Goal: Task Accomplishment & Management: Manage account settings

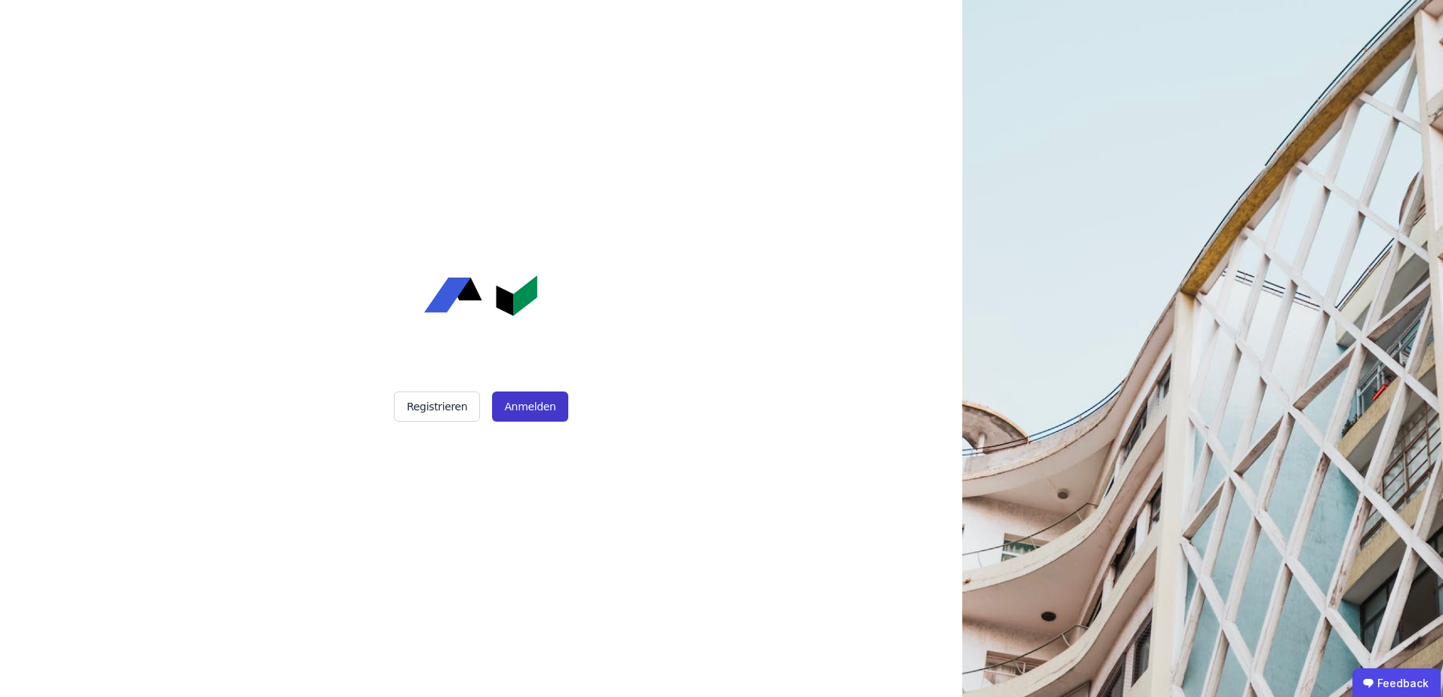
click at [531, 414] on button "Anmelden" at bounding box center [529, 407] width 75 height 30
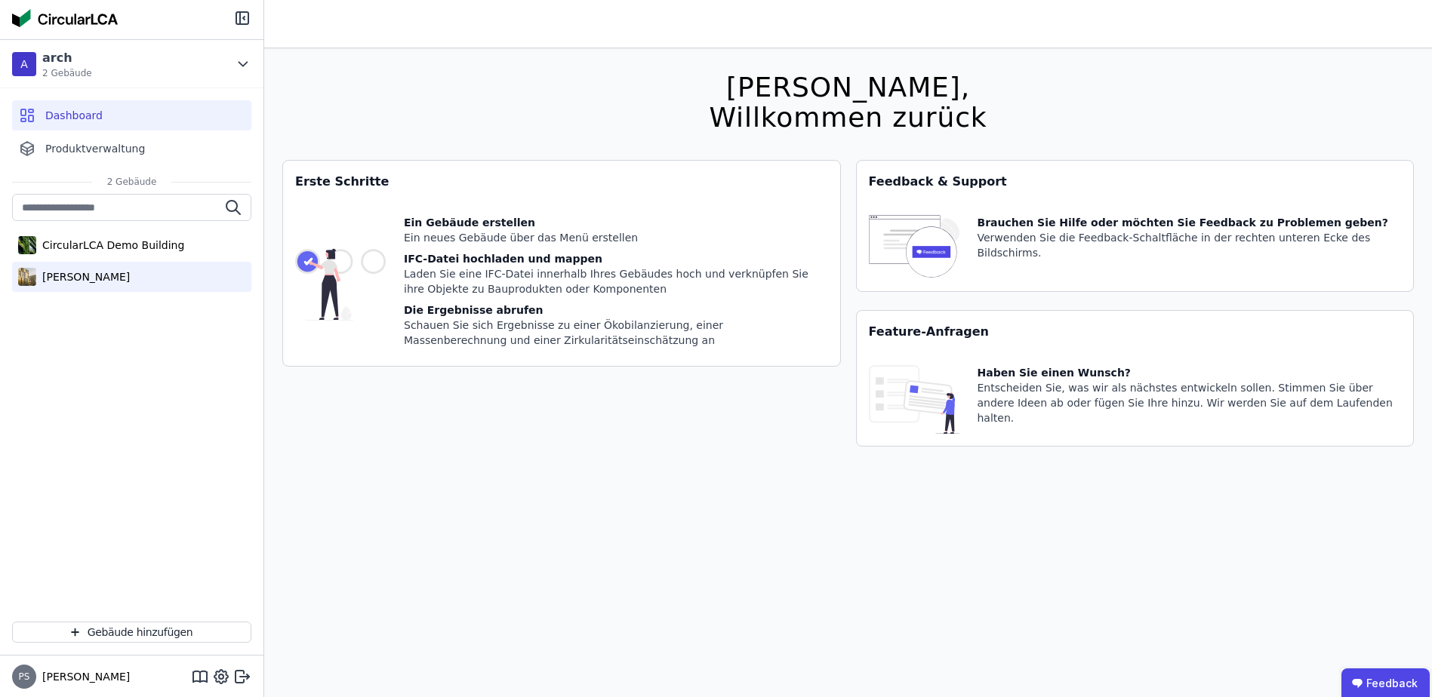
click at [79, 276] on div "[PERSON_NAME]" at bounding box center [83, 276] width 94 height 15
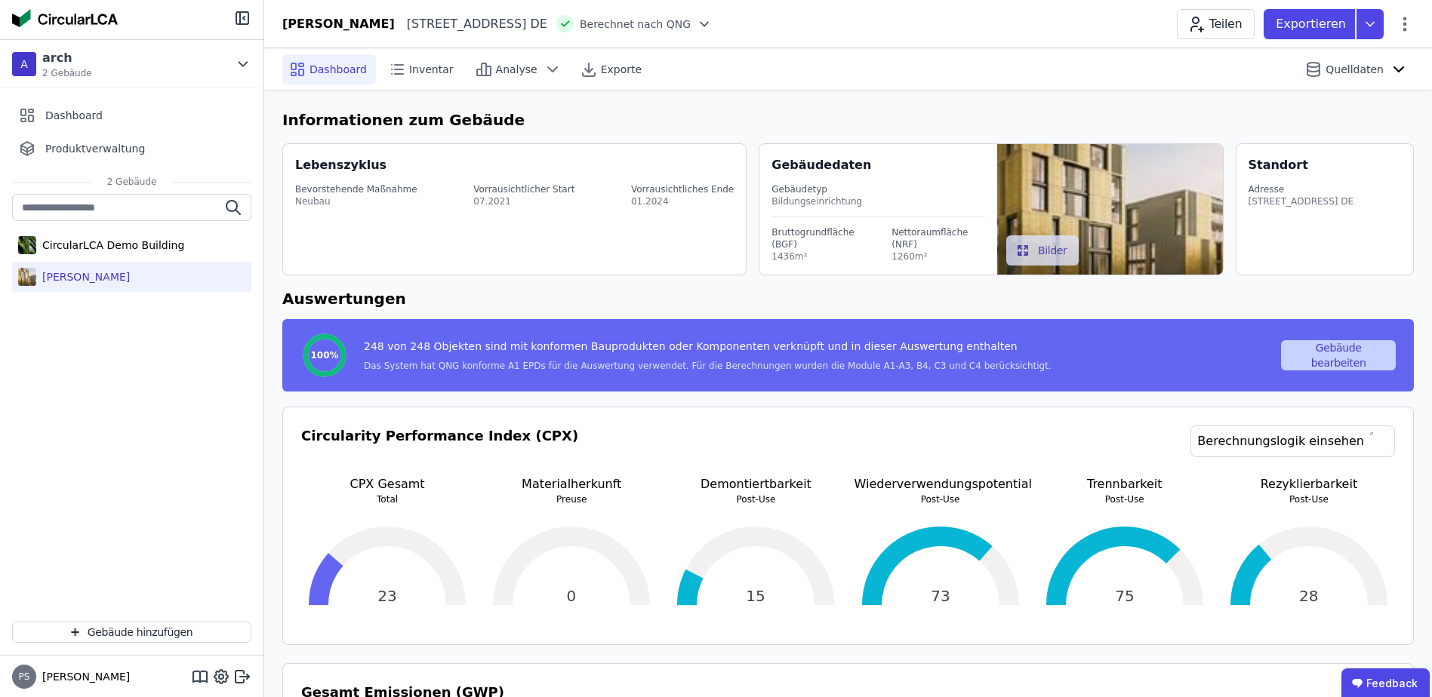
click at [1332, 347] on button "Gebäude bearbeiten" at bounding box center [1338, 355] width 115 height 30
select select "**********"
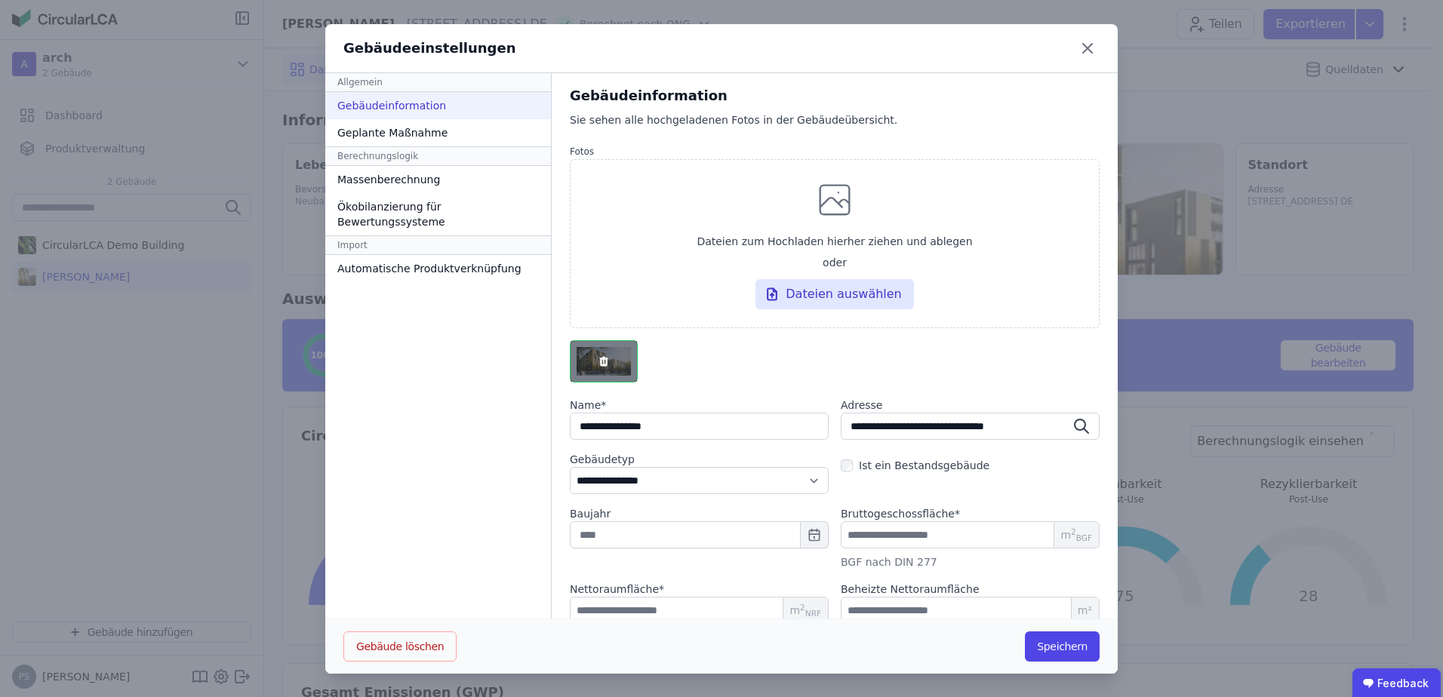
click at [601, 361] on icon "button" at bounding box center [603, 362] width 8 height 10
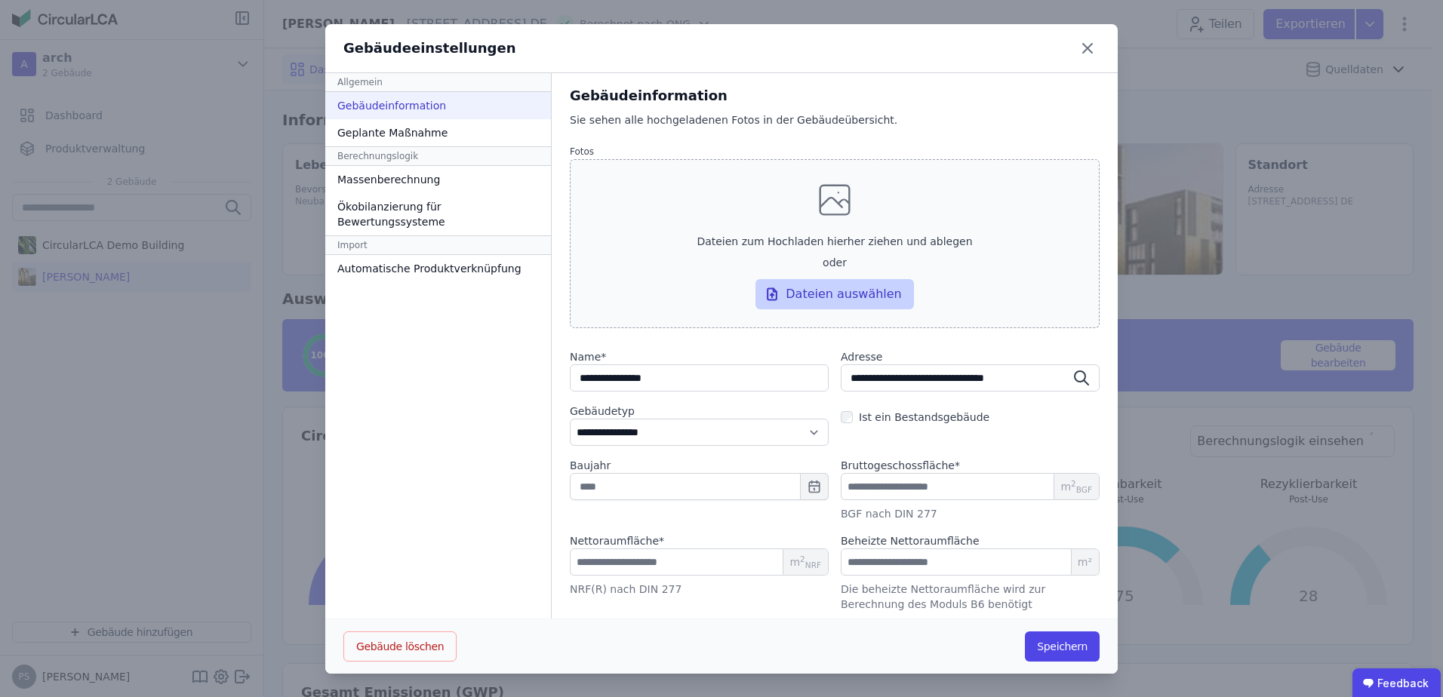
click at [806, 295] on div "Dateien auswählen" at bounding box center [834, 294] width 158 height 30
click at [0, 0] on input "Dateien zum Hochladen hierher ziehen und ablegen oder Dateien auswählen" at bounding box center [0, 0] width 0 height 0
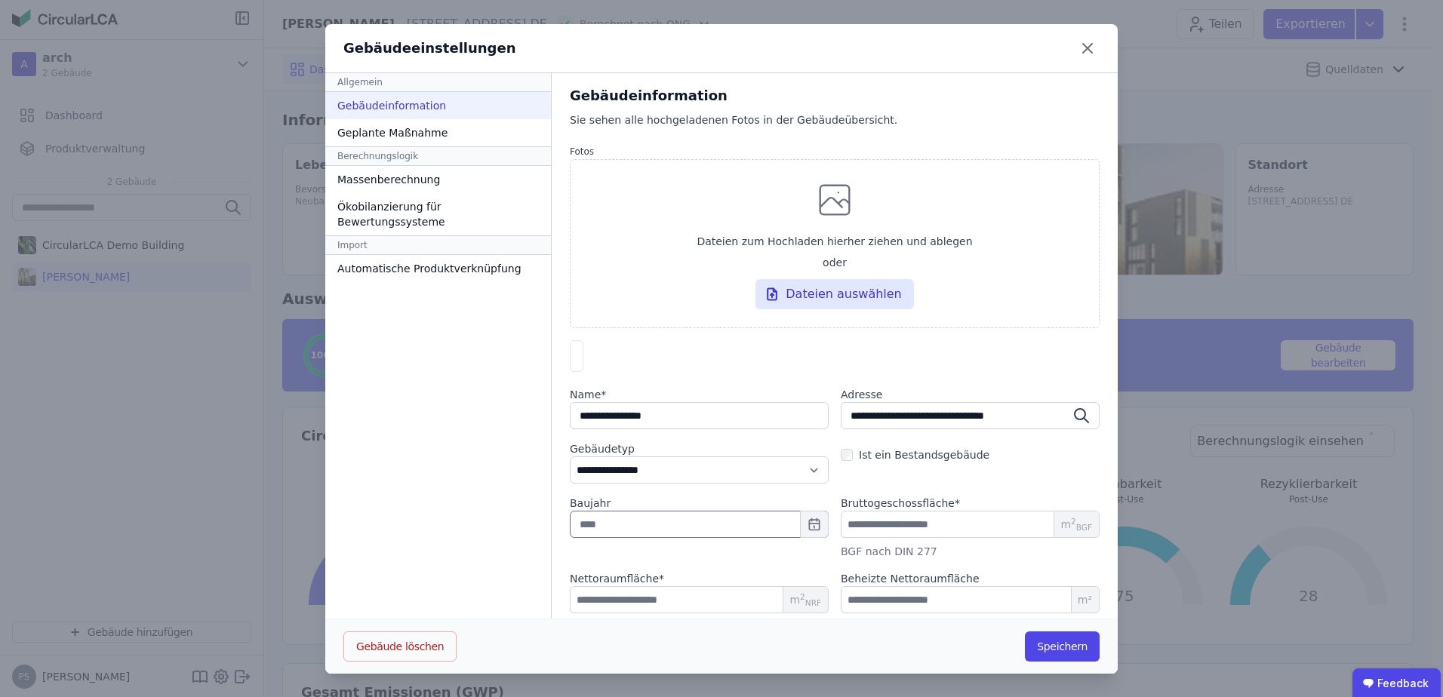
click at [649, 538] on input "text" at bounding box center [699, 524] width 259 height 27
click at [703, 470] on div "2024" at bounding box center [705, 472] width 48 height 11
type input "****"
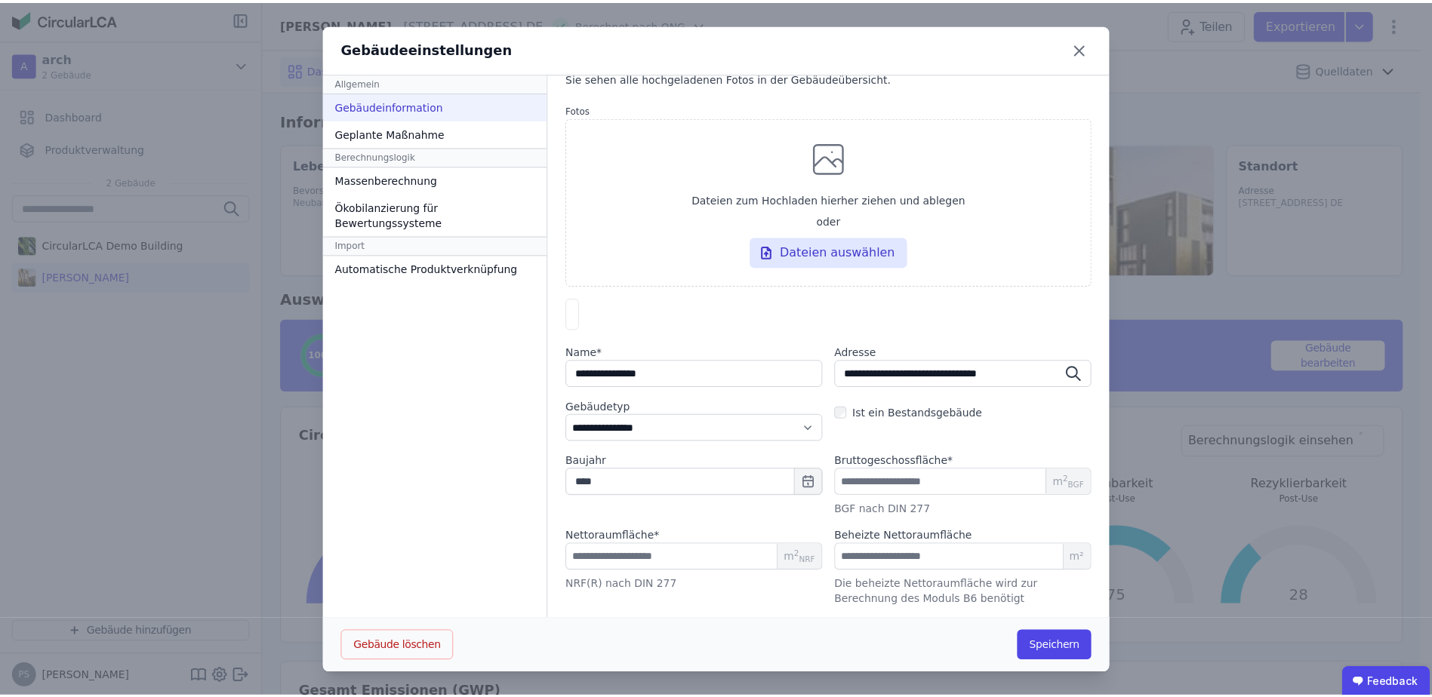
scroll to position [1, 0]
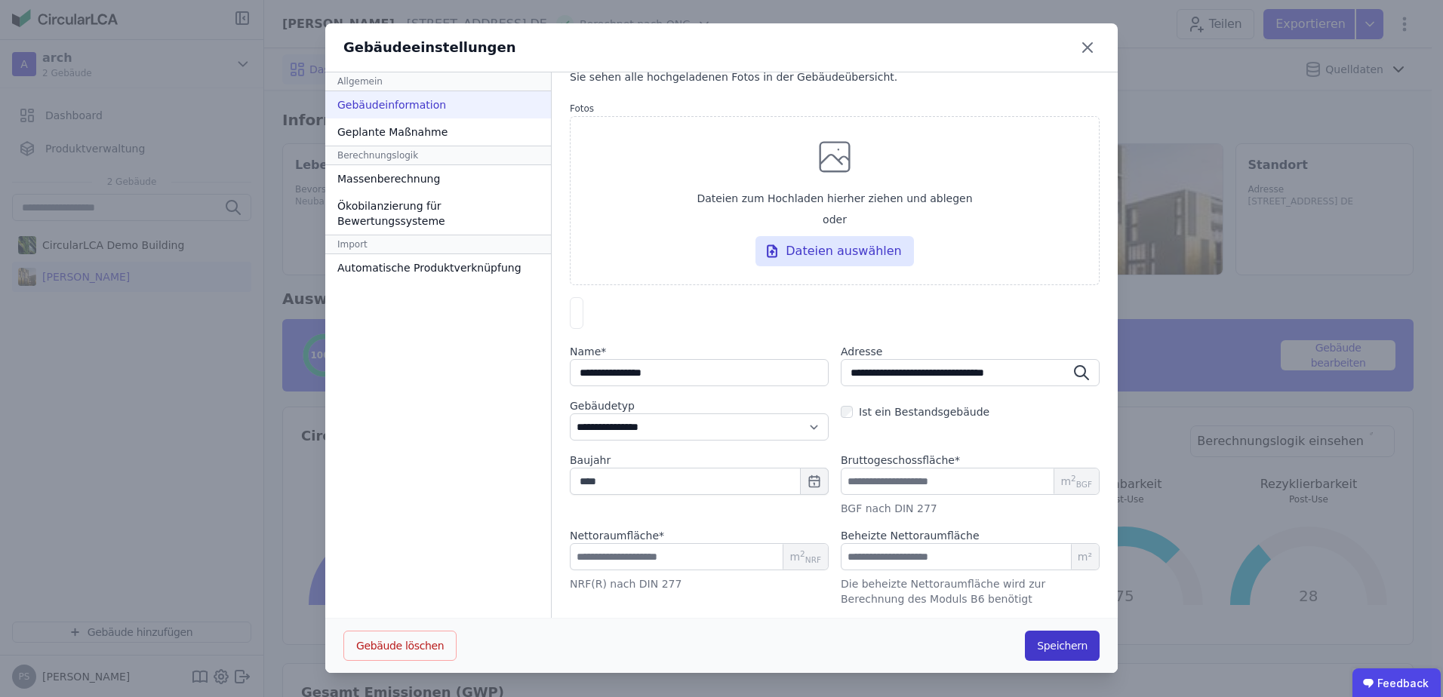
click at [1057, 639] on button "Speichern" at bounding box center [1062, 646] width 75 height 30
select select "**********"
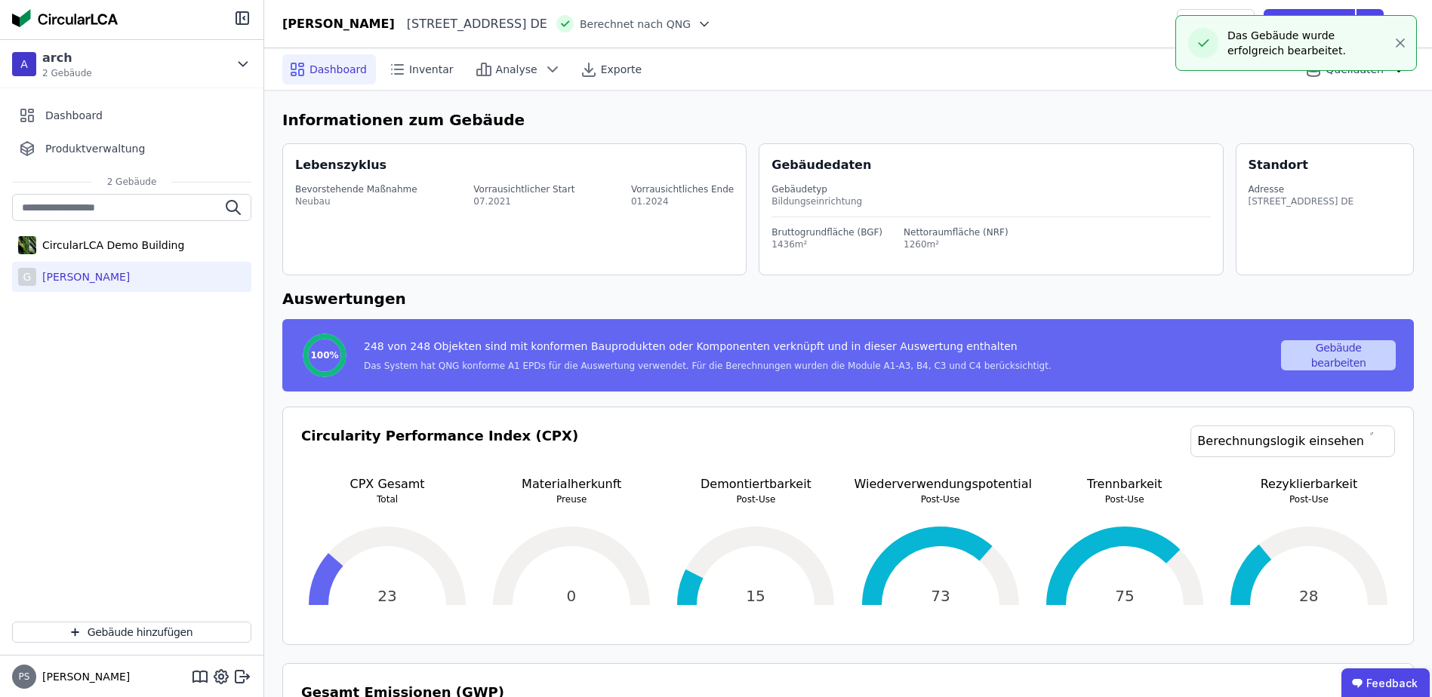
click at [1336, 349] on button "Gebäude bearbeiten" at bounding box center [1338, 355] width 115 height 30
select select "**********"
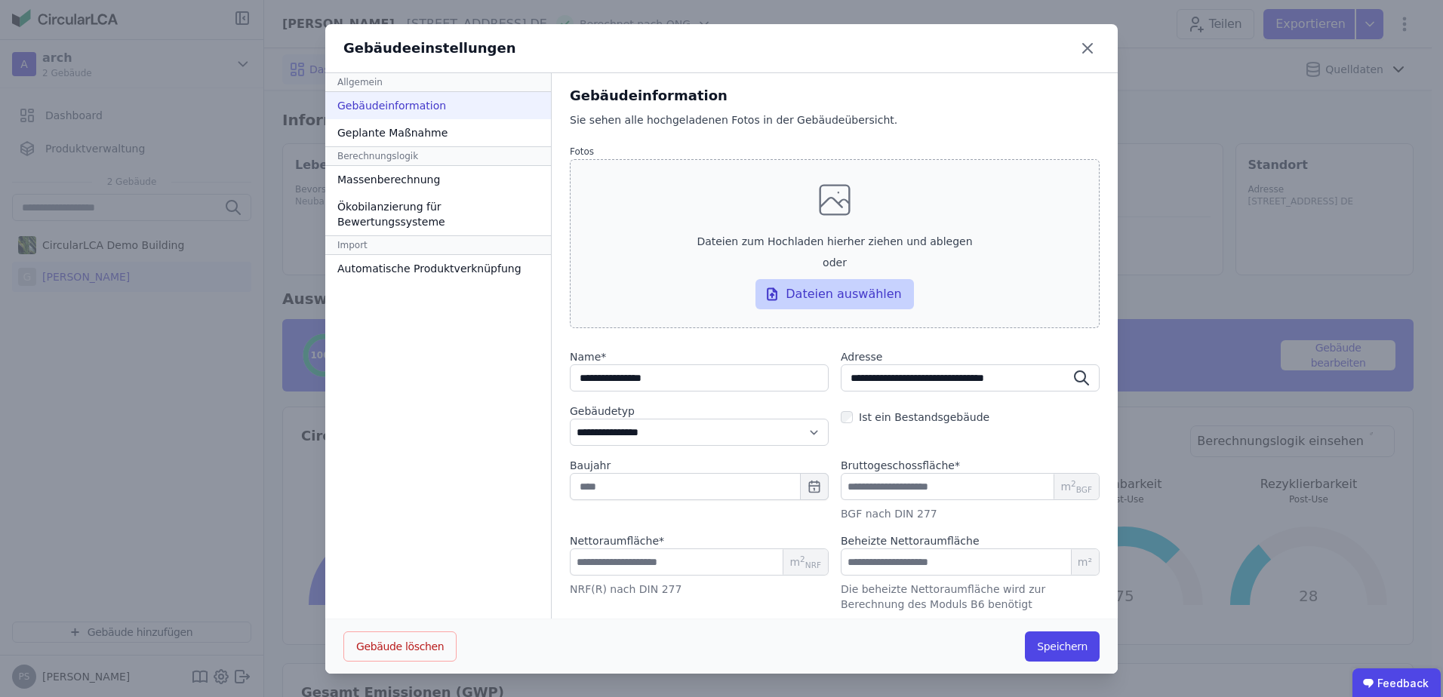
click at [841, 294] on div "Dateien auswählen" at bounding box center [834, 294] width 158 height 30
click at [0, 0] on input "Dateien zum Hochladen hierher ziehen und ablegen oder Dateien auswählen" at bounding box center [0, 0] width 0 height 0
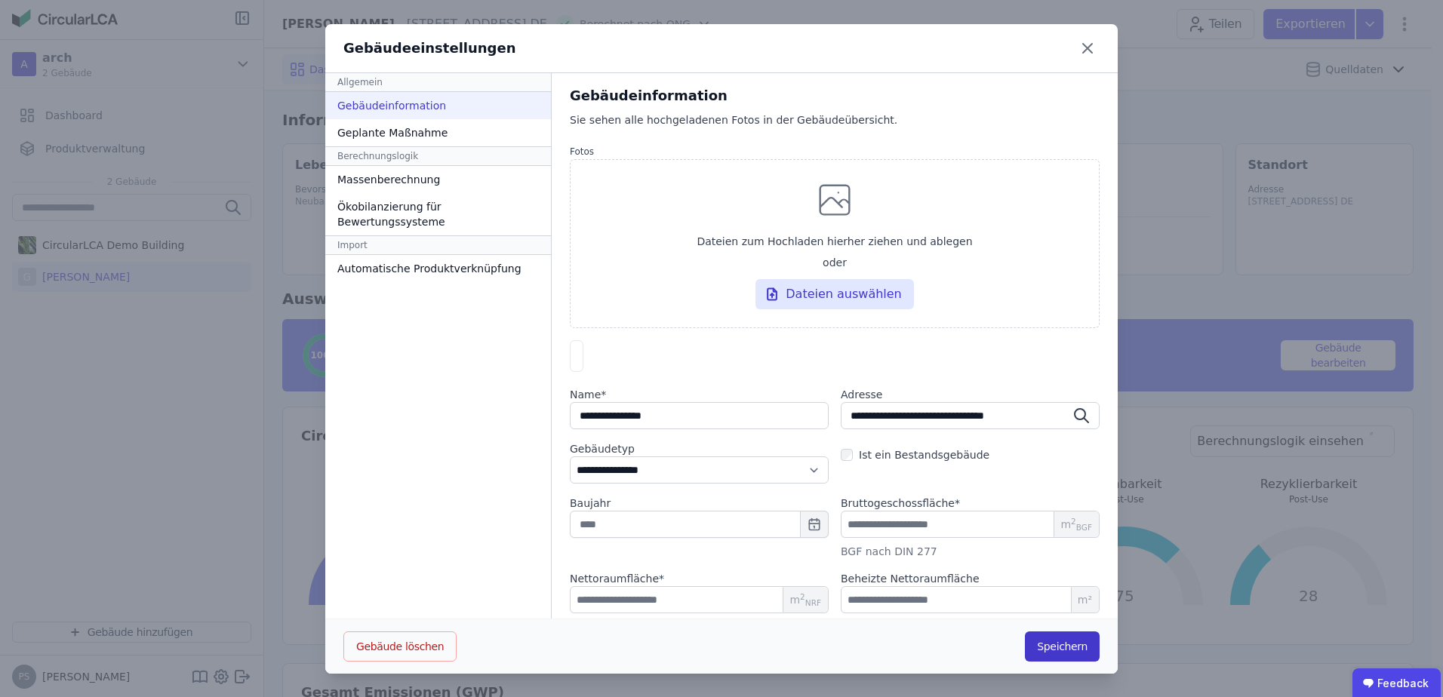
click at [1063, 652] on button "Speichern" at bounding box center [1062, 647] width 75 height 30
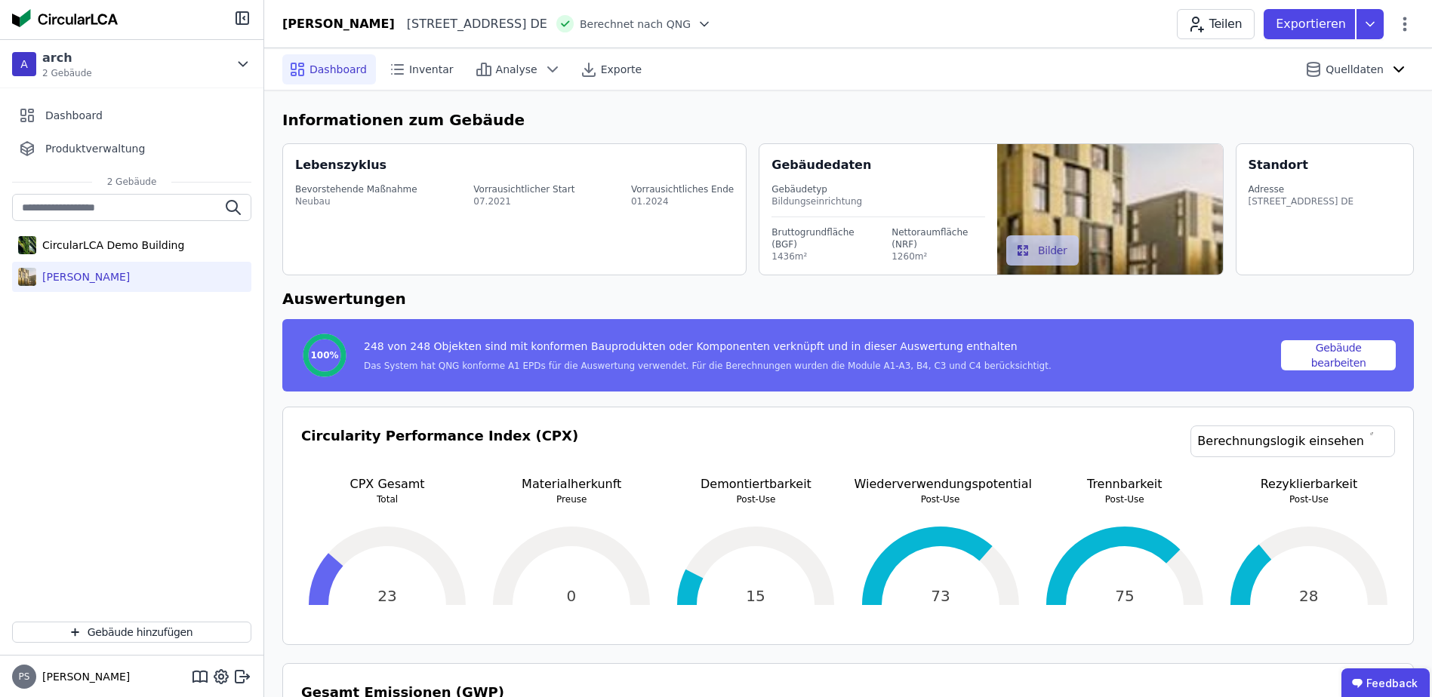
click at [1025, 248] on icon "button" at bounding box center [1022, 250] width 11 height 11
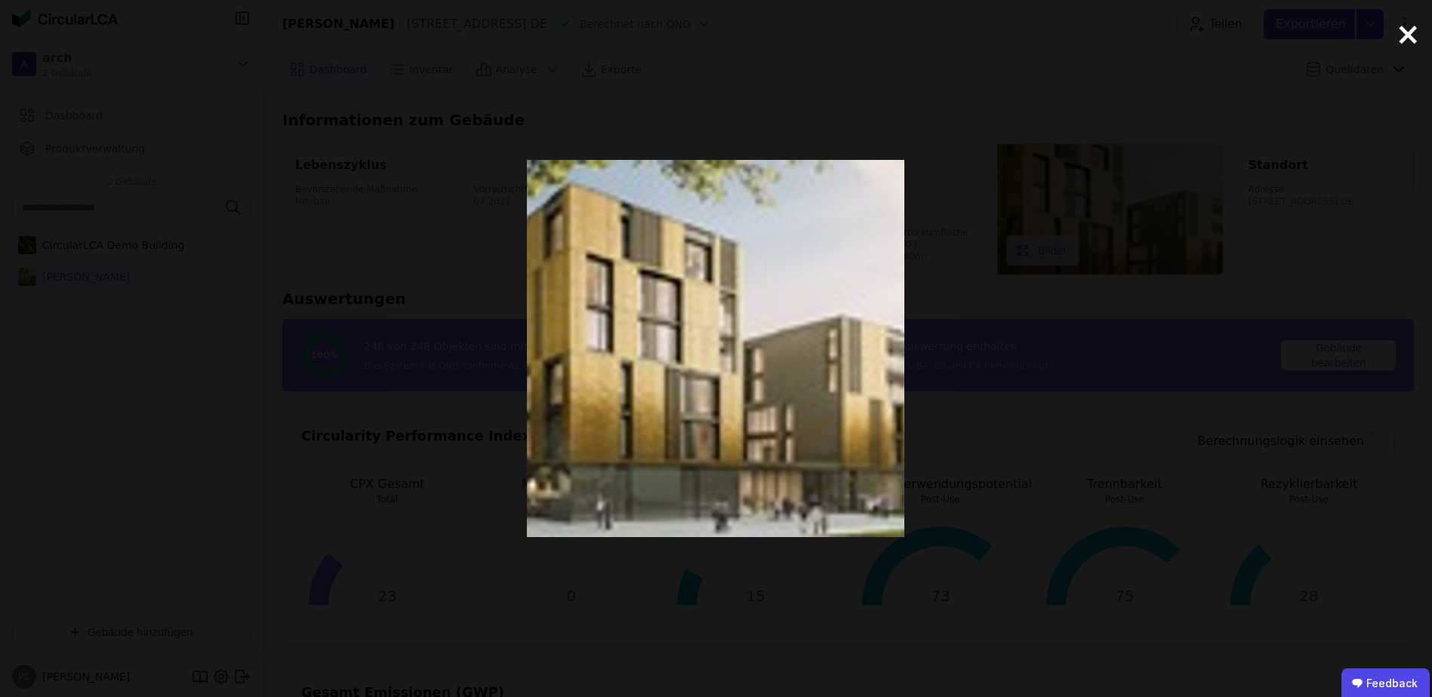
click at [1407, 42] on span "×" at bounding box center [1408, 33] width 26 height 45
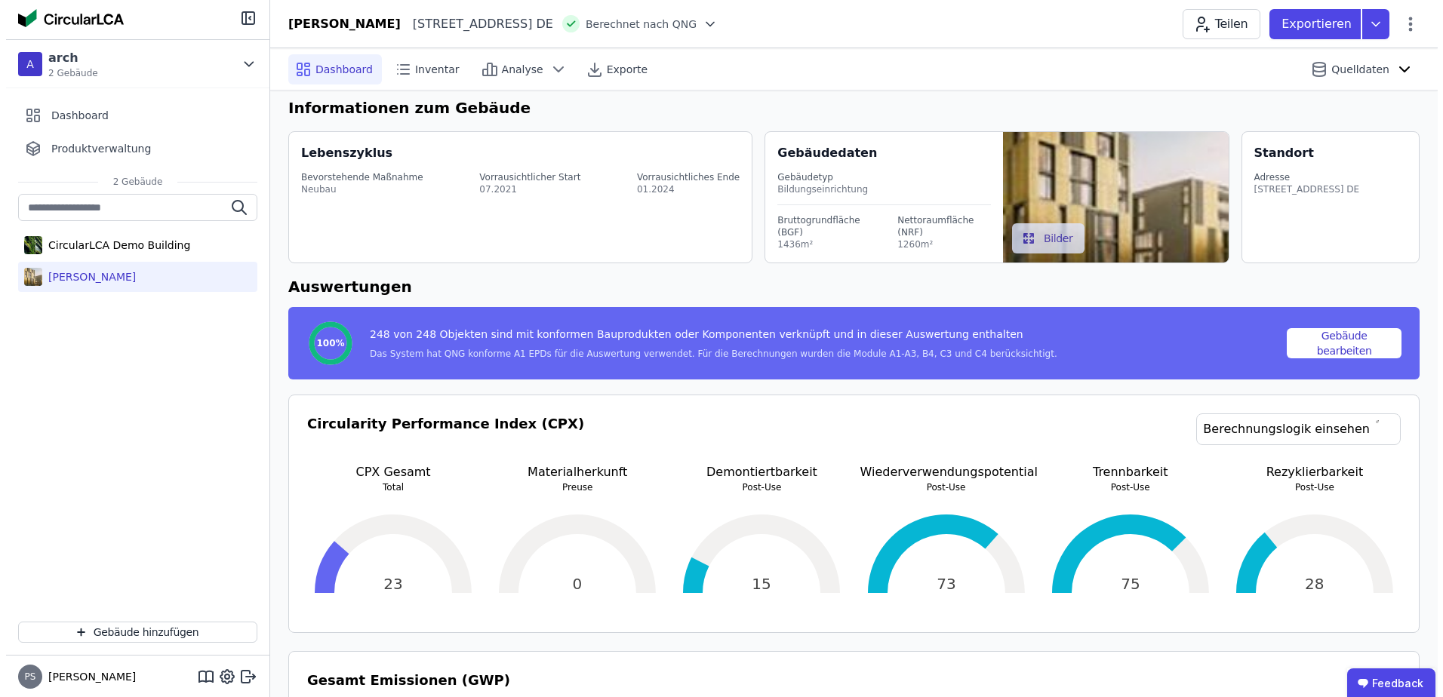
scroll to position [0, 0]
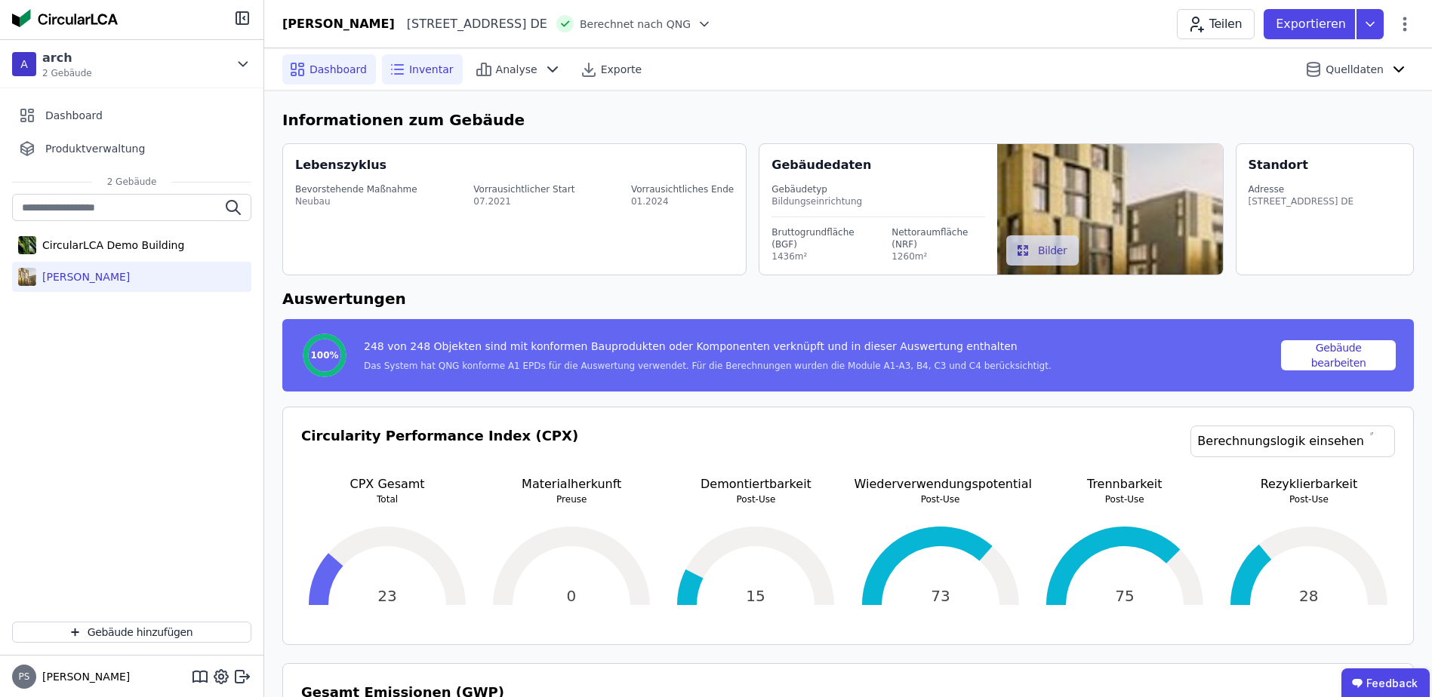
click at [423, 71] on span "Inventar" at bounding box center [431, 69] width 45 height 15
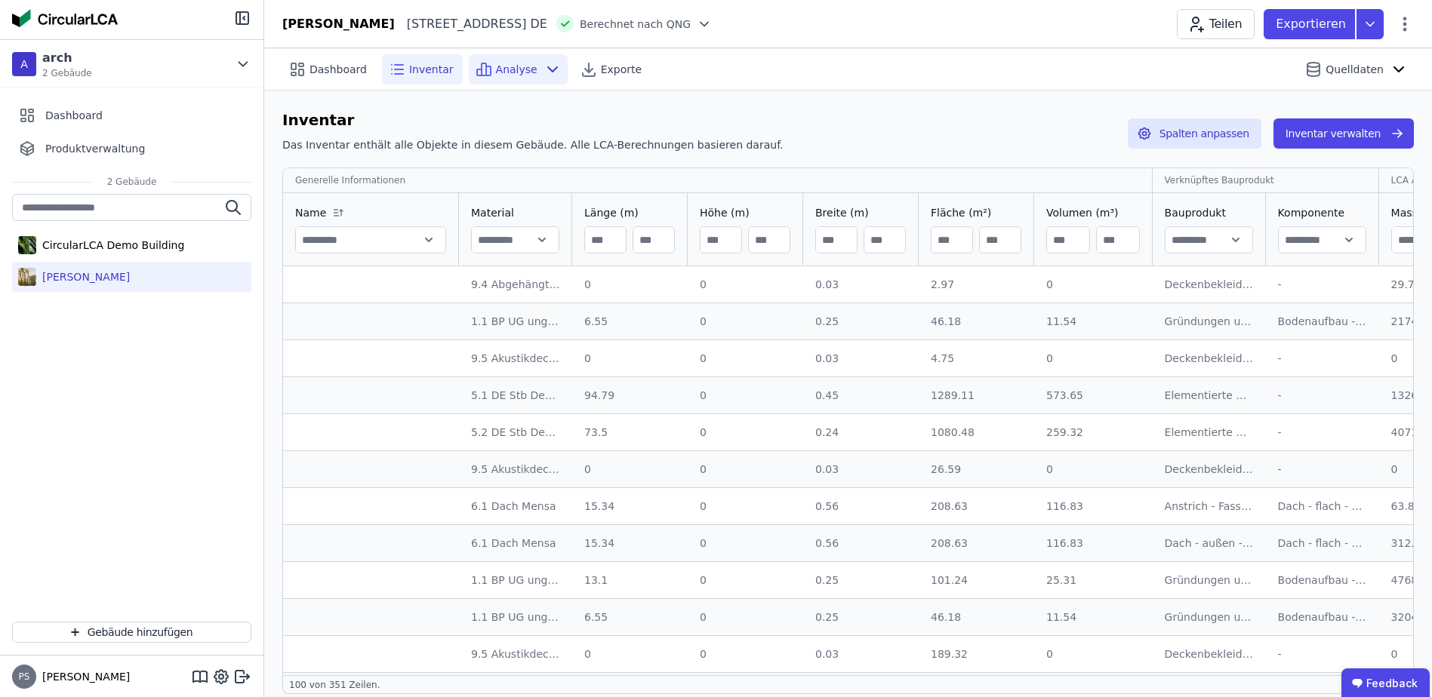
click at [515, 66] on span "Analyse" at bounding box center [517, 69] width 42 height 15
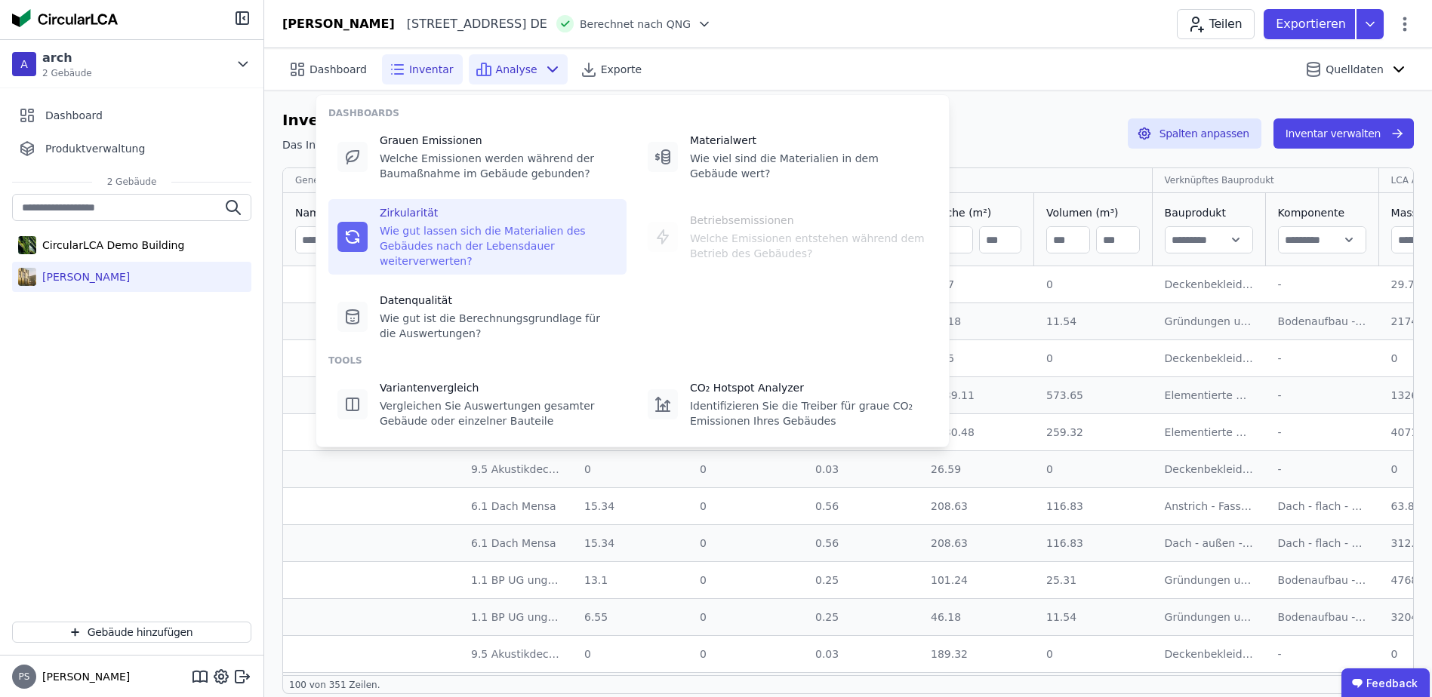
click at [426, 224] on div "Wie gut lassen sich die Materialien des Gebäudes nach der Lebensdauer weiterver…" at bounding box center [499, 245] width 238 height 45
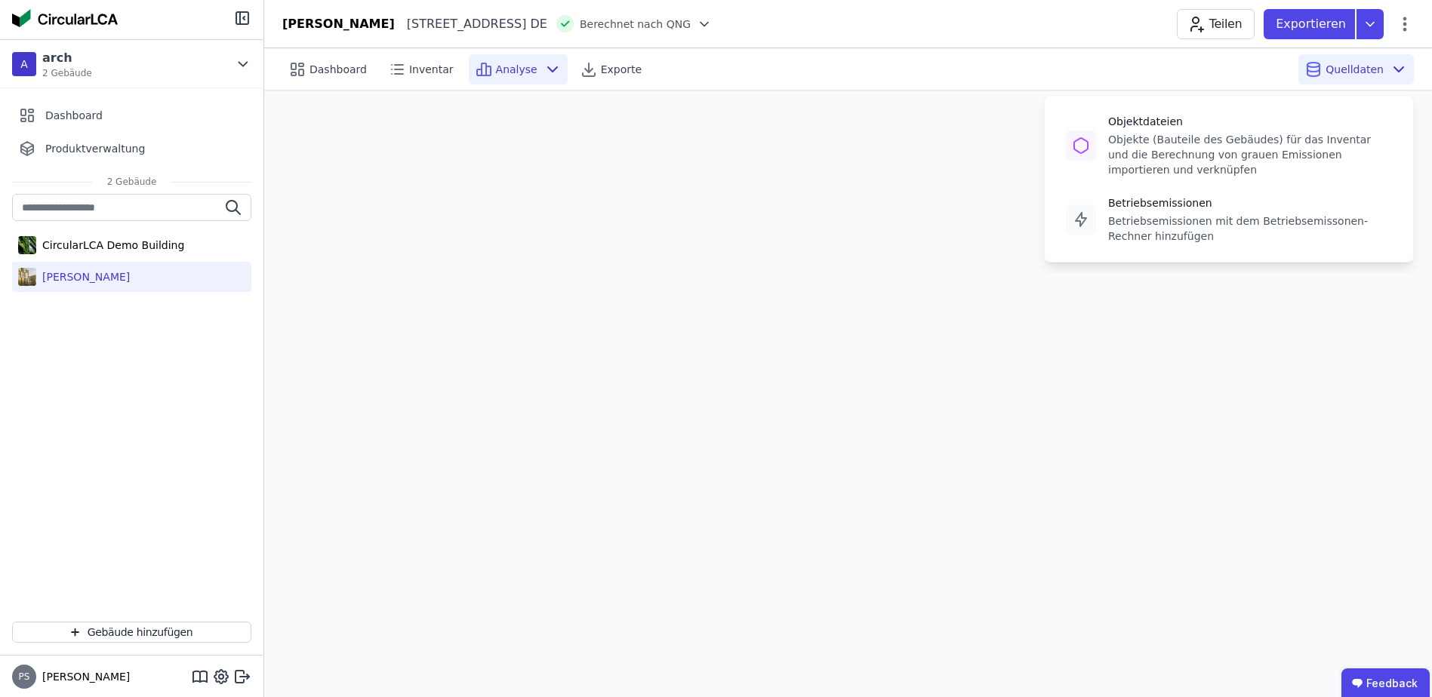
click at [1337, 68] on span "Quelldaten" at bounding box center [1354, 69] width 58 height 15
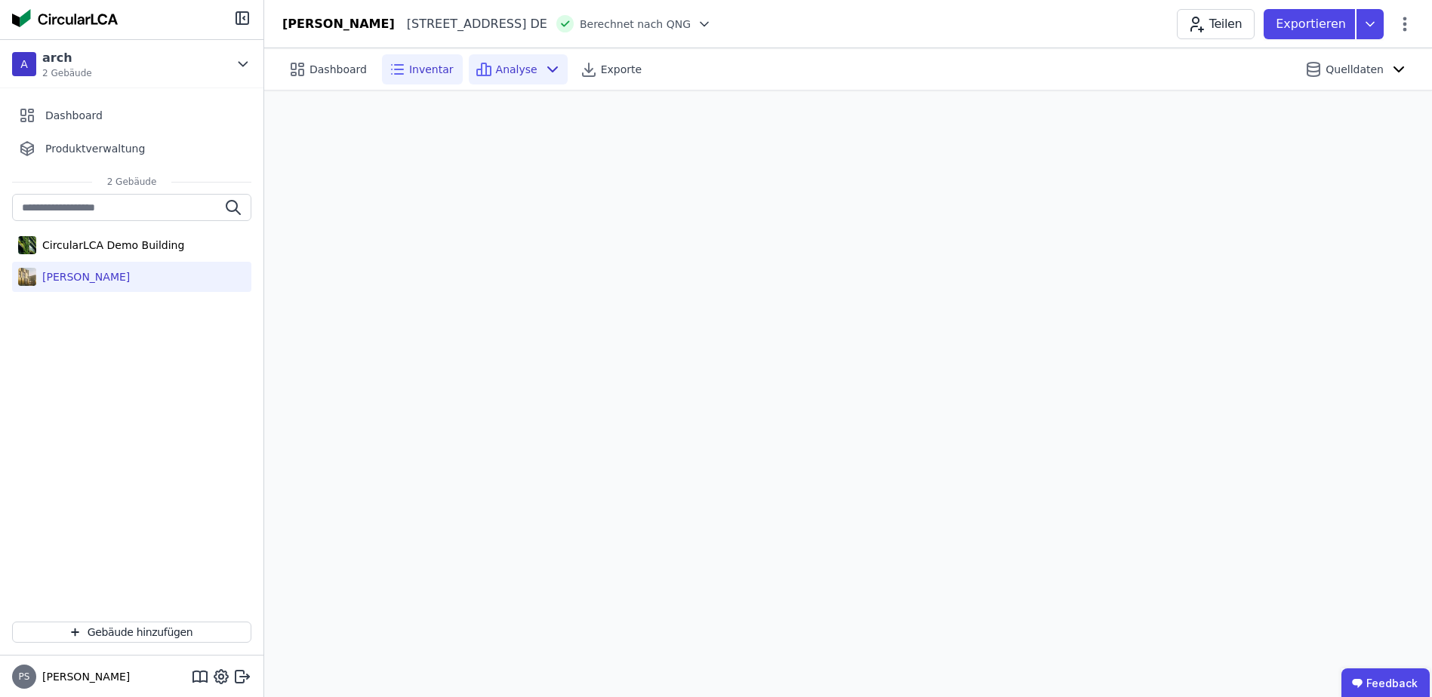
click at [419, 73] on span "Inventar" at bounding box center [431, 69] width 45 height 15
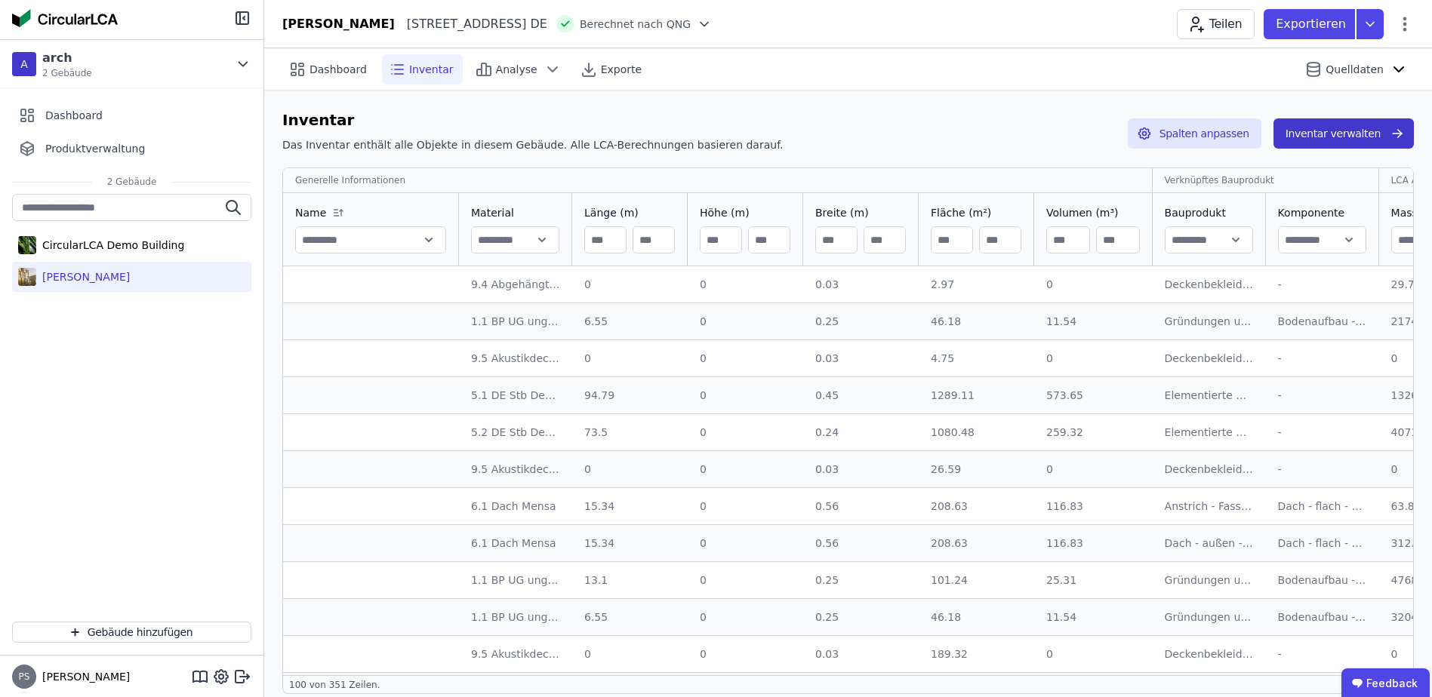
click at [1332, 133] on button "Inventar verwalten" at bounding box center [1343, 133] width 140 height 30
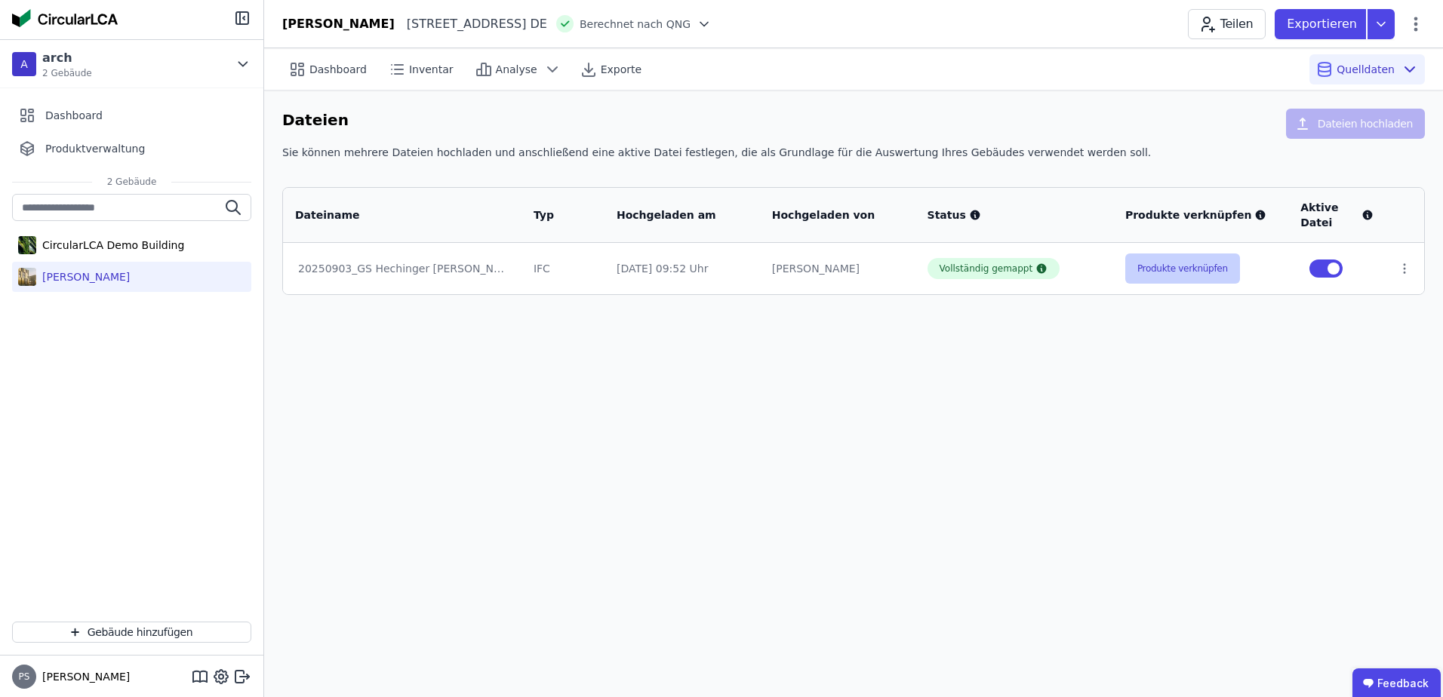
click at [1172, 269] on button "Produkte verknüpfen" at bounding box center [1182, 269] width 115 height 30
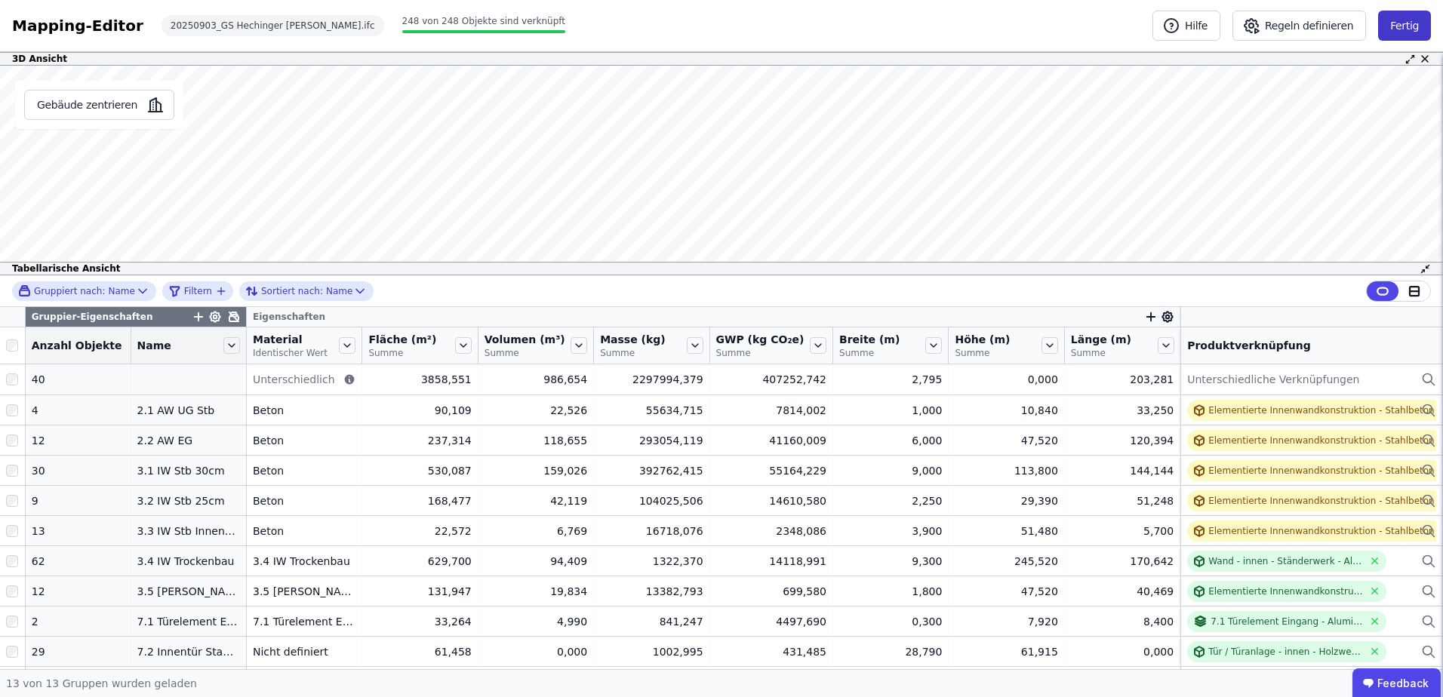
click at [1430, 26] on button "Fertig" at bounding box center [1404, 26] width 53 height 30
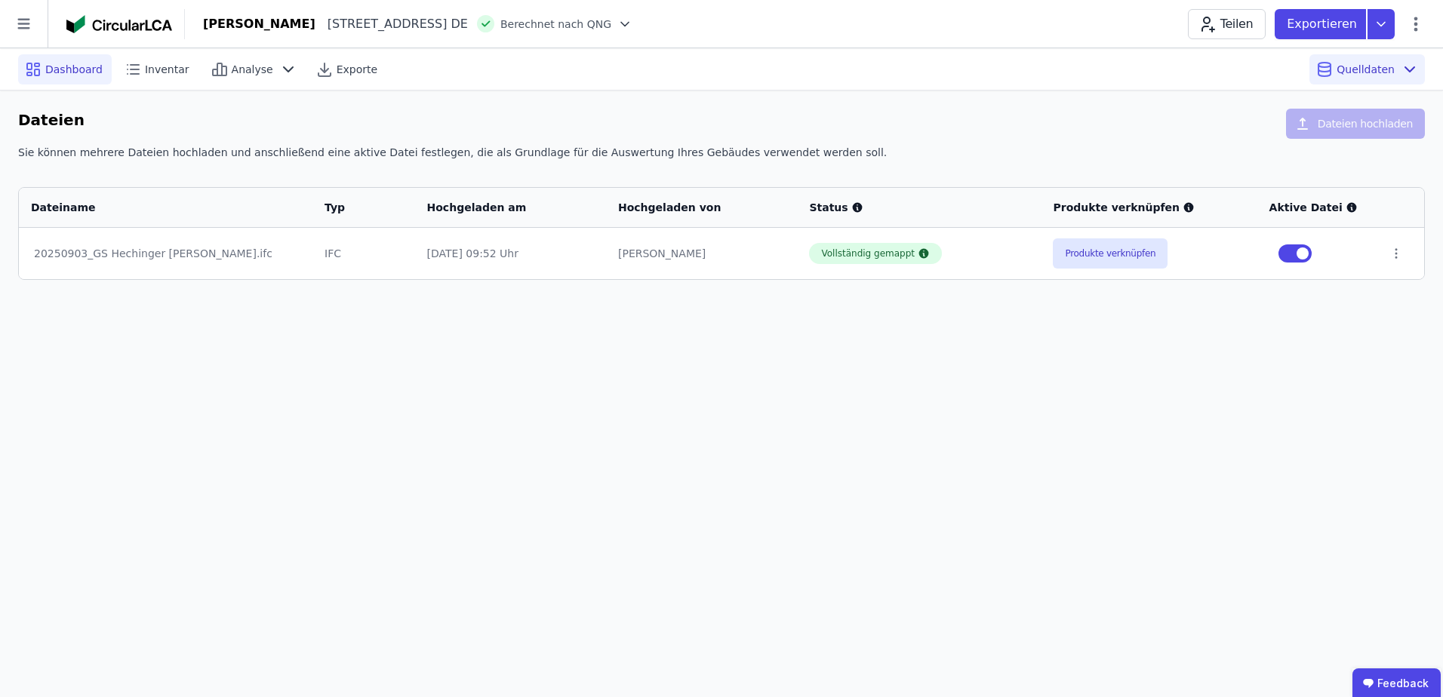
click at [67, 71] on span "Dashboard" at bounding box center [73, 69] width 57 height 15
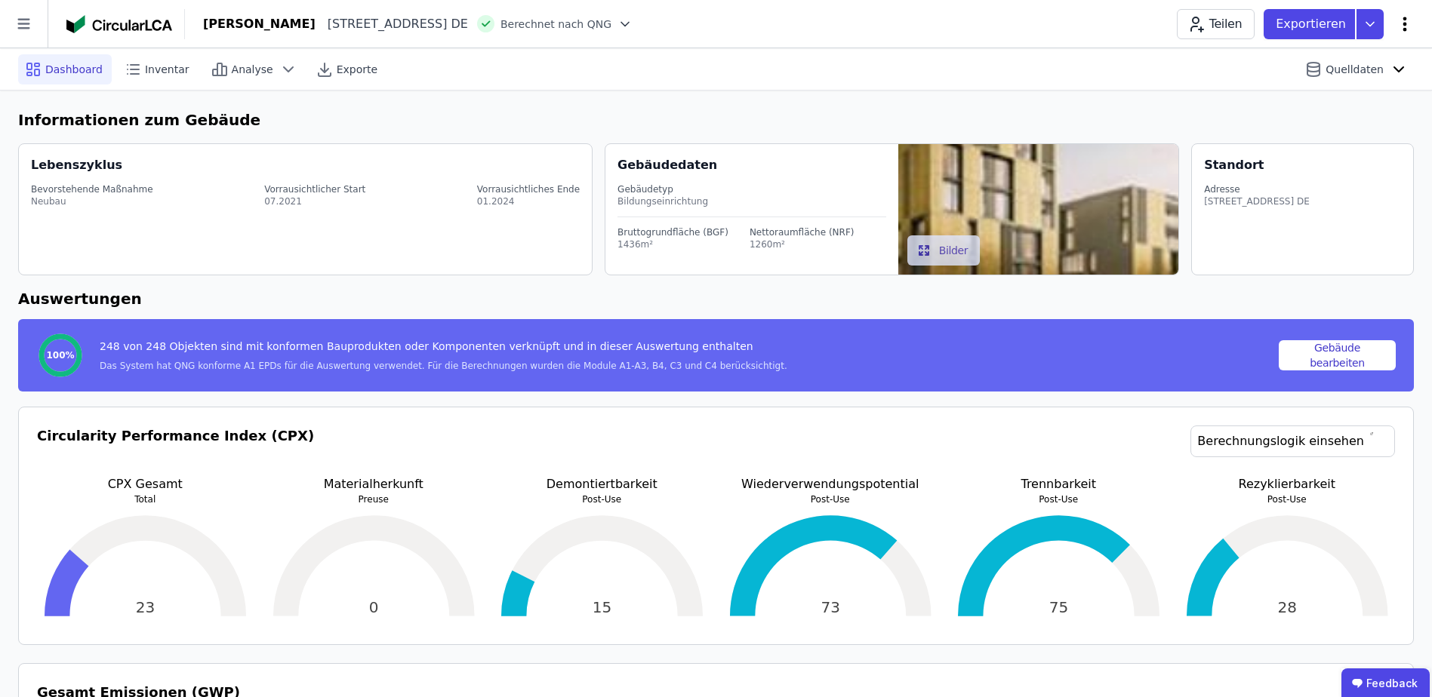
click at [1407, 26] on icon at bounding box center [1404, 24] width 18 height 18
click at [1309, 20] on p "Exportieren" at bounding box center [1311, 24] width 73 height 18
click at [1370, 17] on icon at bounding box center [1369, 24] width 27 height 30
click at [604, 23] on span "Berechnet nach QNG" at bounding box center [555, 24] width 111 height 15
click at [632, 23] on icon at bounding box center [624, 24] width 15 height 15
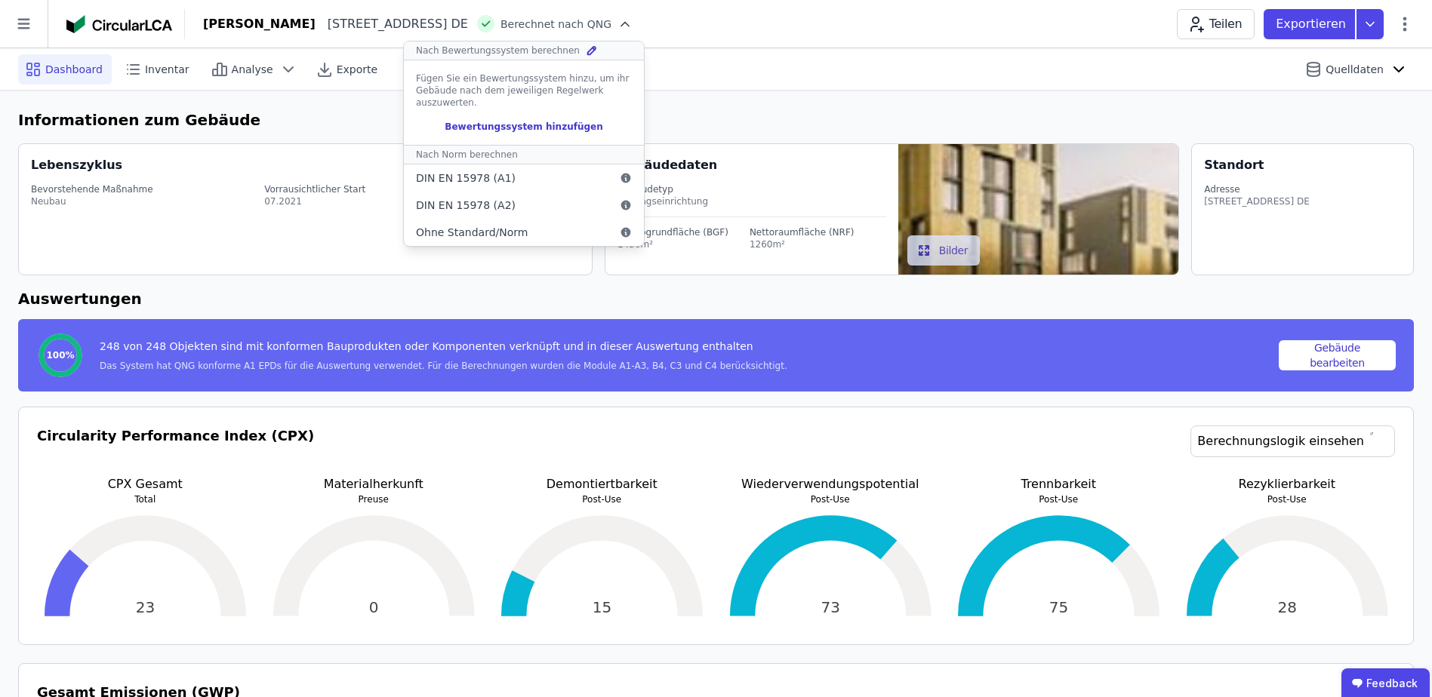
click at [729, 5] on header "[PERSON_NAME] [PERSON_NAME][STREET_ADDRESS] DE Berechnet nach QNG Nach Bewertun…" at bounding box center [716, 24] width 1432 height 48
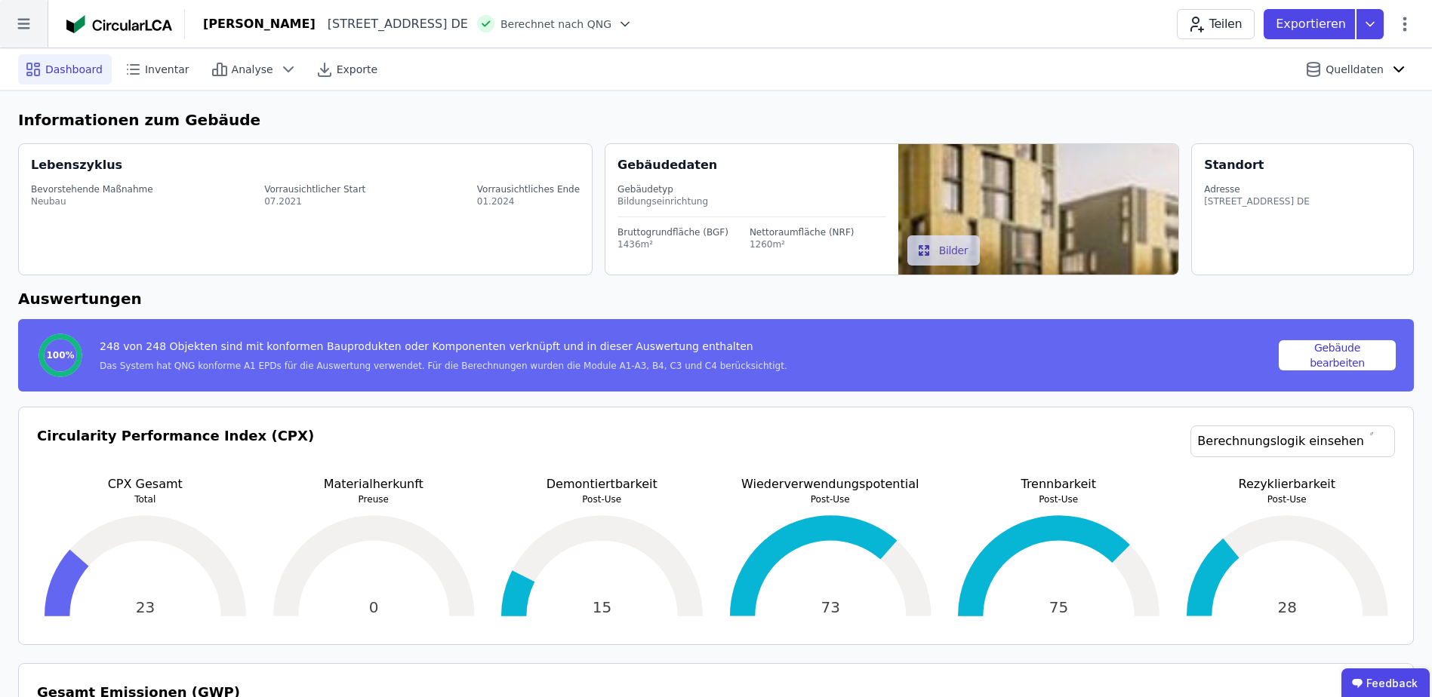
click at [20, 31] on icon at bounding box center [24, 24] width 48 height 48
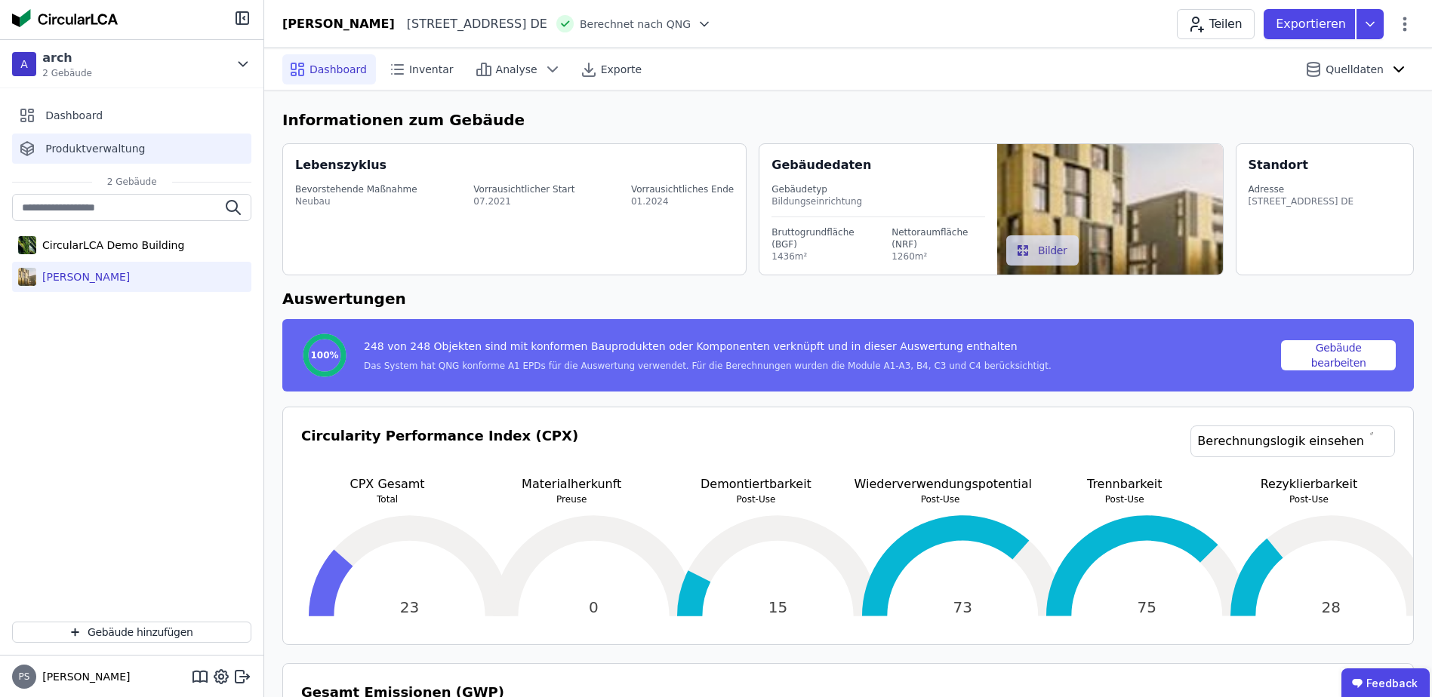
click at [81, 155] on span "Produktverwaltung" at bounding box center [95, 148] width 100 height 15
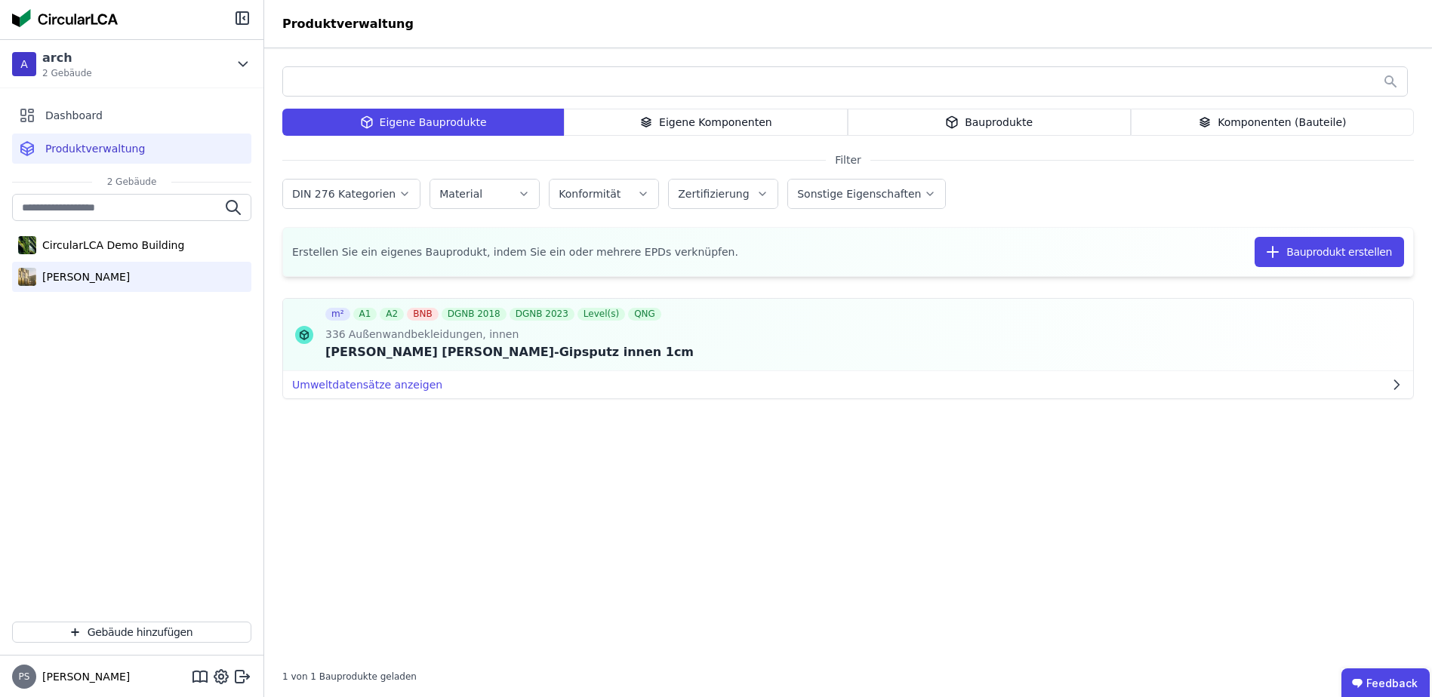
click at [115, 272] on div "[PERSON_NAME]" at bounding box center [83, 276] width 94 height 15
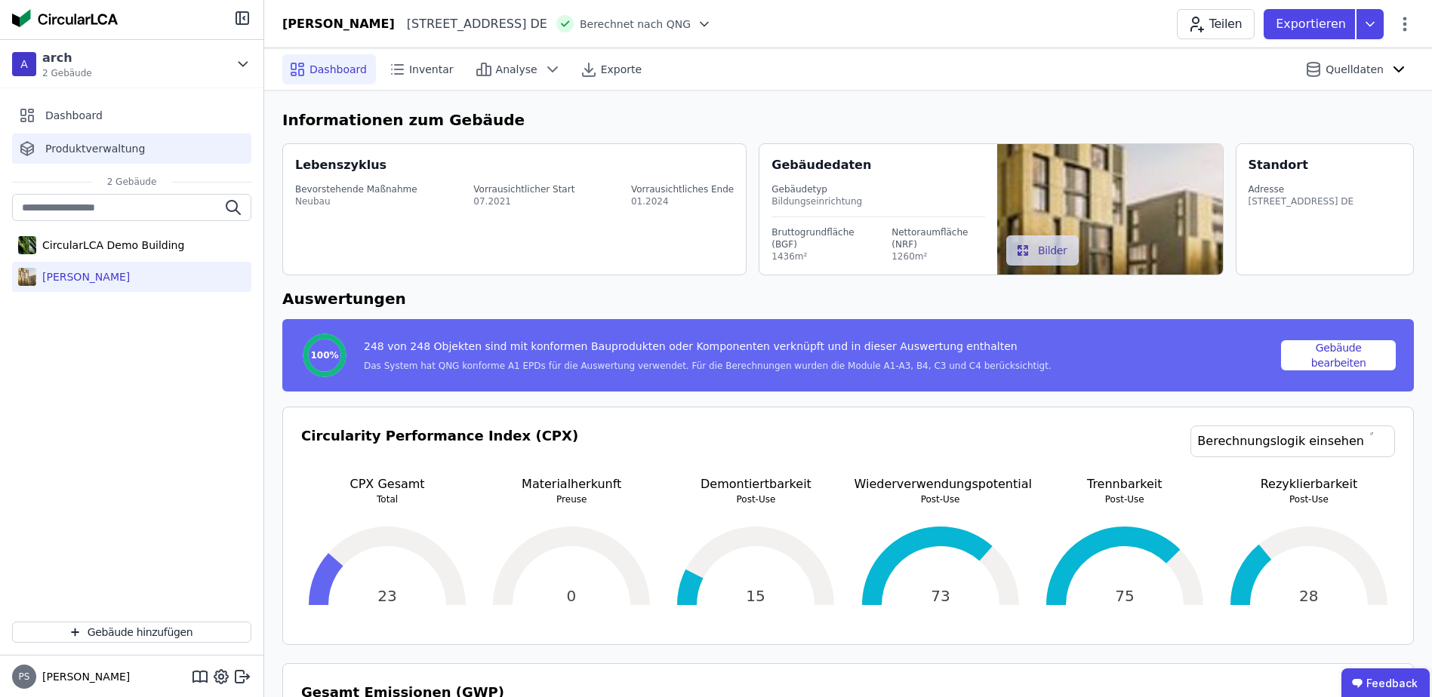
click at [103, 150] on span "Produktverwaltung" at bounding box center [95, 148] width 100 height 15
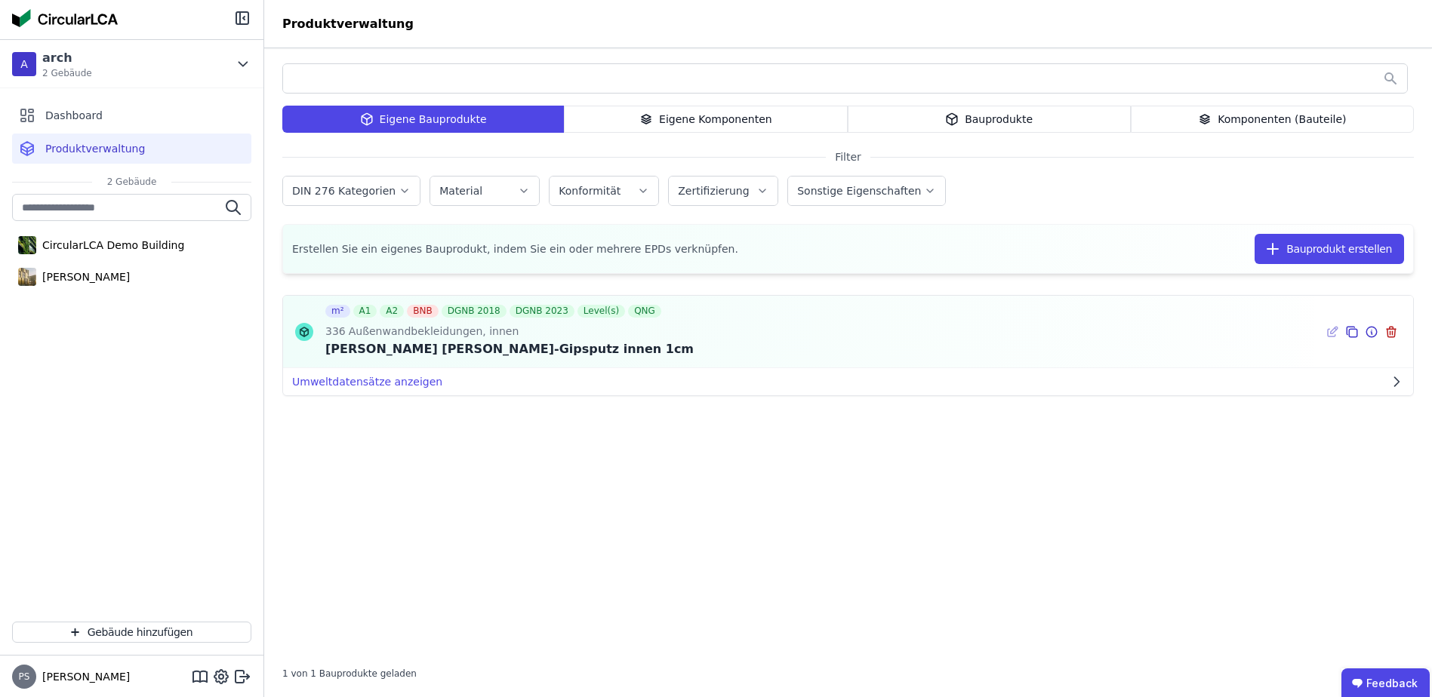
scroll to position [4, 0]
click at [91, 278] on div "[PERSON_NAME]" at bounding box center [83, 276] width 94 height 15
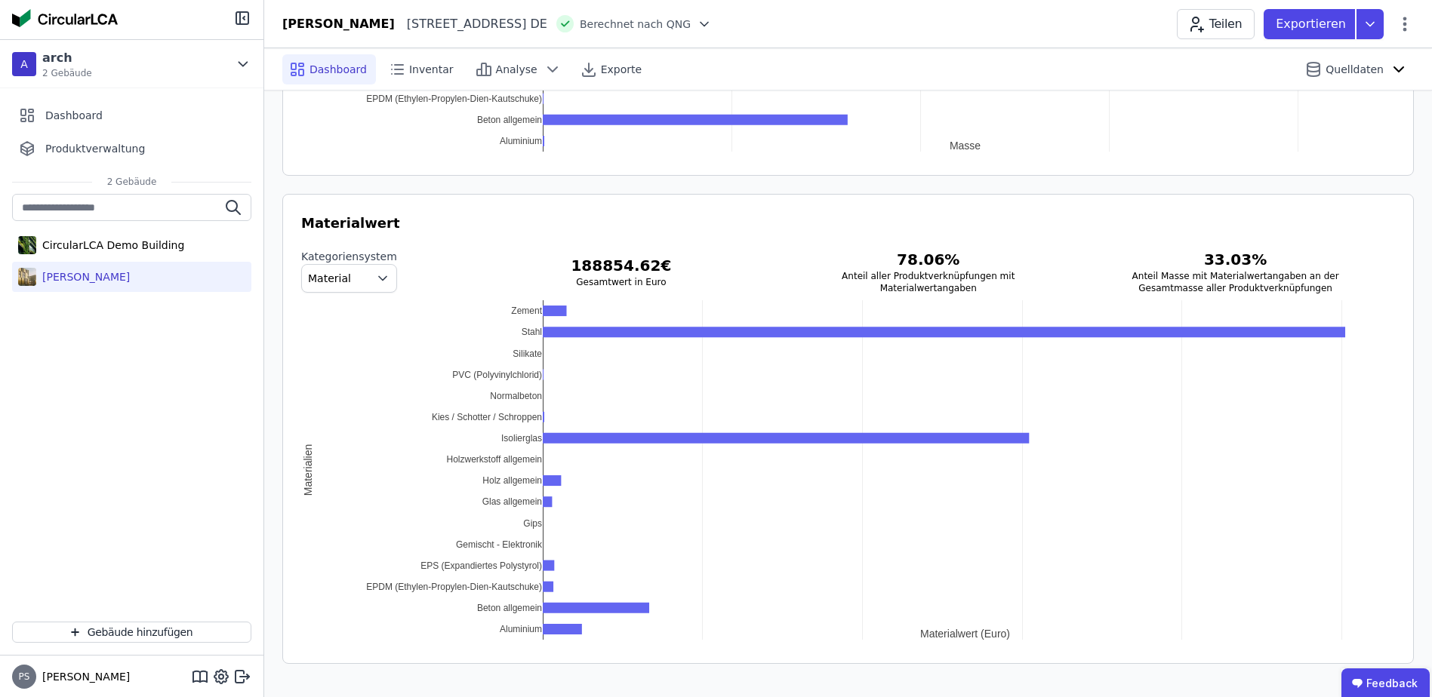
scroll to position [1890, 0]
click at [109, 245] on div "CircularLCA Demo Building" at bounding box center [110, 245] width 148 height 15
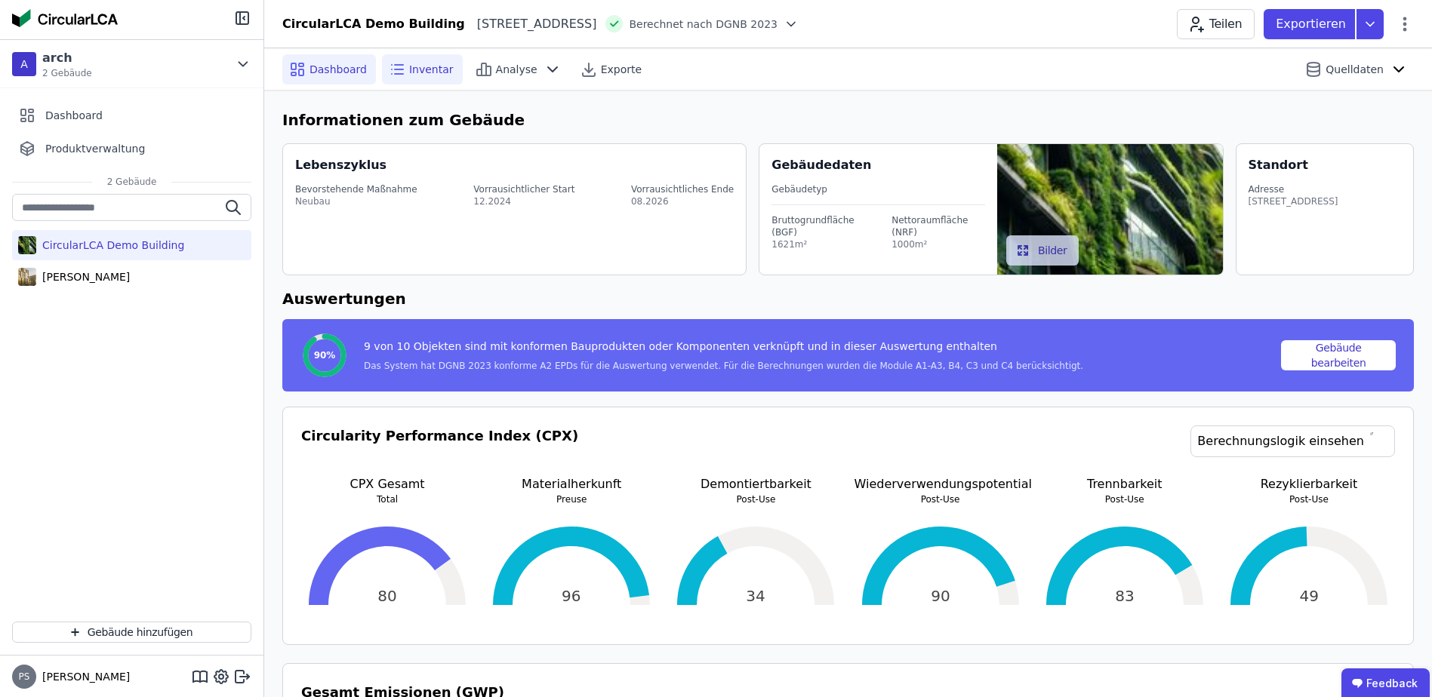
click at [409, 68] on span "Inventar" at bounding box center [431, 69] width 45 height 15
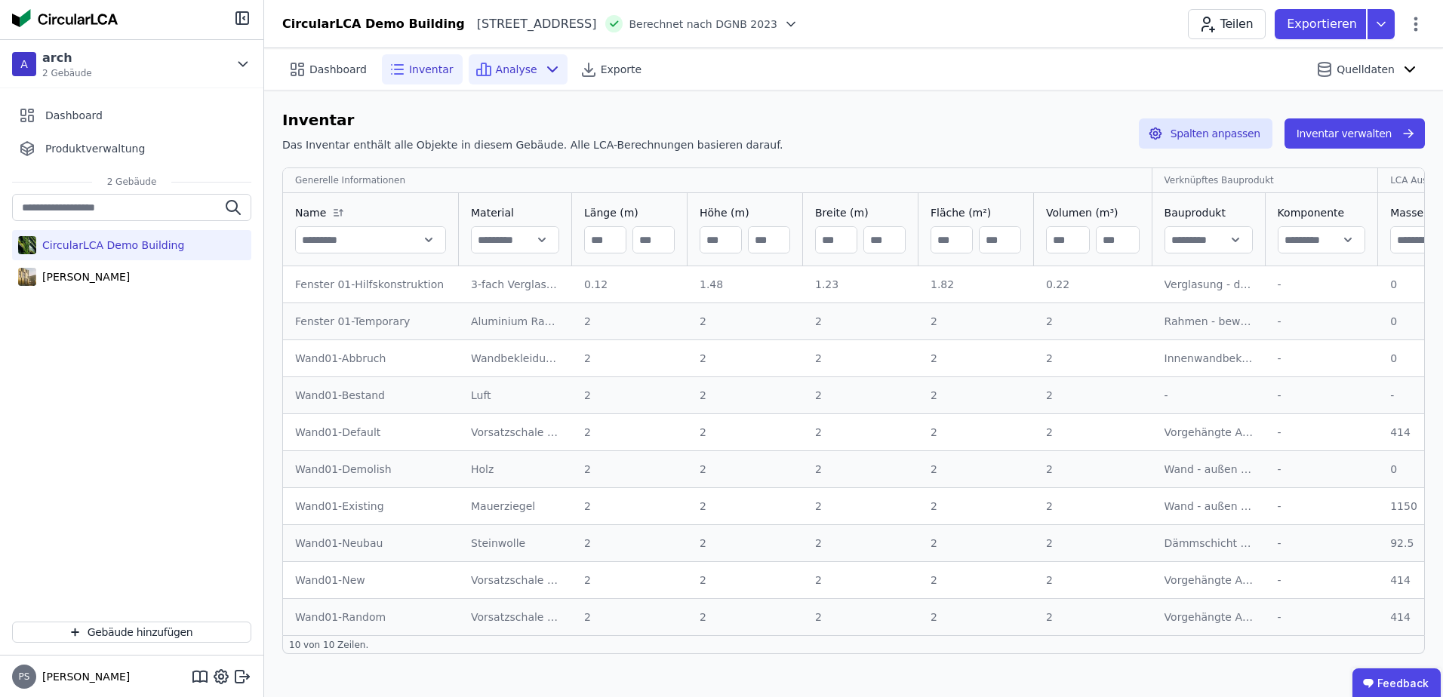
click at [503, 71] on span "Analyse" at bounding box center [517, 69] width 42 height 15
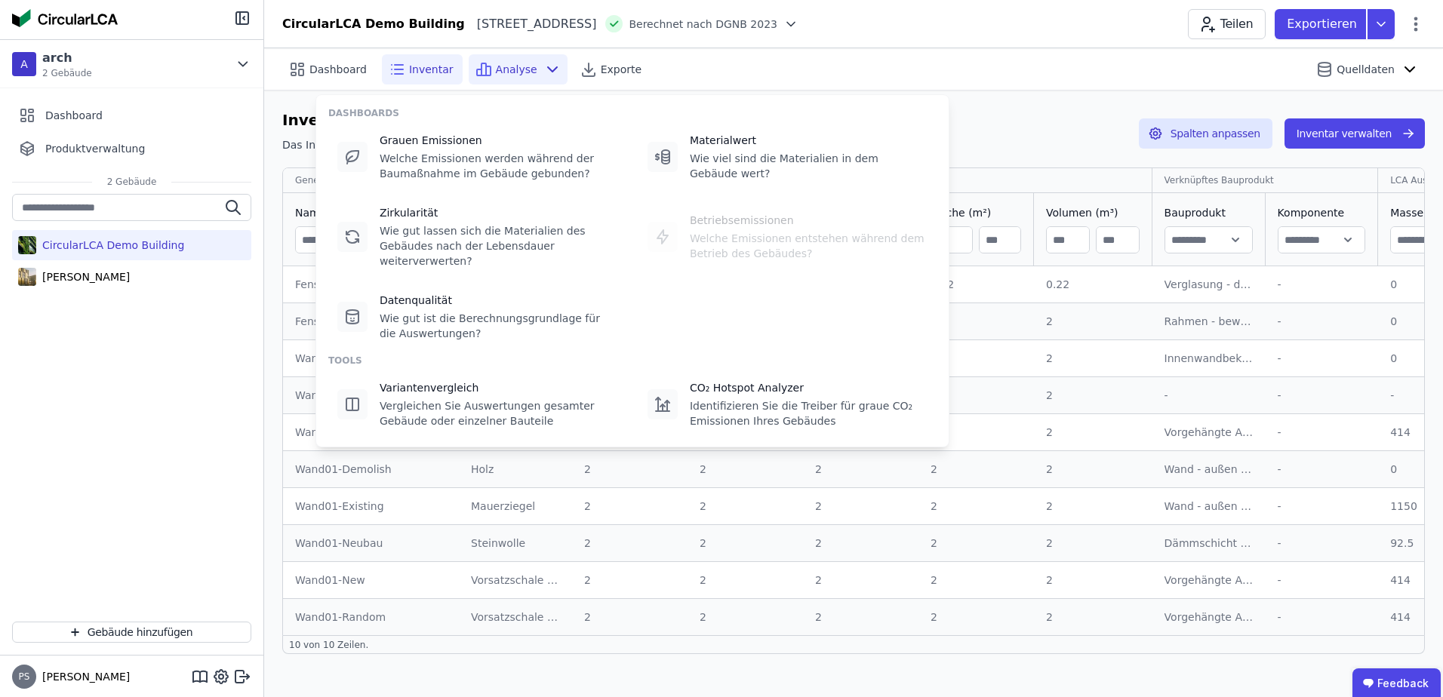
click at [500, 71] on span "Analyse" at bounding box center [517, 69] width 42 height 15
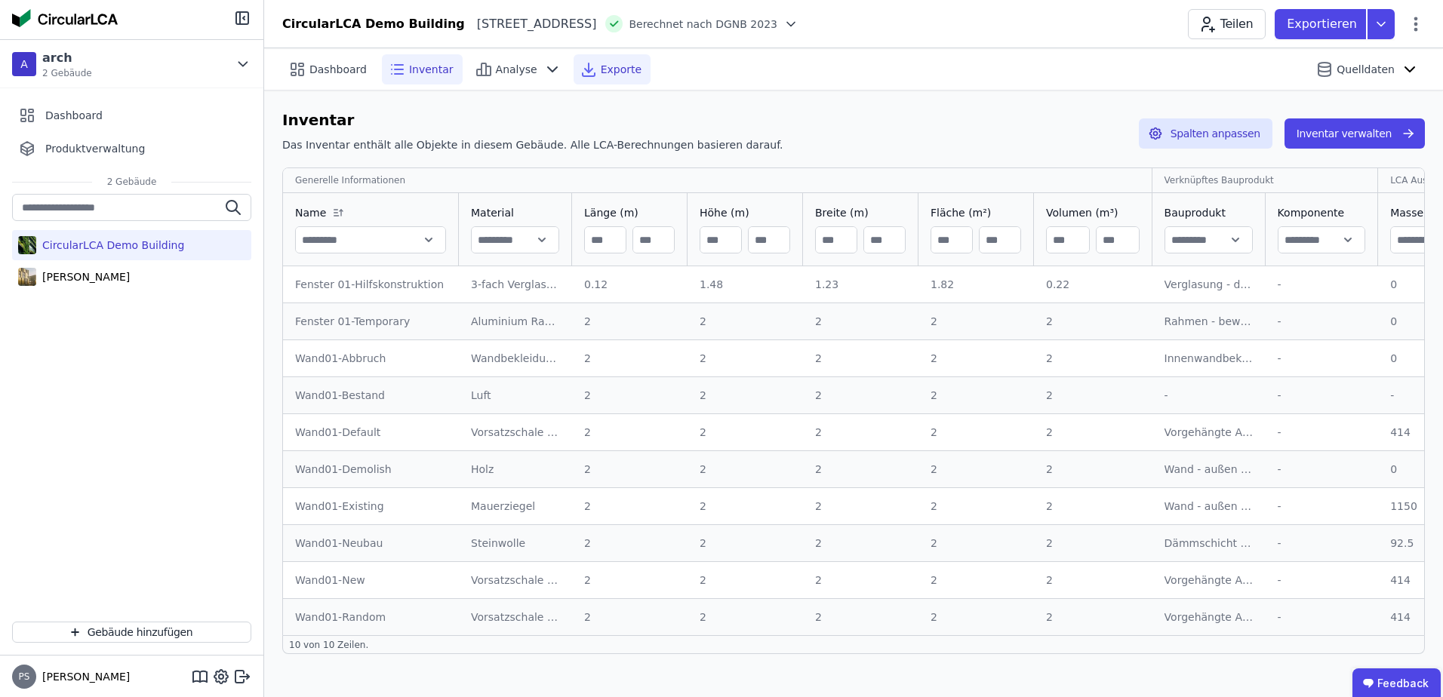
click at [601, 66] on span "Exporte" at bounding box center [621, 69] width 41 height 15
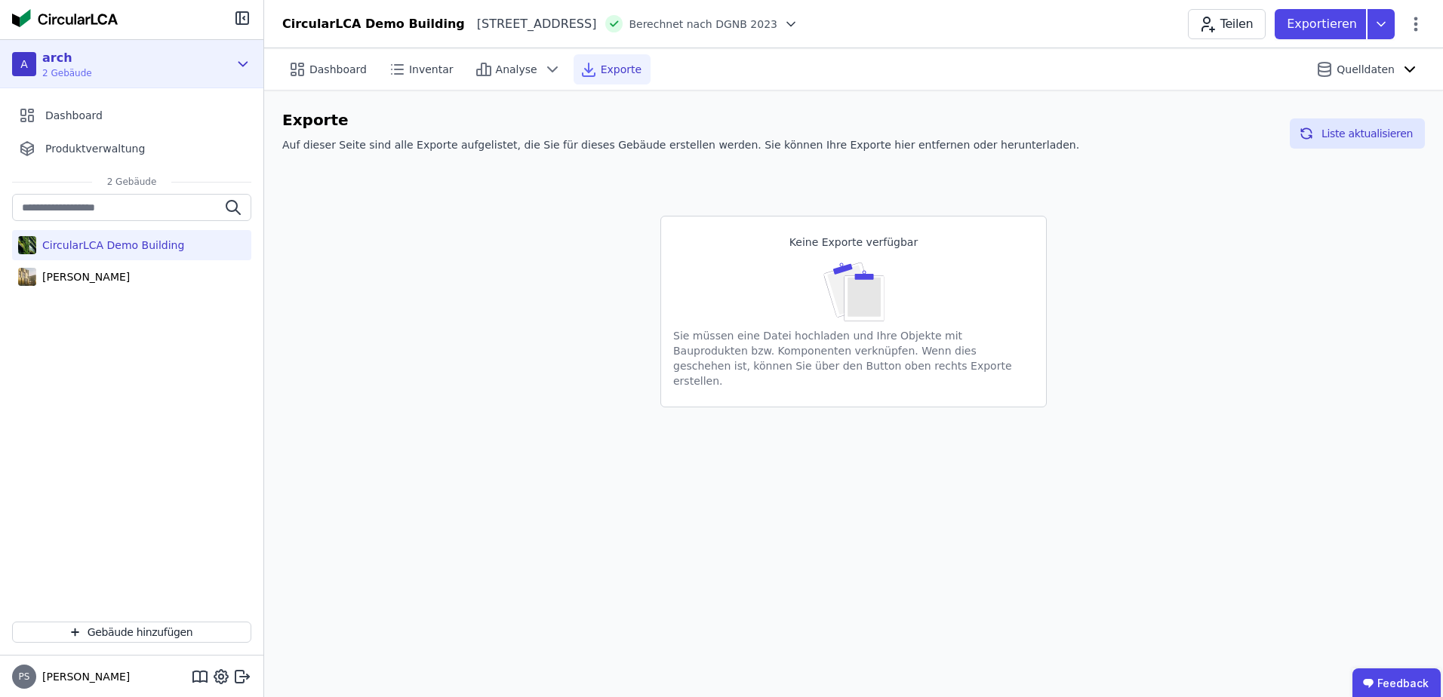
click at [67, 69] on span "2 Gebäude" at bounding box center [67, 73] width 50 height 12
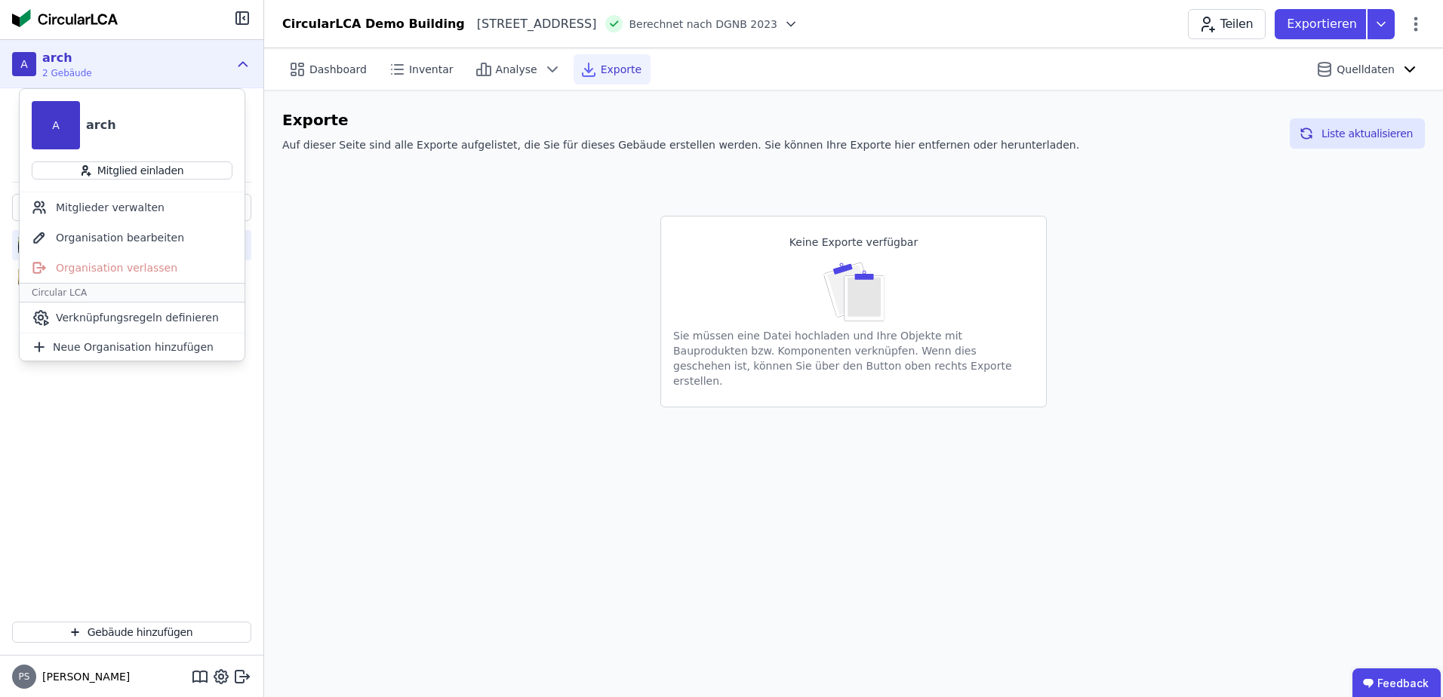
click at [67, 69] on span "2 Gebäude" at bounding box center [67, 73] width 50 height 12
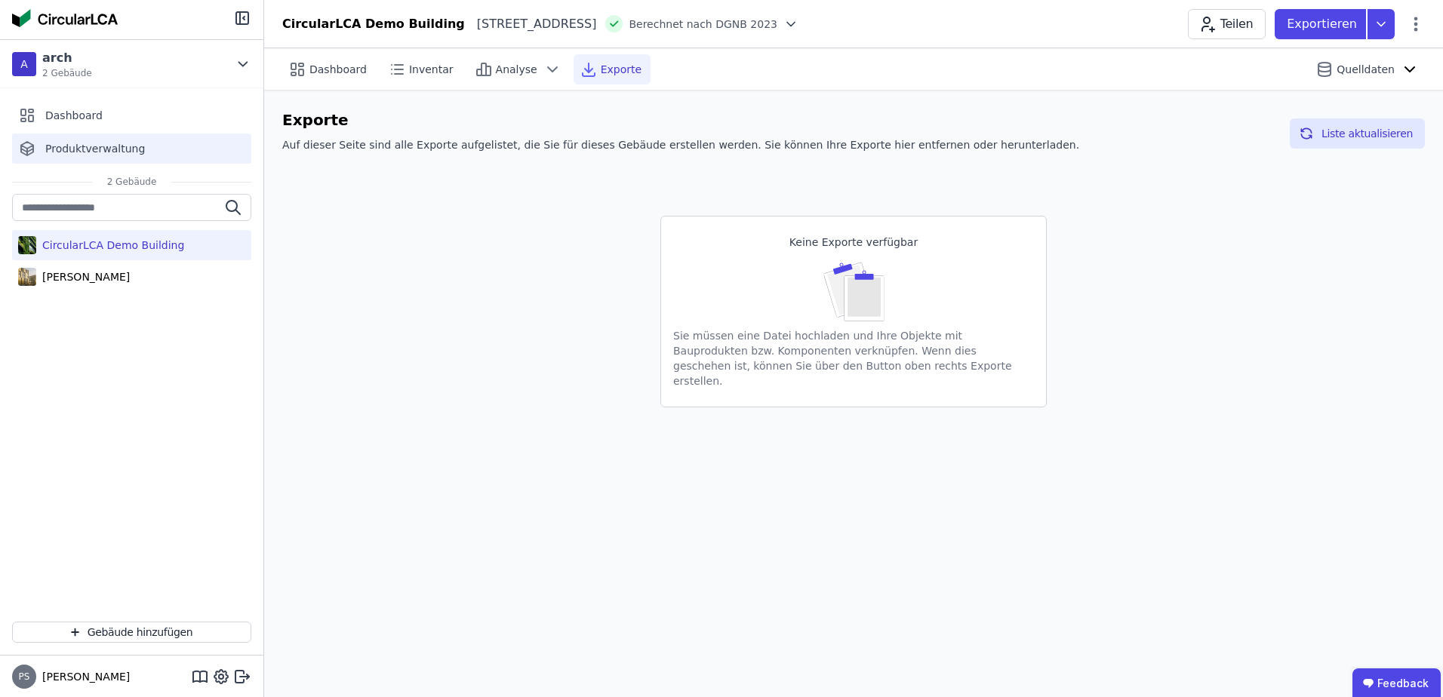
click at [87, 147] on span "Produktverwaltung" at bounding box center [95, 148] width 100 height 15
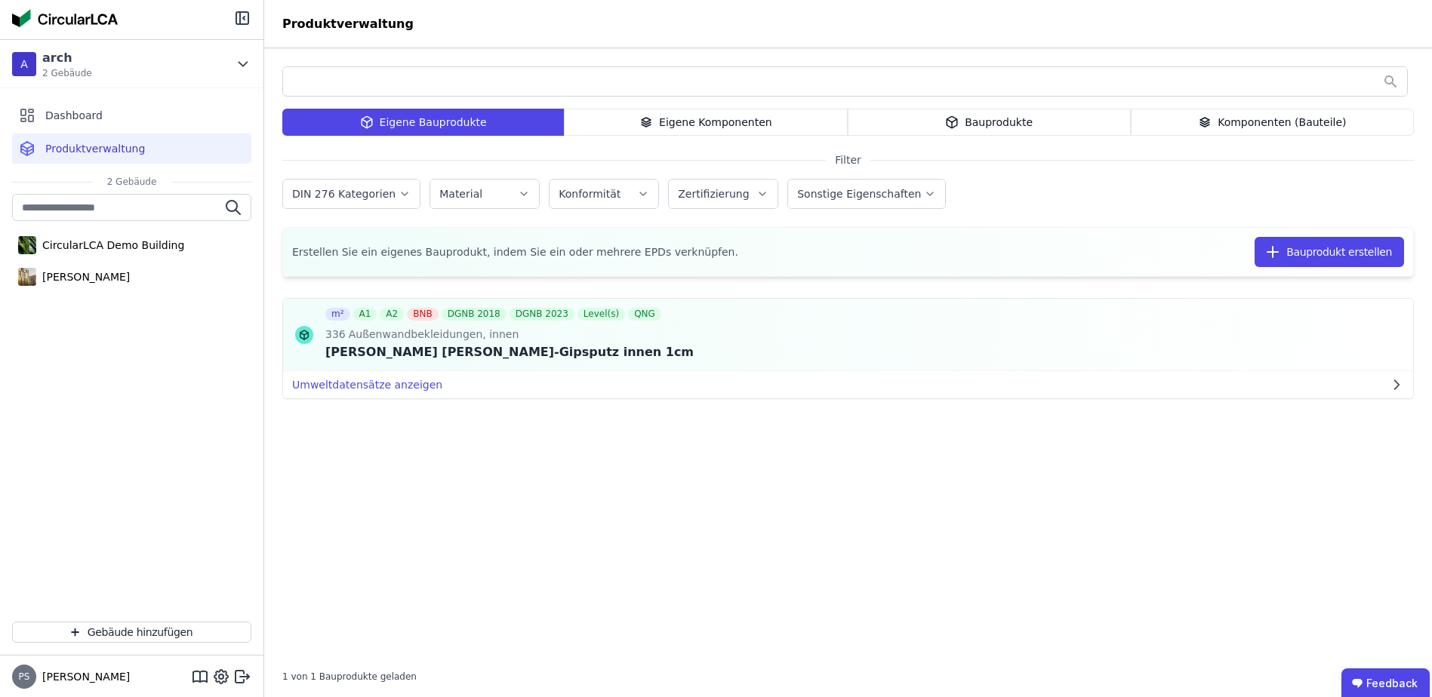
click at [678, 122] on div "Eigene Komponenten" at bounding box center [705, 122] width 283 height 27
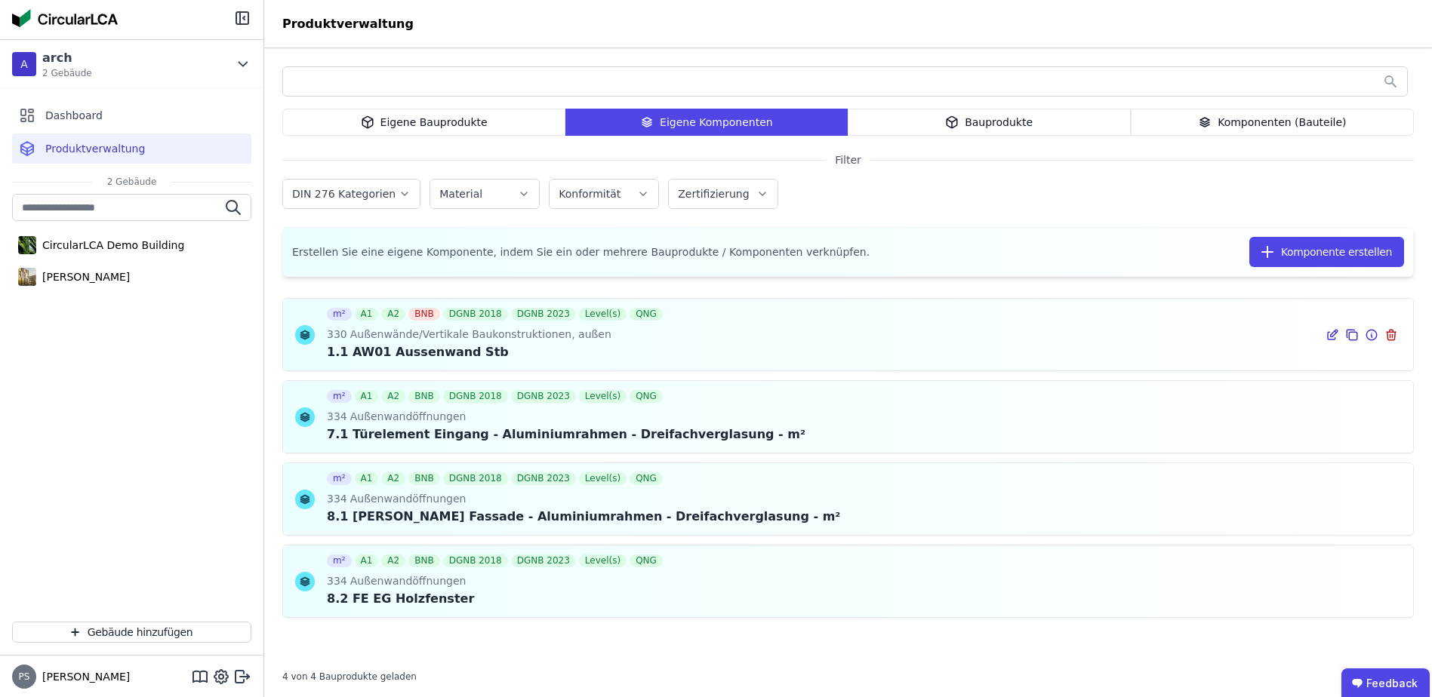
scroll to position [4, 0]
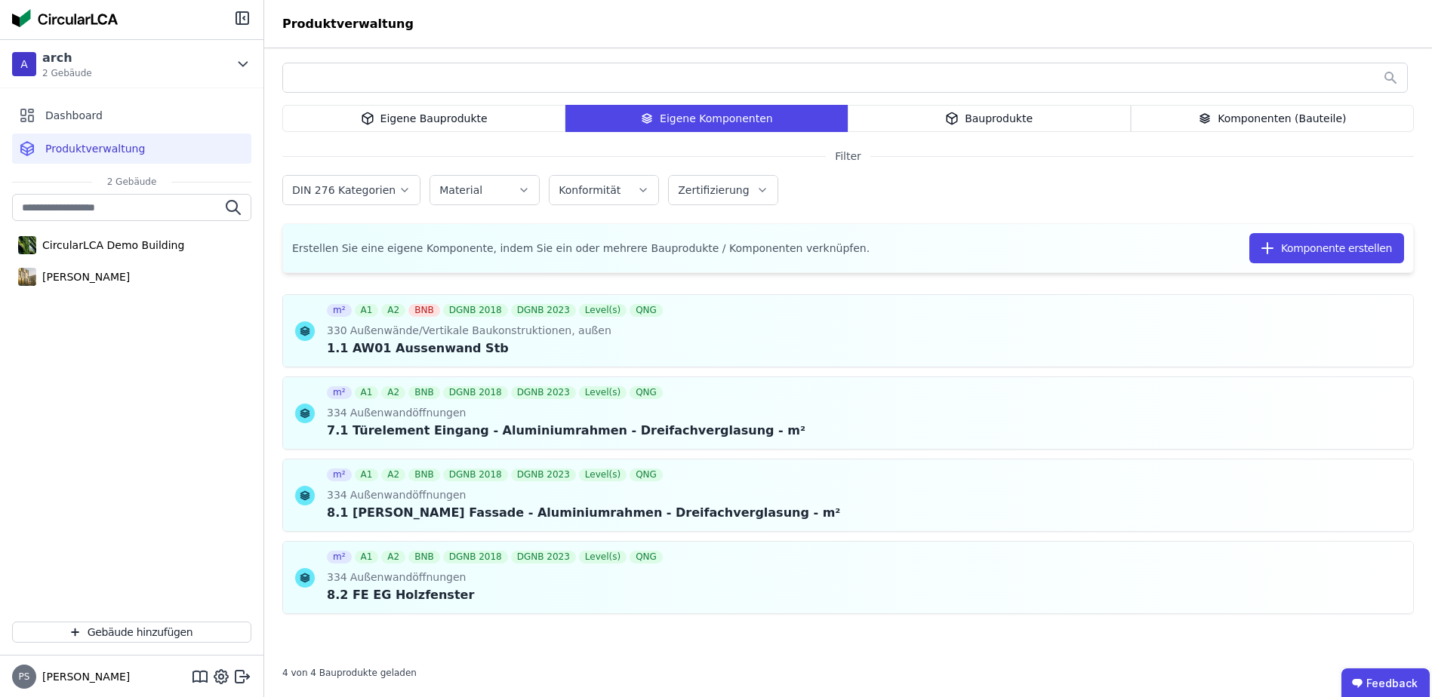
click at [986, 117] on div "Bauprodukte" at bounding box center [989, 118] width 283 height 27
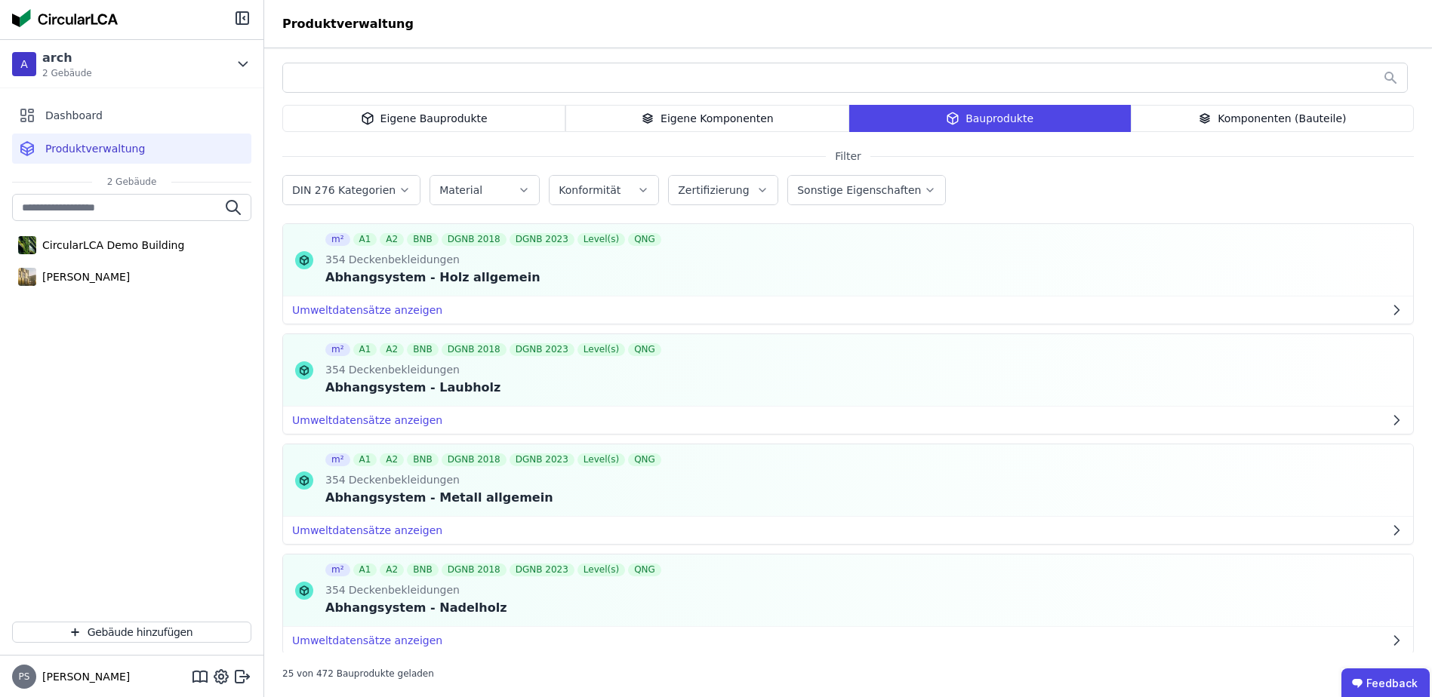
click at [1206, 109] on div "Komponenten (Bauteile)" at bounding box center [1272, 118] width 283 height 27
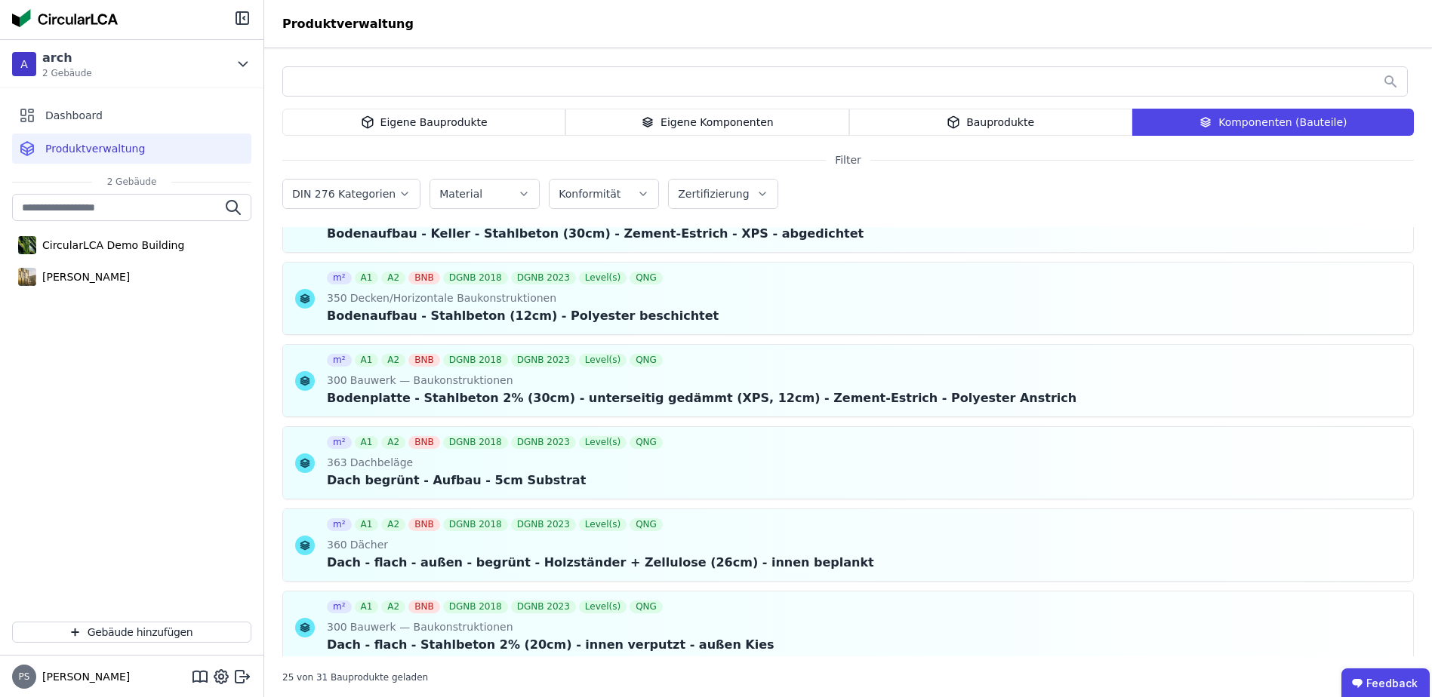
scroll to position [0, 0]
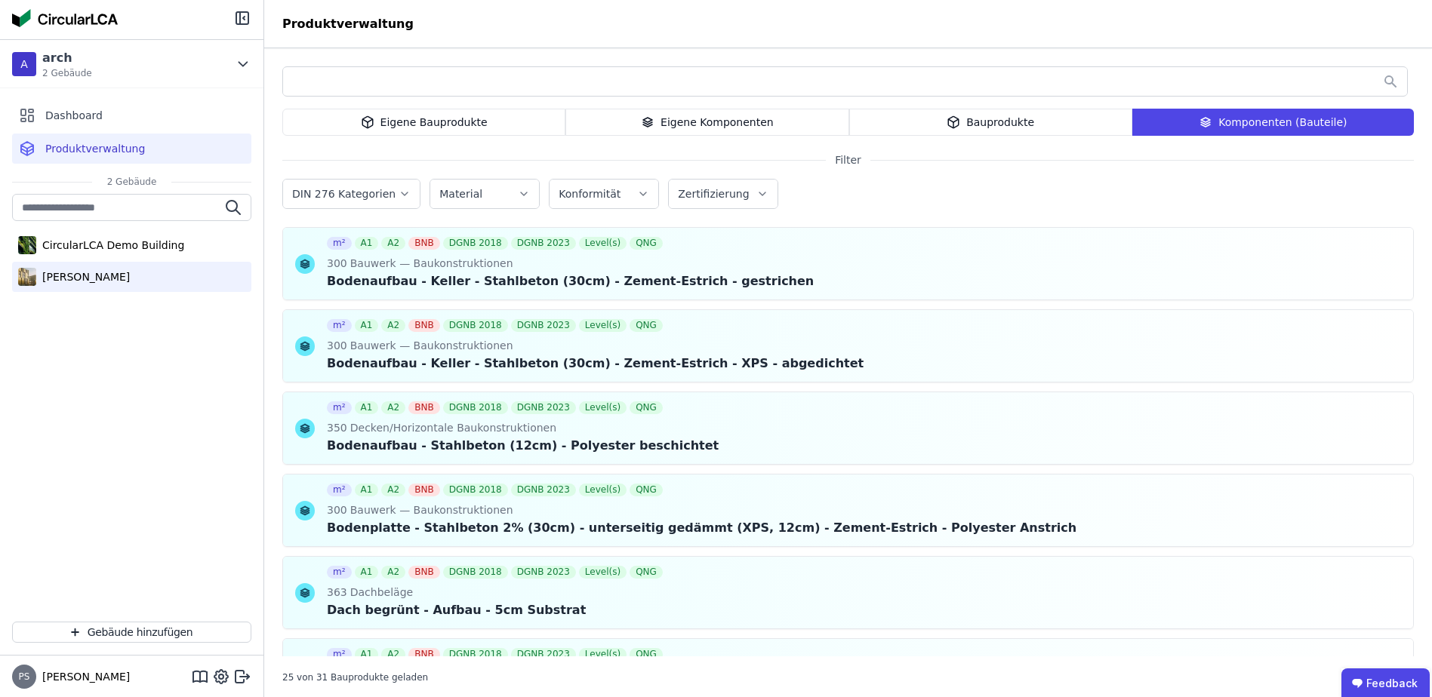
click at [89, 273] on div "[PERSON_NAME]" at bounding box center [83, 276] width 94 height 15
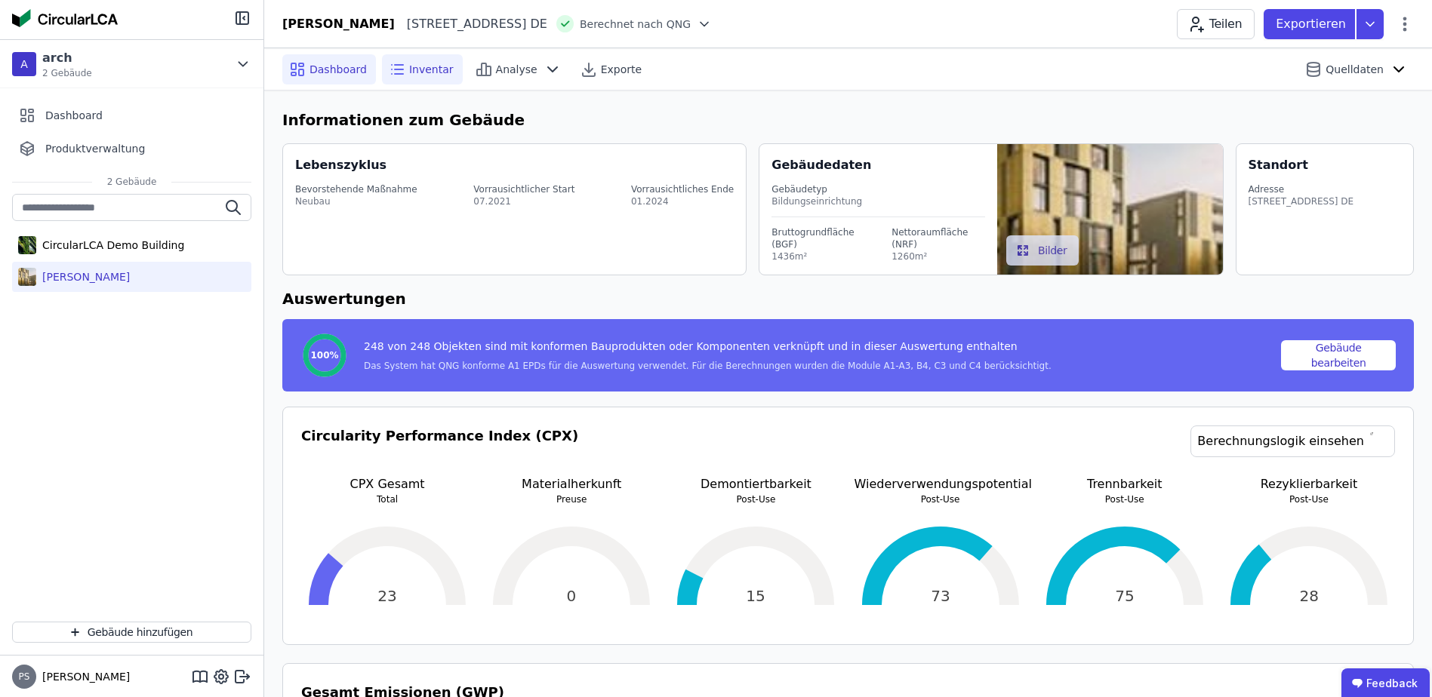
click at [409, 66] on span "Inventar" at bounding box center [431, 69] width 45 height 15
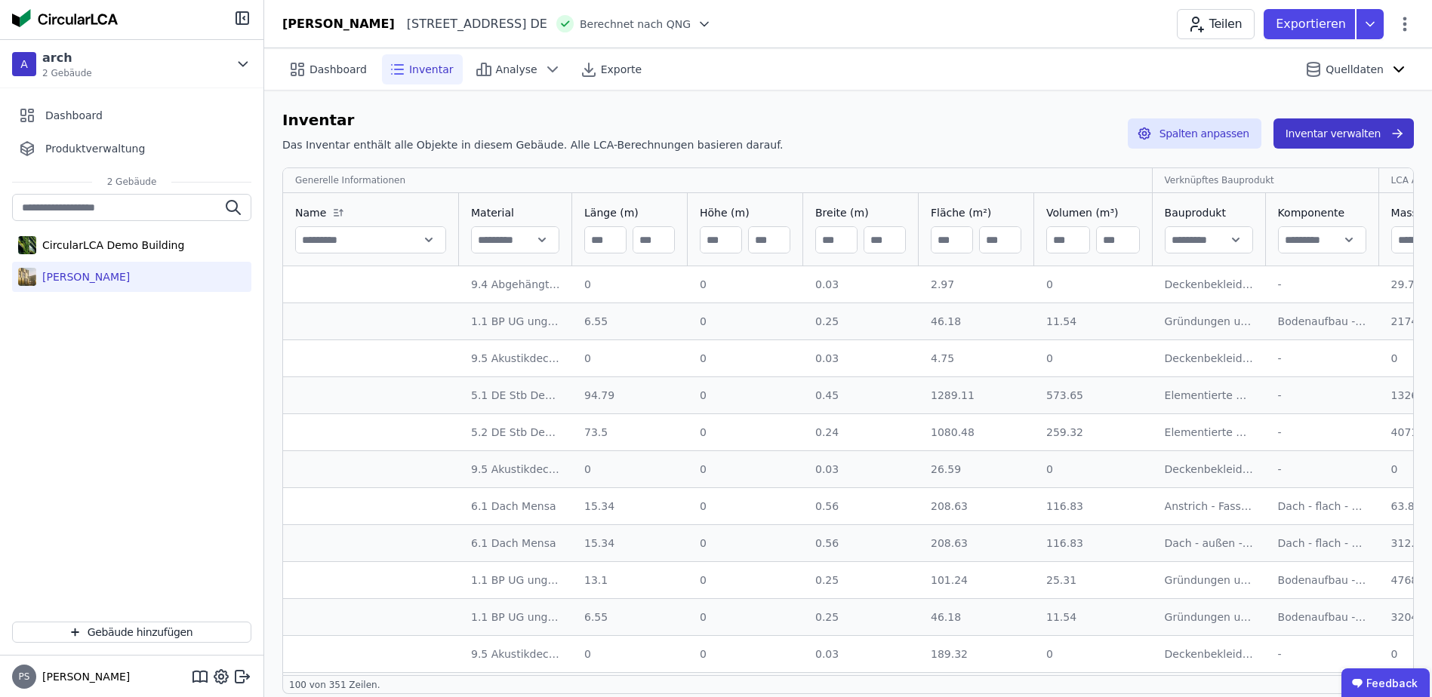
click at [1361, 140] on button "Inventar verwalten" at bounding box center [1343, 133] width 140 height 30
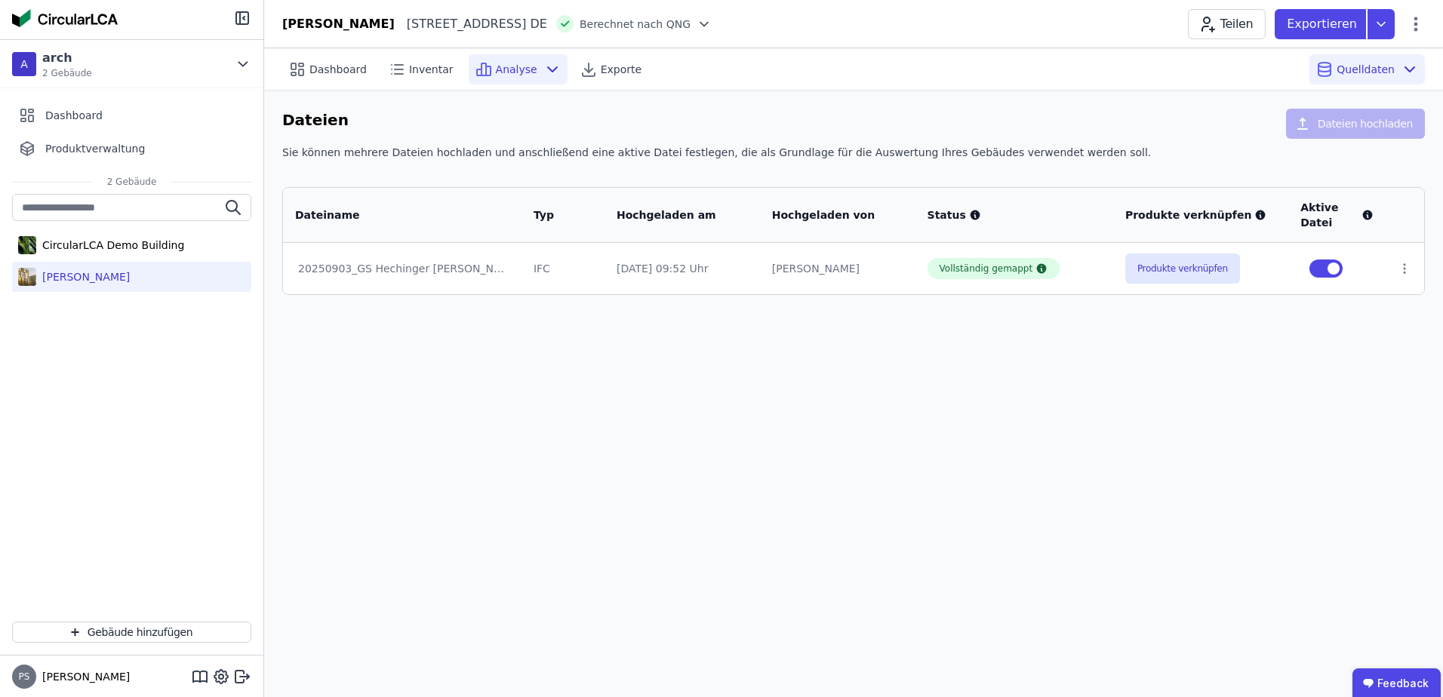
click at [548, 69] on icon at bounding box center [552, 69] width 9 height 5
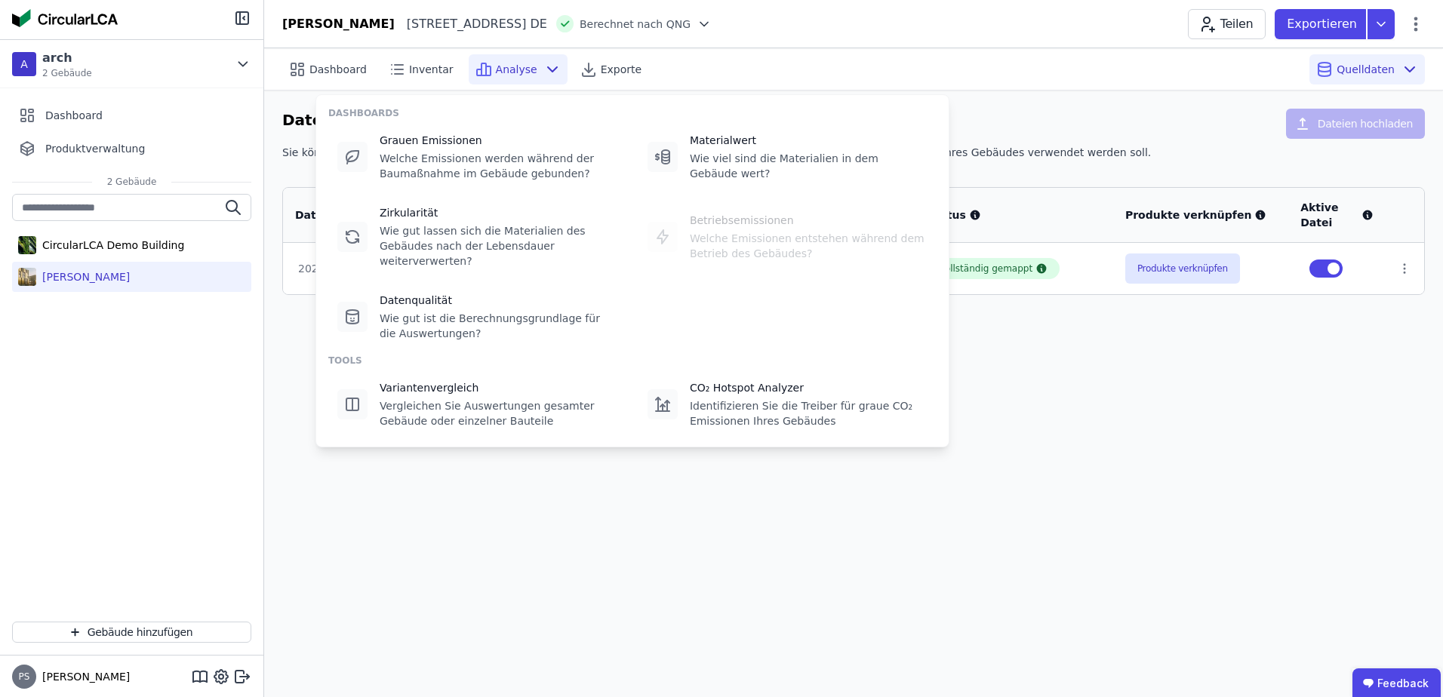
click at [496, 73] on span "Analyse" at bounding box center [517, 69] width 42 height 15
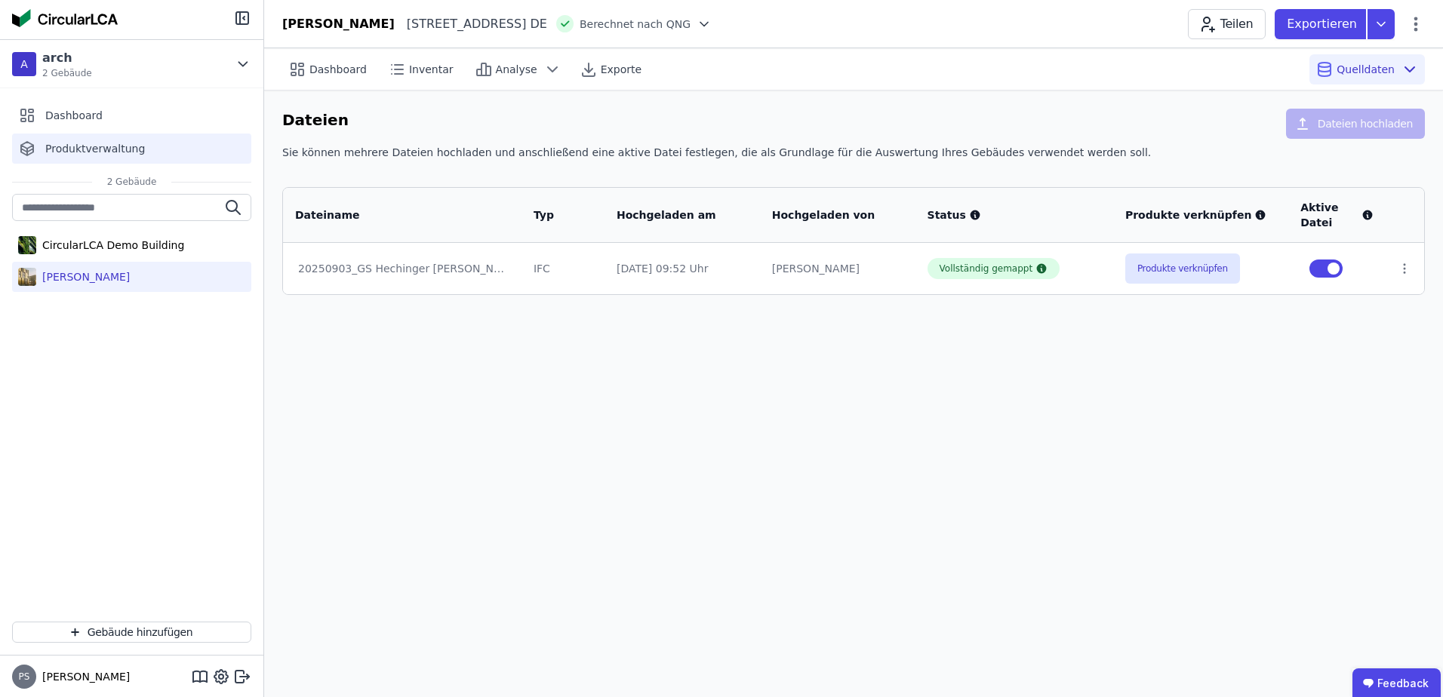
click at [84, 144] on span "Produktverwaltung" at bounding box center [95, 148] width 100 height 15
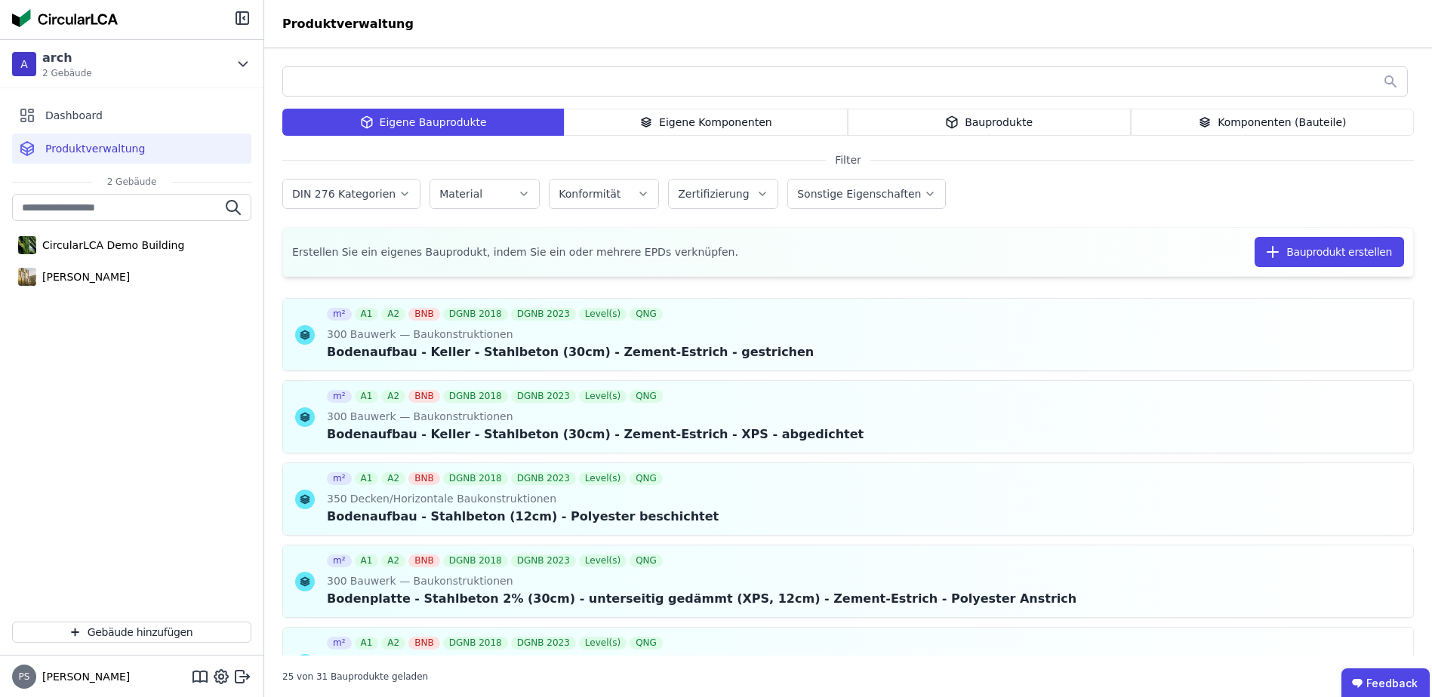
click at [633, 121] on div "Eigene Komponenten" at bounding box center [705, 122] width 283 height 27
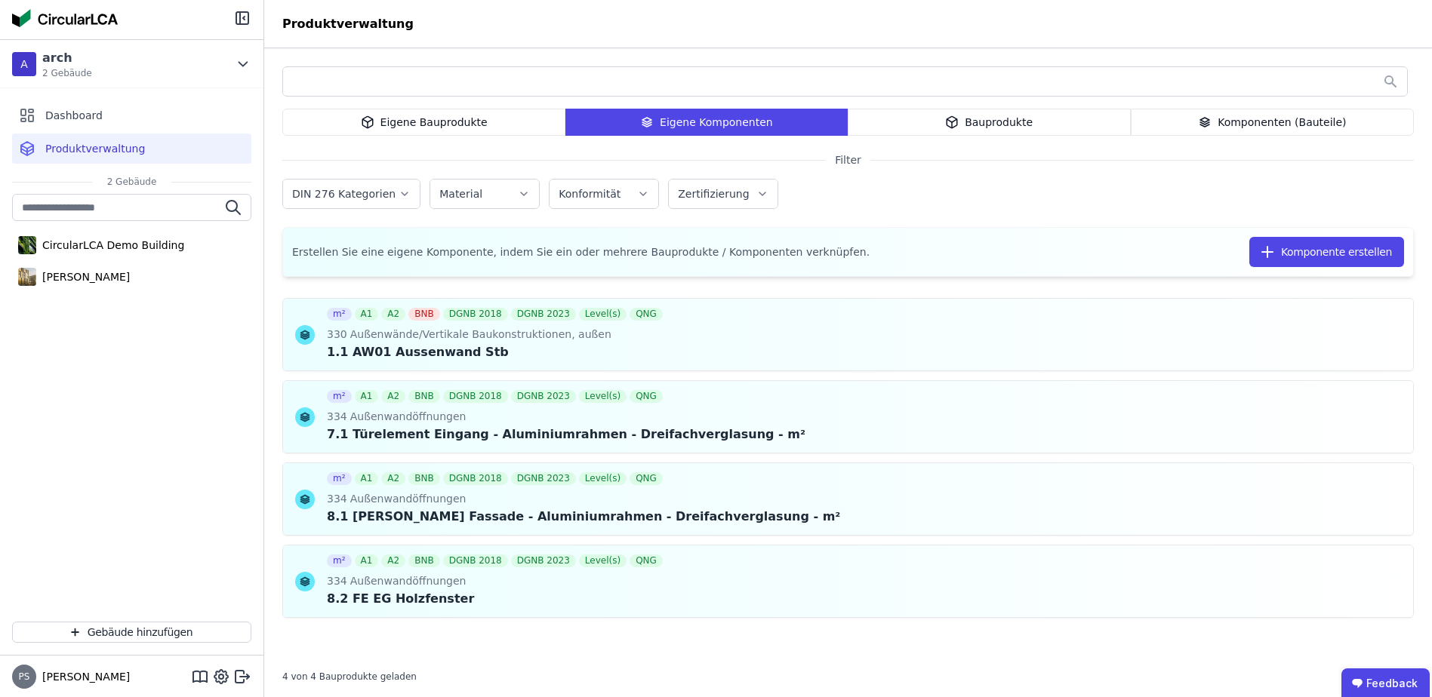
click at [427, 127] on div "Eigene Bauprodukte" at bounding box center [423, 122] width 283 height 27
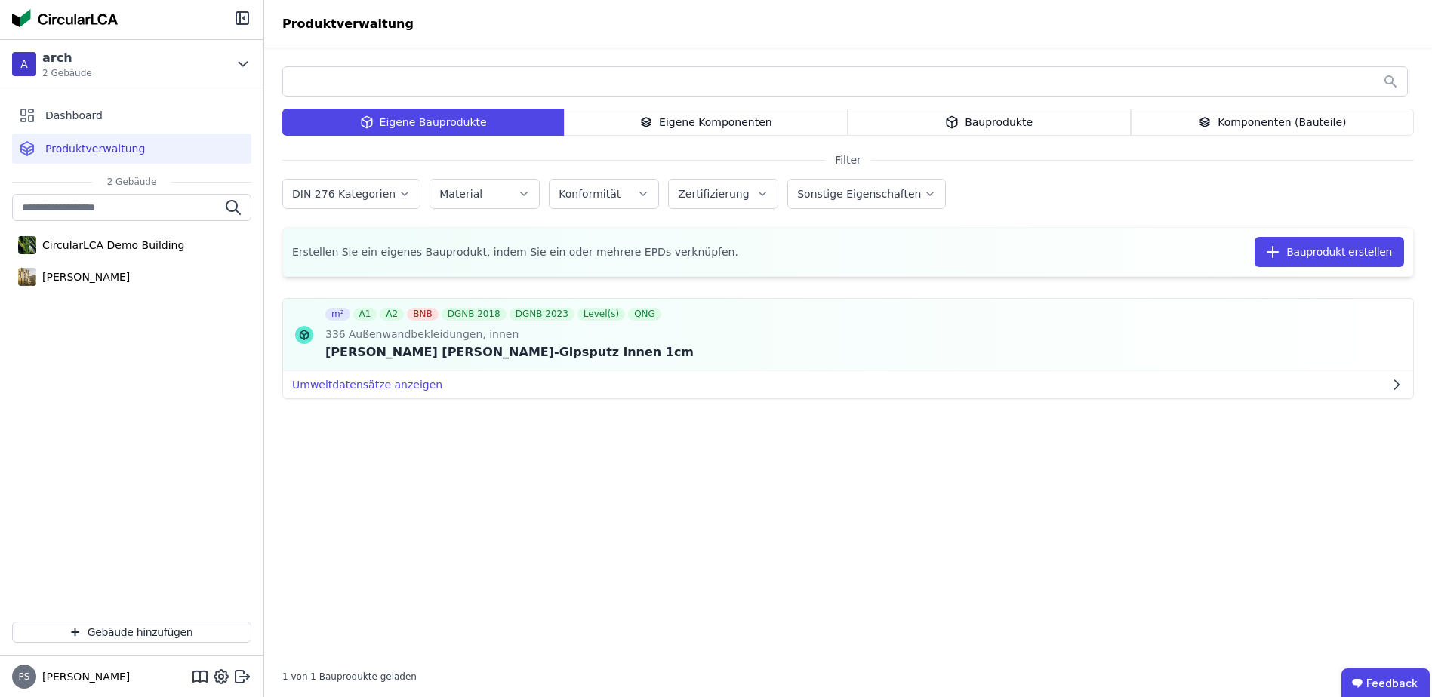
click at [368, 192] on label "DIN 276 Kategorien" at bounding box center [345, 194] width 106 height 12
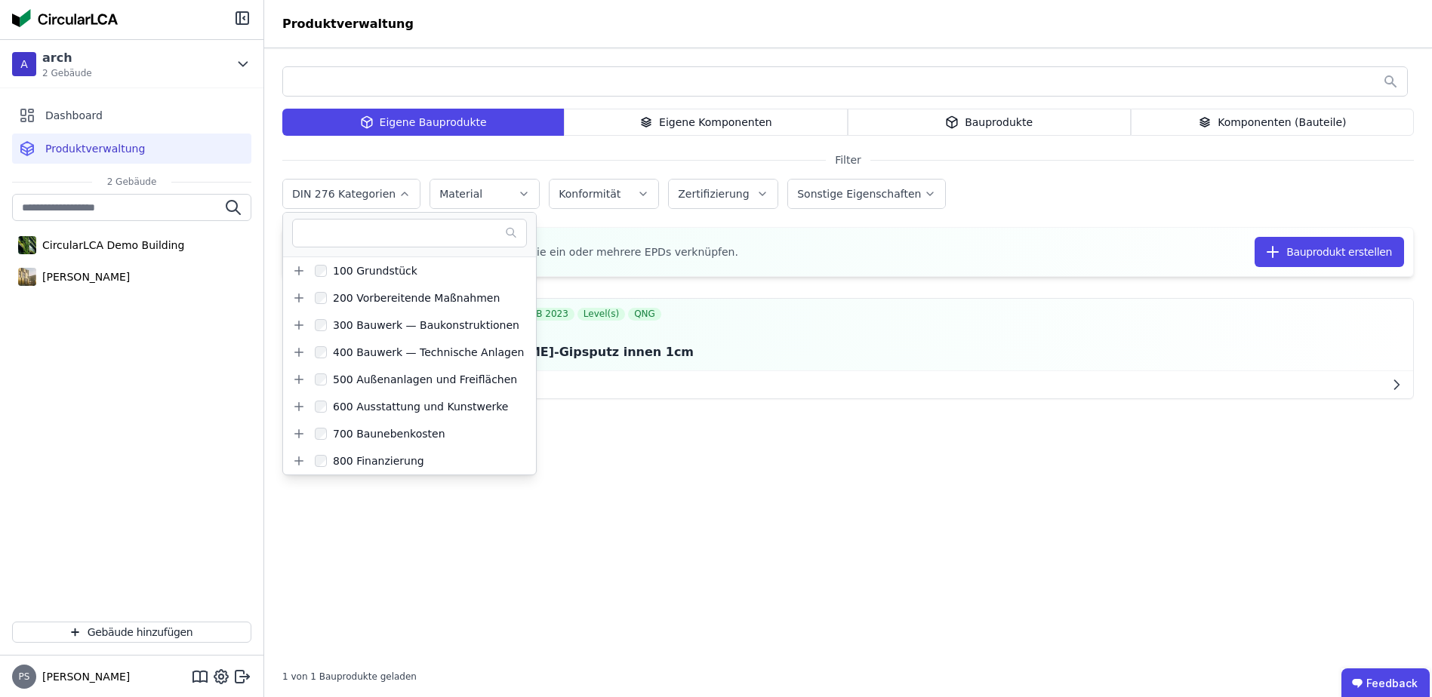
click at [368, 192] on label "DIN 276 Kategorien" at bounding box center [345, 194] width 106 height 12
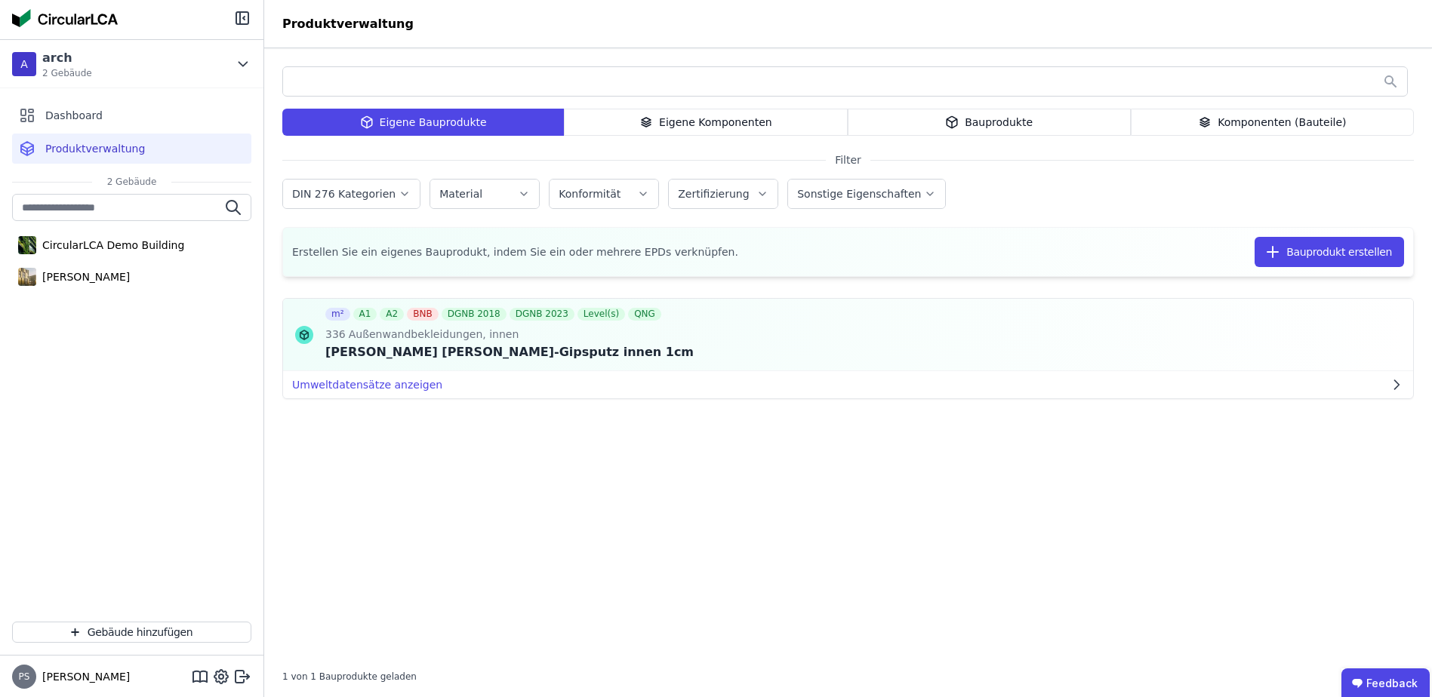
click at [456, 193] on label "Material" at bounding box center [462, 194] width 46 height 12
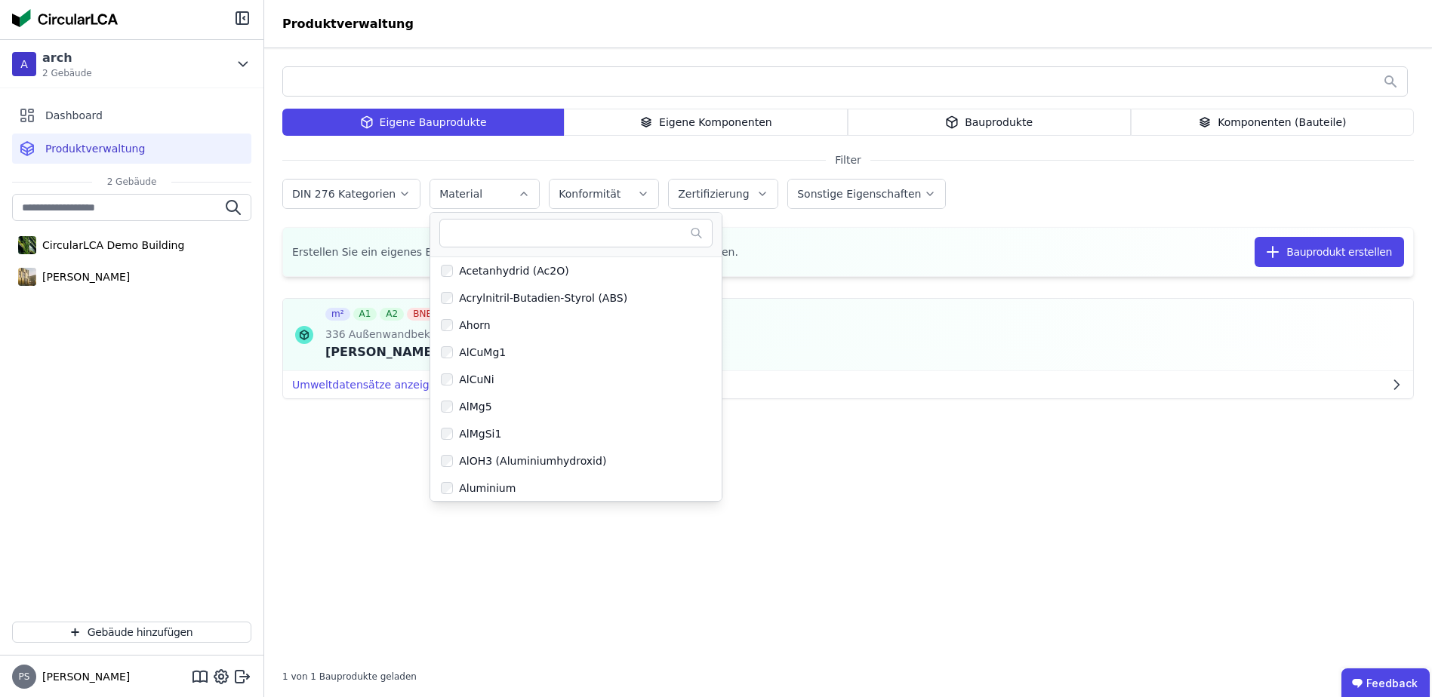
click at [456, 192] on label "Material" at bounding box center [462, 194] width 46 height 12
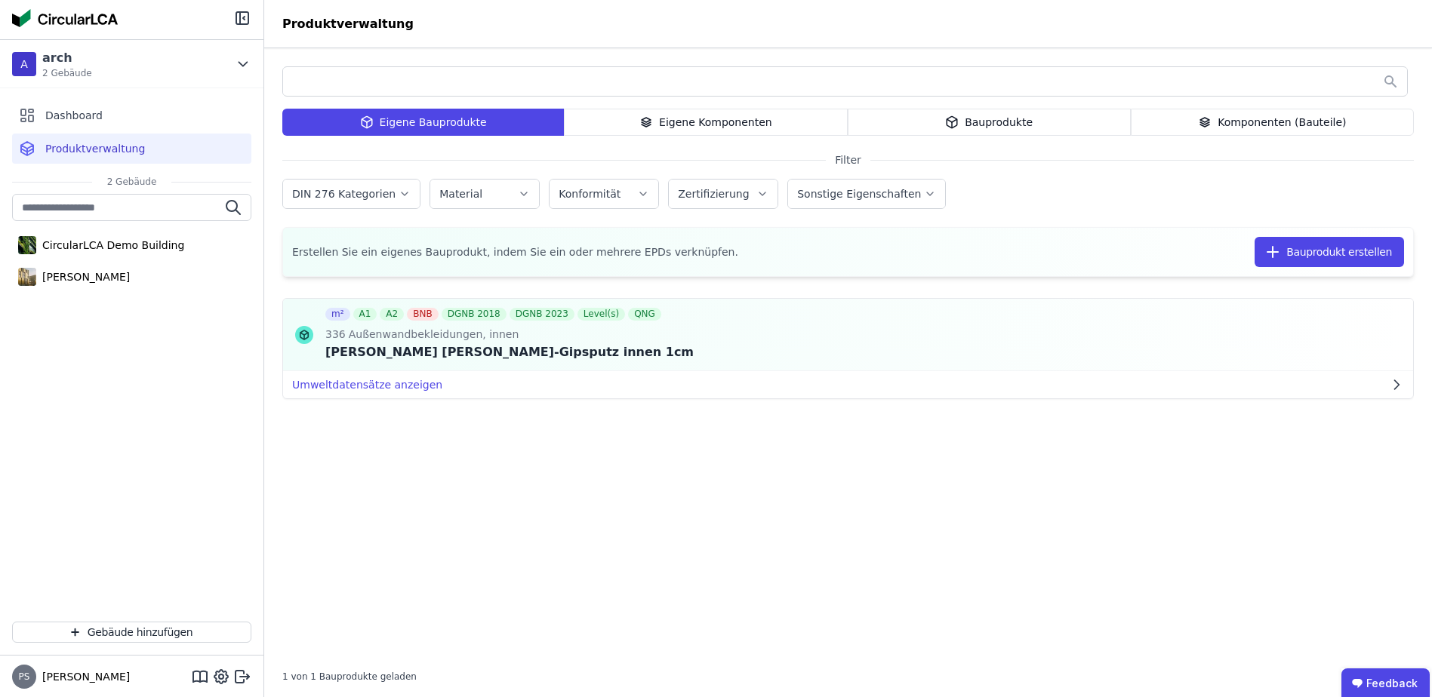
click at [592, 192] on label "Konformität" at bounding box center [590, 194] width 65 height 12
click at [682, 191] on label "Zertifizierung" at bounding box center [715, 194] width 74 height 12
click at [854, 195] on label "Sonstige Eigenschaften" at bounding box center [860, 194] width 127 height 12
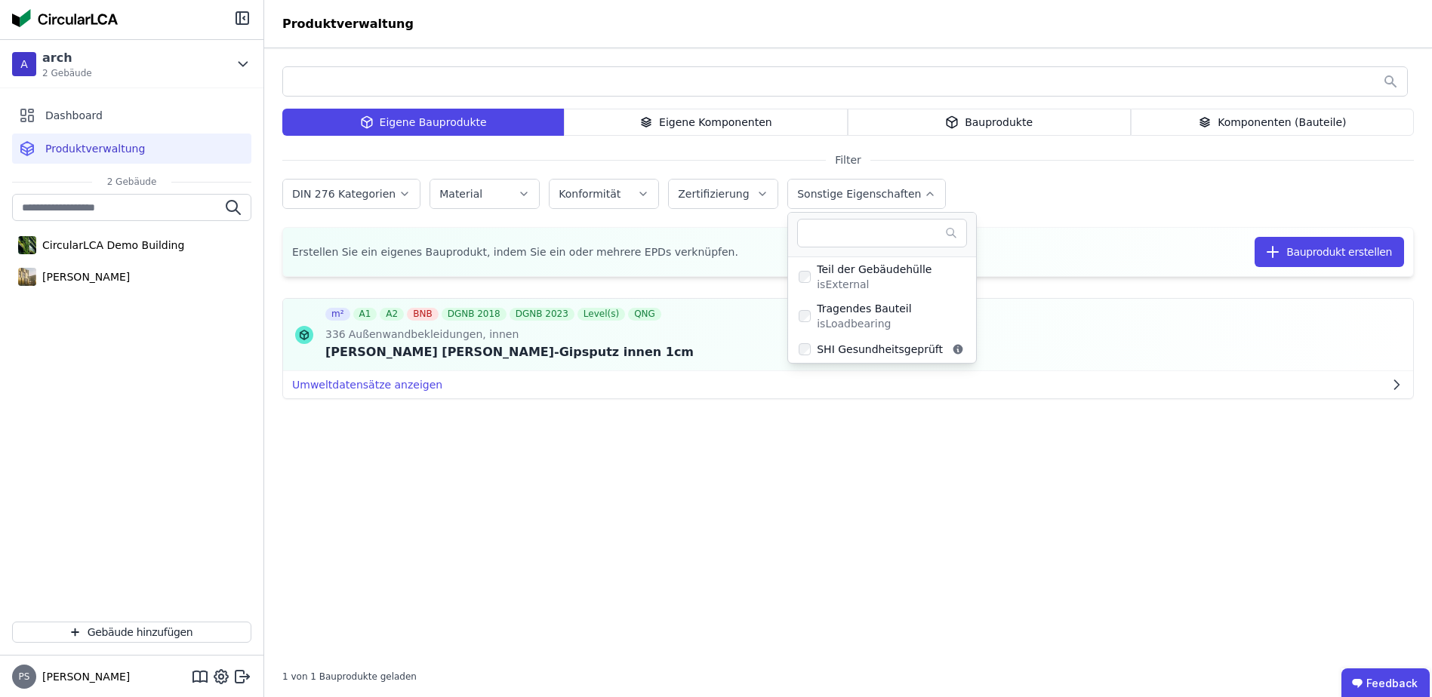
click at [854, 195] on label "Sonstige Eigenschaften" at bounding box center [860, 194] width 127 height 12
click at [820, 198] on label "Sonstige Eigenschaften" at bounding box center [860, 194] width 127 height 12
click at [688, 121] on div "Eigene Komponenten" at bounding box center [705, 122] width 283 height 27
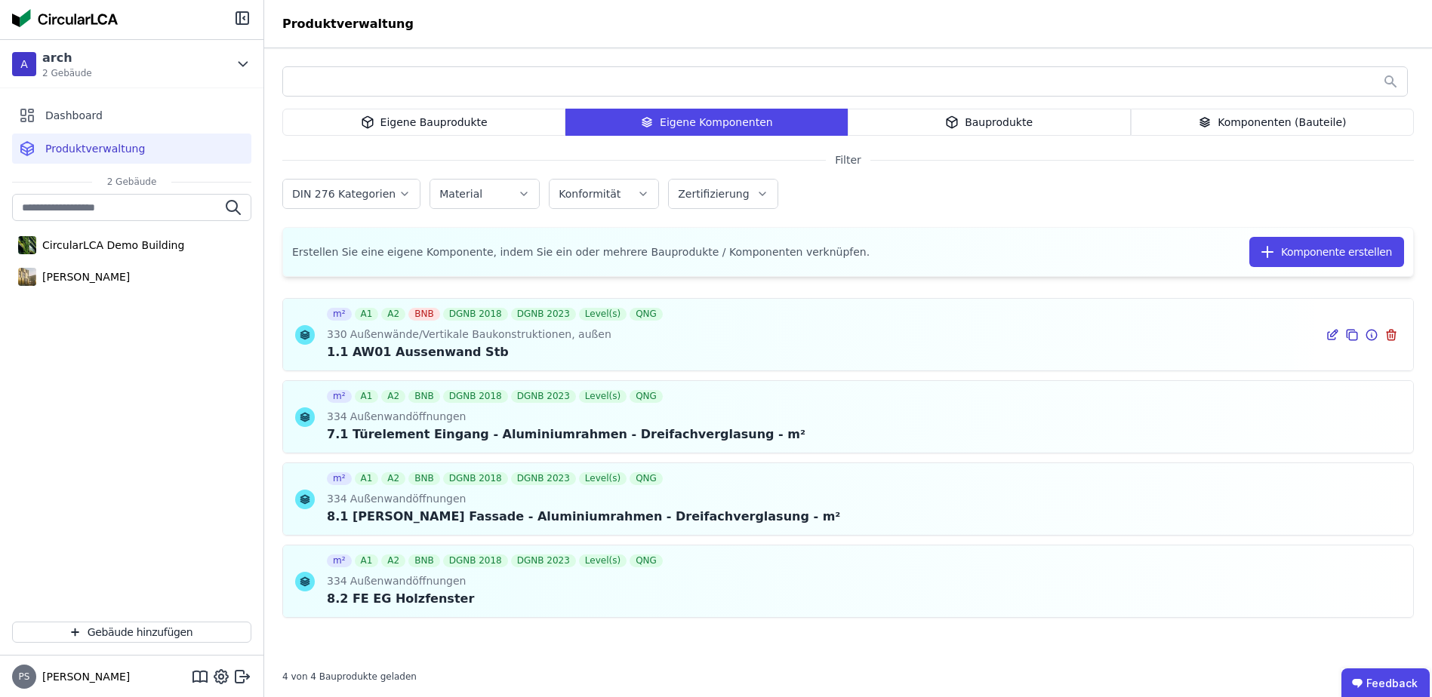
click at [461, 348] on div "1.1 AW01 Aussenwand Stb" at bounding box center [496, 352] width 339 height 18
click at [721, 192] on label "Zertifizierung" at bounding box center [715, 194] width 74 height 12
click at [700, 192] on label "Zertifizierung" at bounding box center [715, 194] width 74 height 12
click at [566, 191] on label "Konformität" at bounding box center [590, 194] width 65 height 12
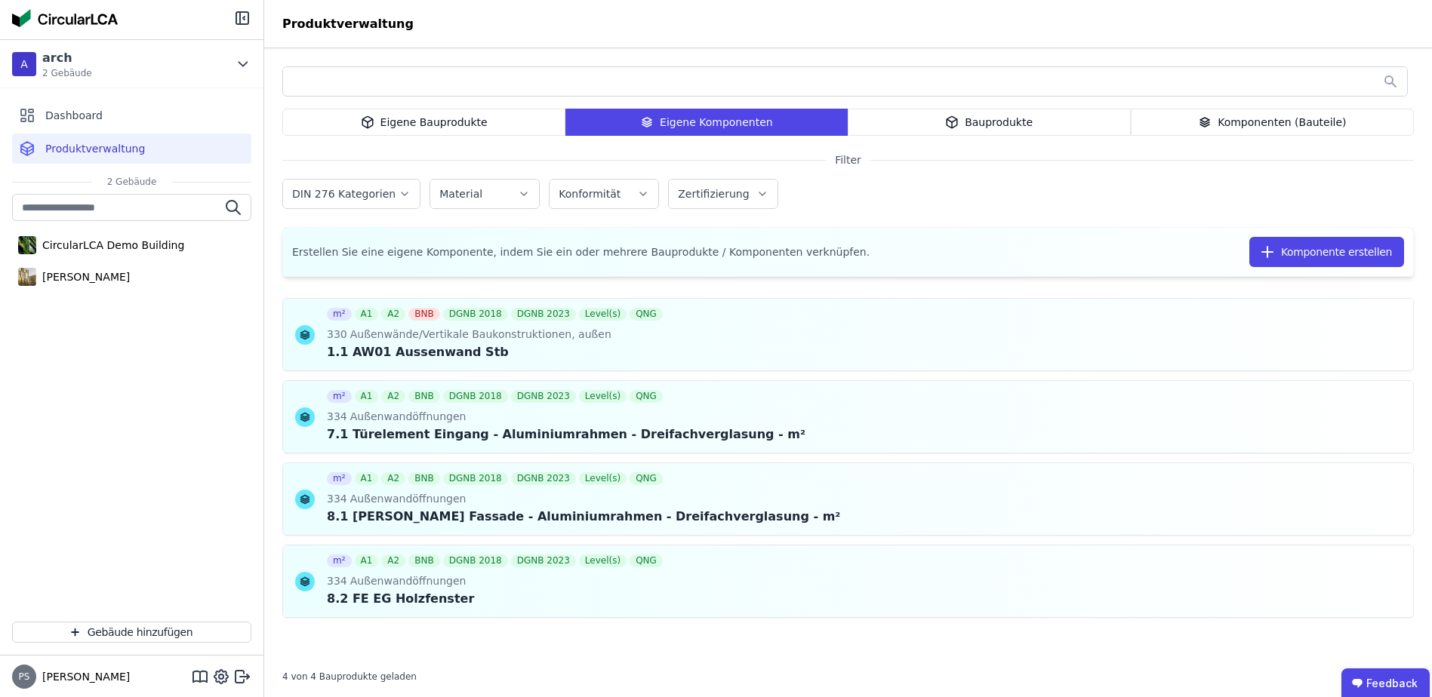
click at [458, 195] on label "Material" at bounding box center [462, 194] width 46 height 12
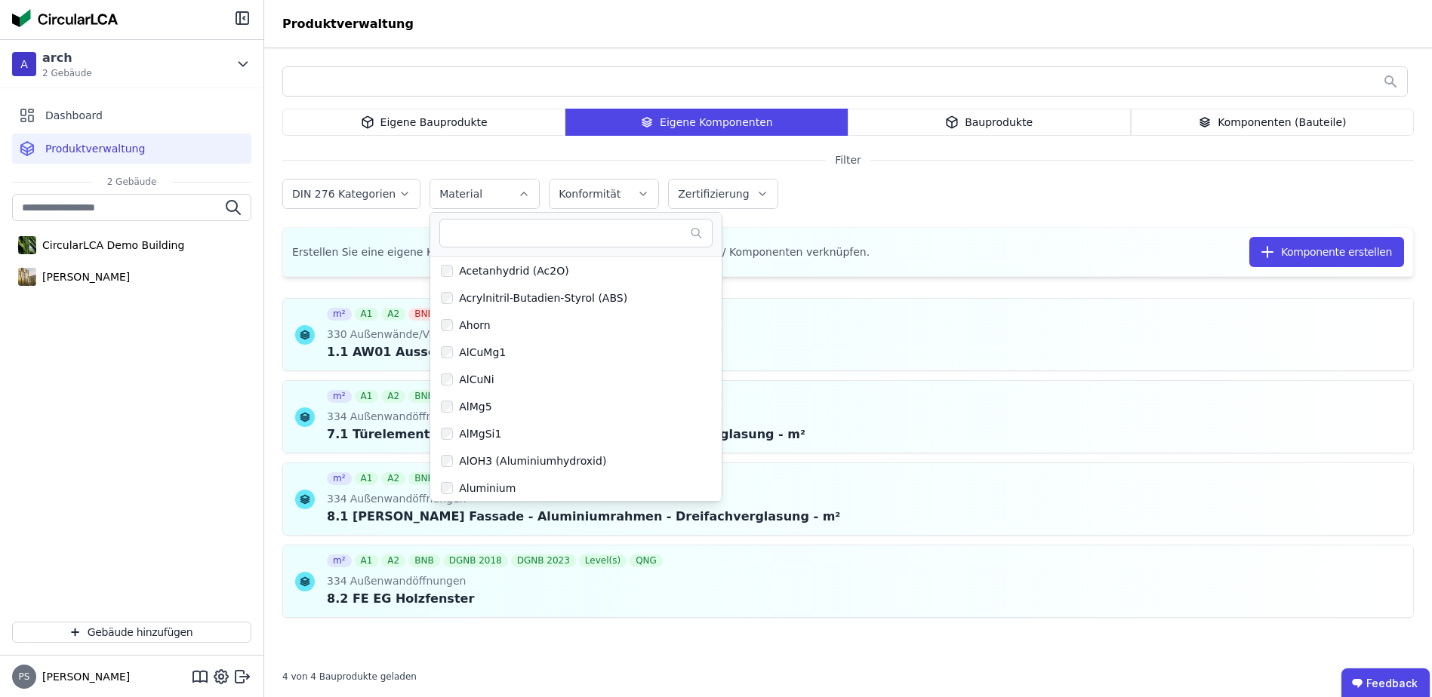
click at [458, 195] on label "Material" at bounding box center [462, 194] width 46 height 12
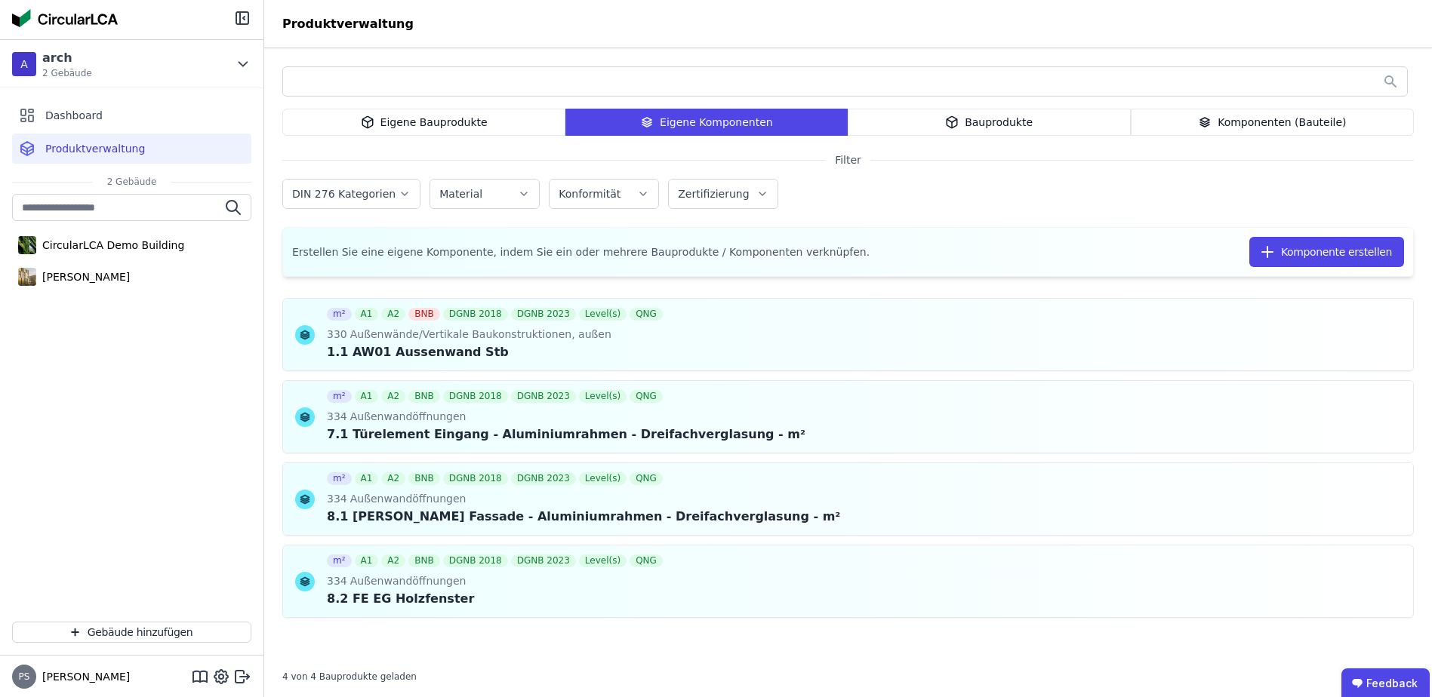
click at [975, 126] on div "Bauprodukte" at bounding box center [989, 122] width 283 height 27
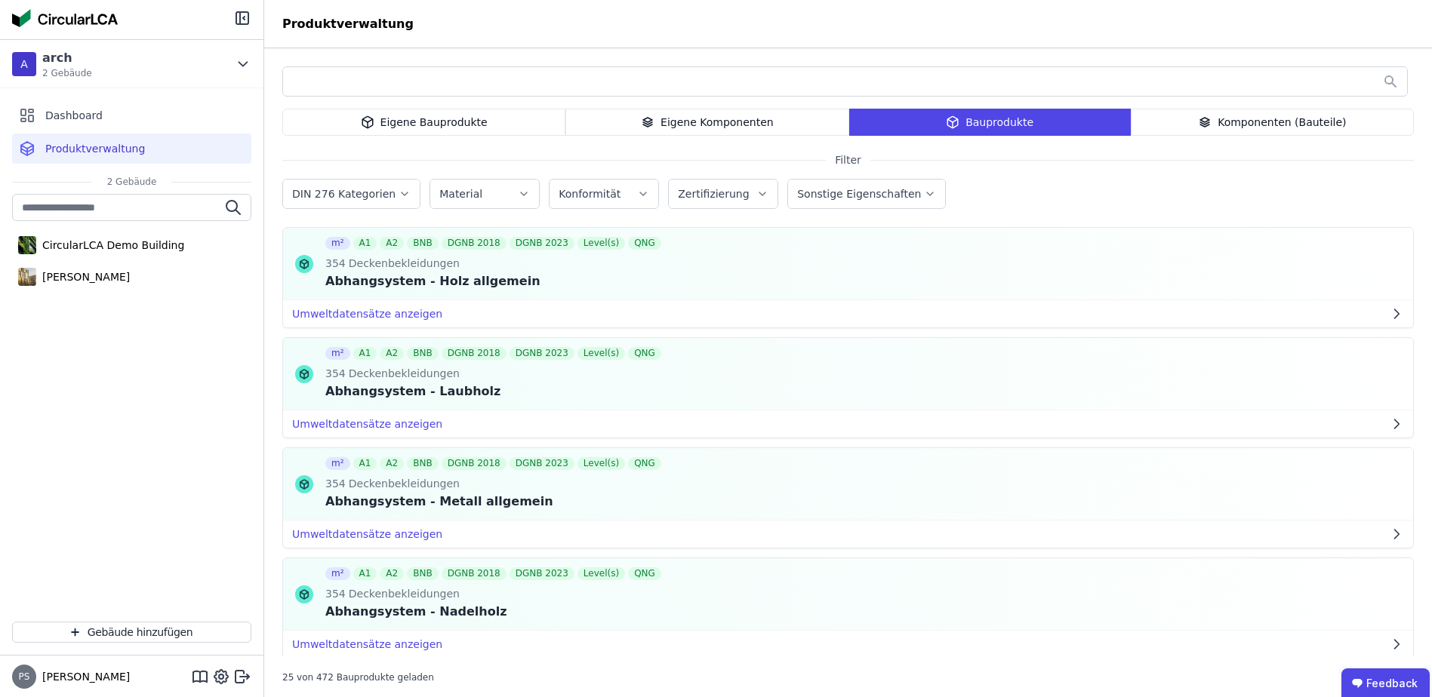
click at [413, 128] on div "Eigene Bauprodukte" at bounding box center [423, 122] width 283 height 27
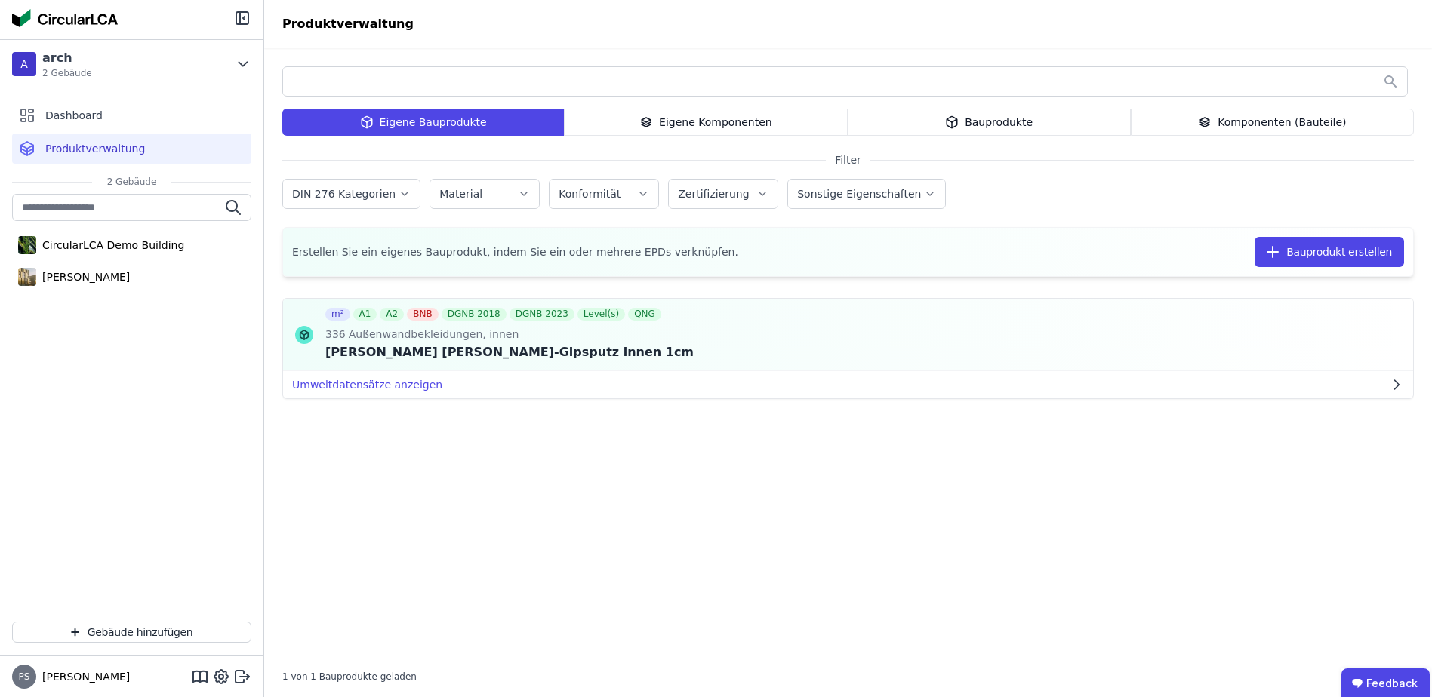
click at [964, 122] on div "Bauprodukte" at bounding box center [989, 122] width 283 height 27
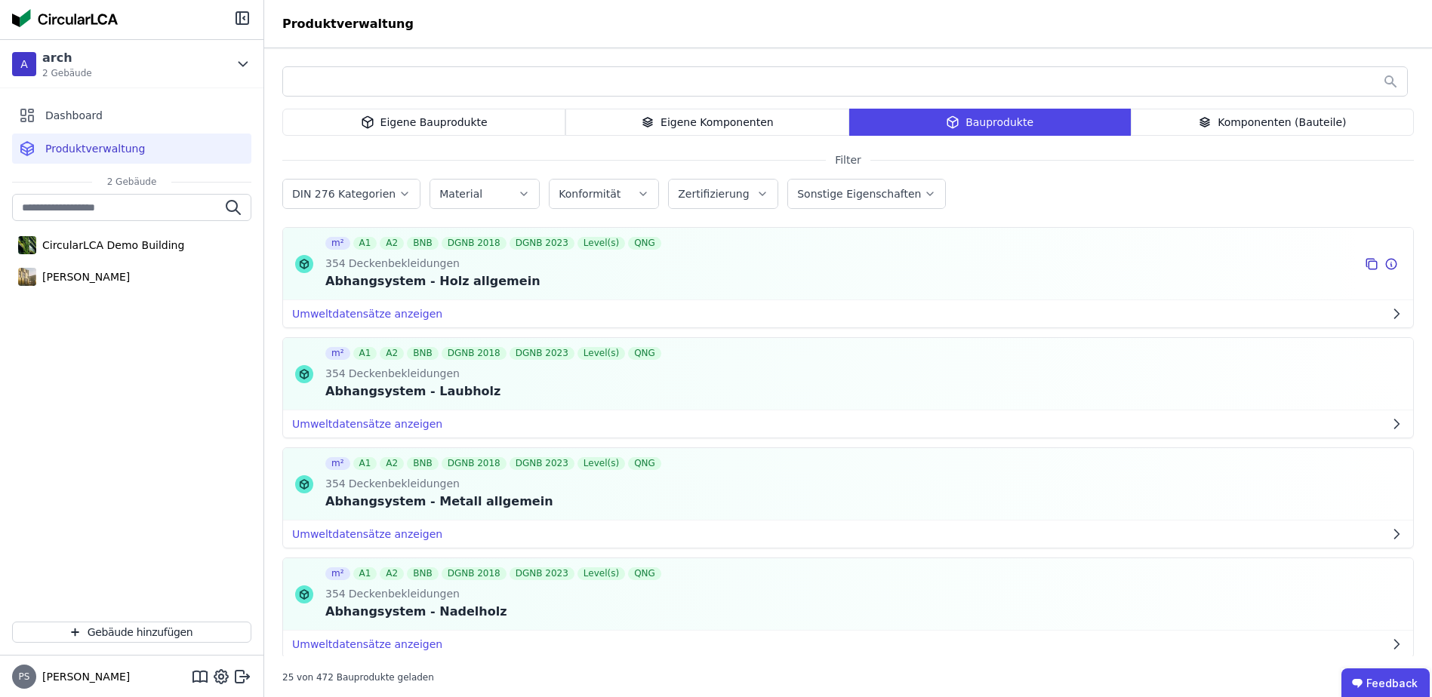
click at [435, 281] on div "Abhangsystem - Holz allgemein" at bounding box center [494, 281] width 339 height 18
click at [836, 197] on label "Sonstige Eigenschaften" at bounding box center [860, 194] width 127 height 12
click at [428, 379] on span "Deckenbekleidungen" at bounding box center [403, 373] width 114 height 15
click at [438, 380] on span "Deckenbekleidungen" at bounding box center [403, 373] width 114 height 15
click at [528, 268] on div "354 Deckenbekleidungen" at bounding box center [494, 264] width 339 height 17
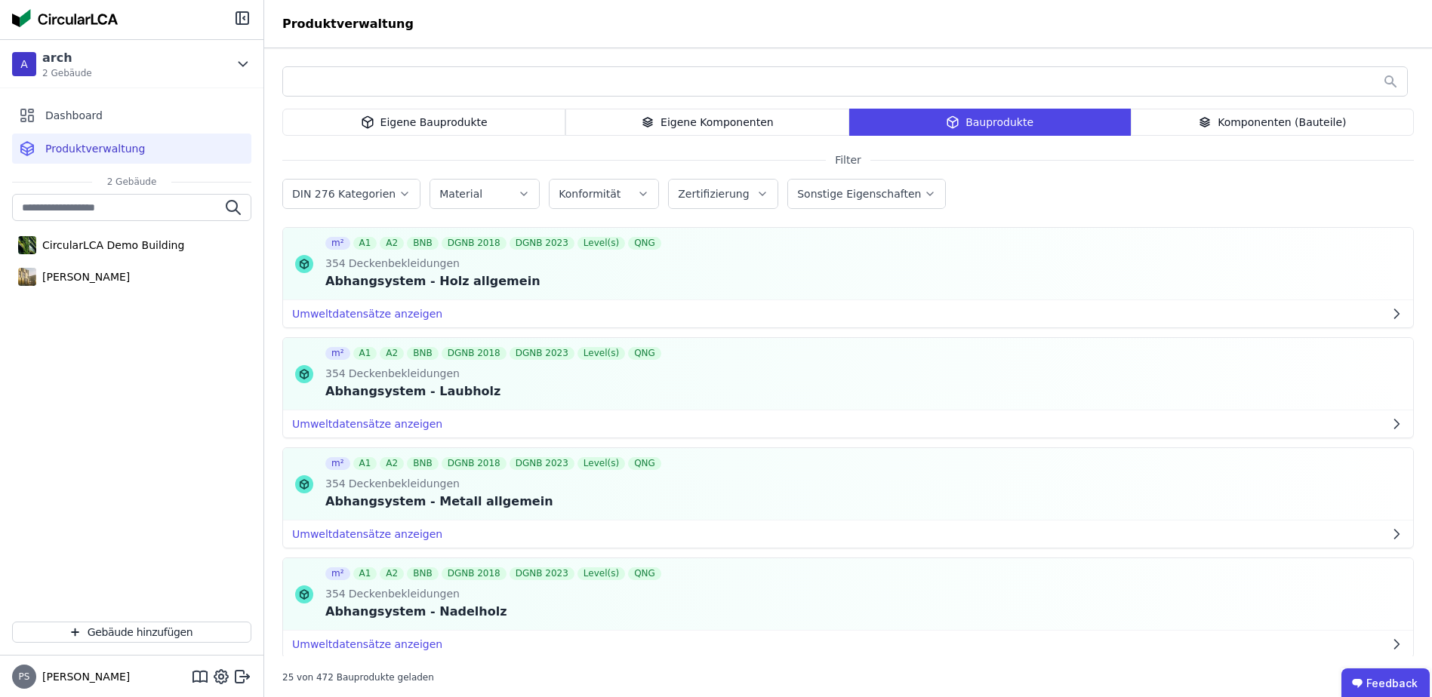
click at [882, 188] on label "Sonstige Eigenschaften" at bounding box center [860, 194] width 127 height 12
click at [1235, 119] on div "Komponenten (Bauteile)" at bounding box center [1272, 122] width 283 height 27
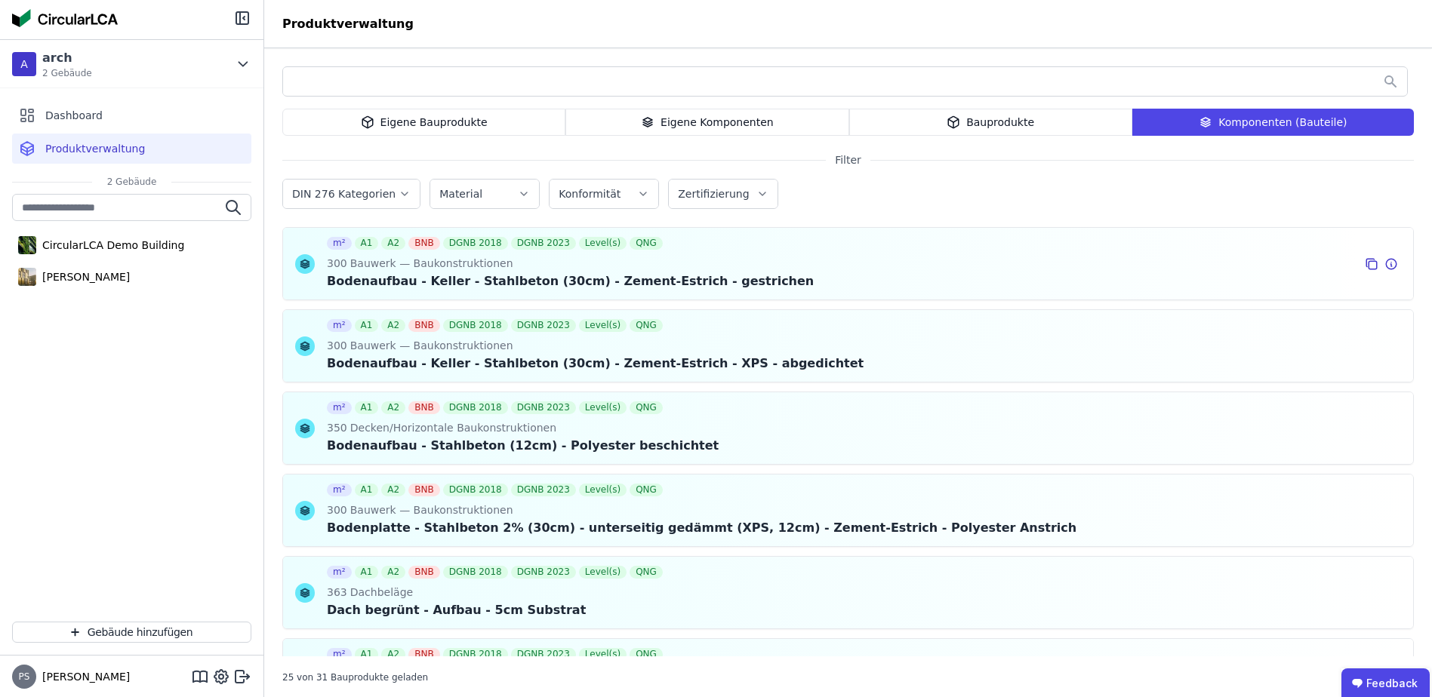
click at [515, 275] on div "Bodenaufbau - Keller - Stahlbeton (30cm) - Zement-Estrich - gestrichen" at bounding box center [570, 281] width 487 height 18
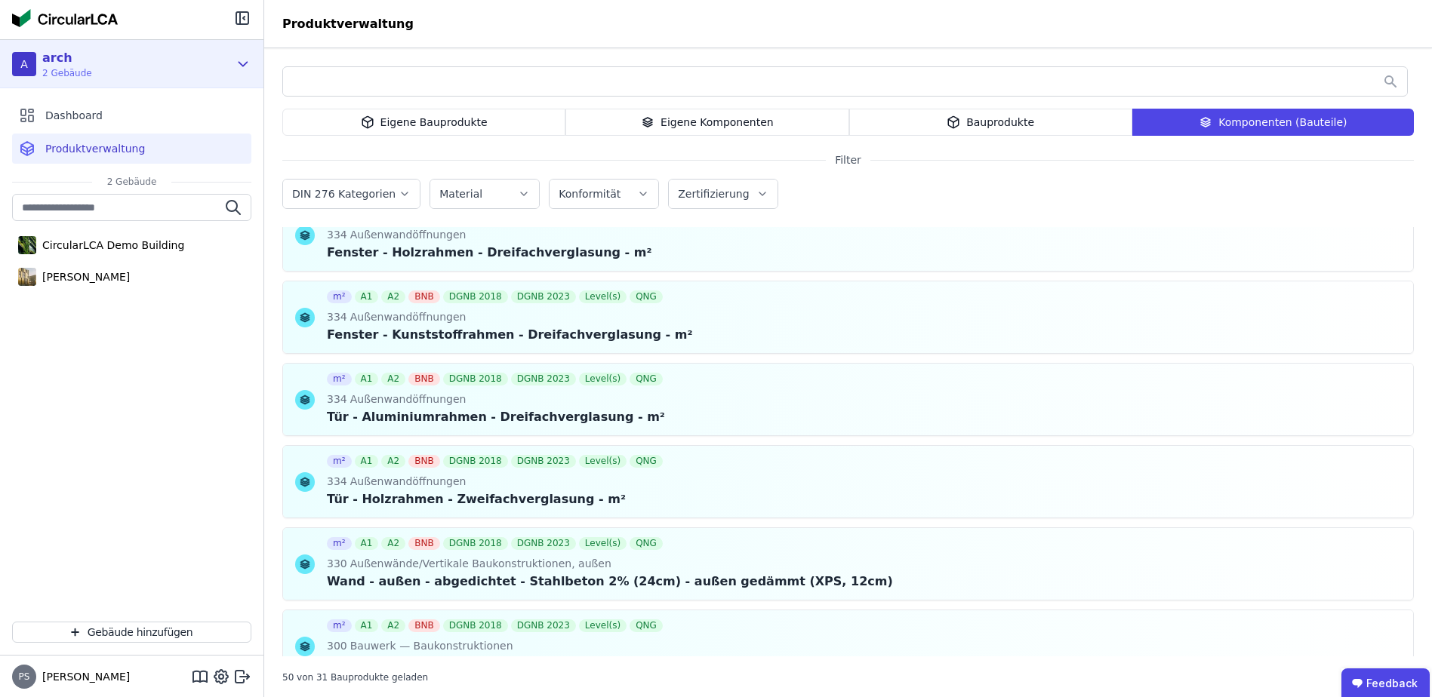
click at [68, 66] on div "arch" at bounding box center [67, 58] width 50 height 18
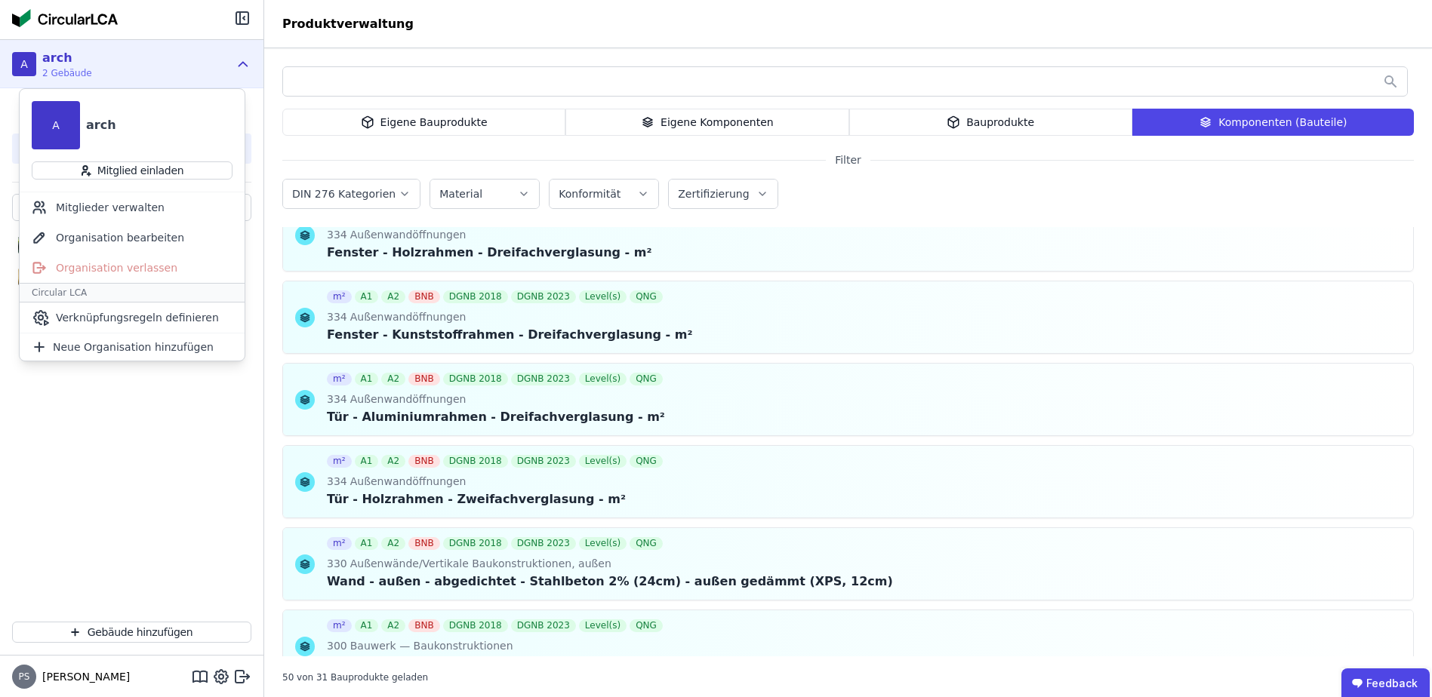
click at [68, 66] on div "arch" at bounding box center [67, 58] width 50 height 18
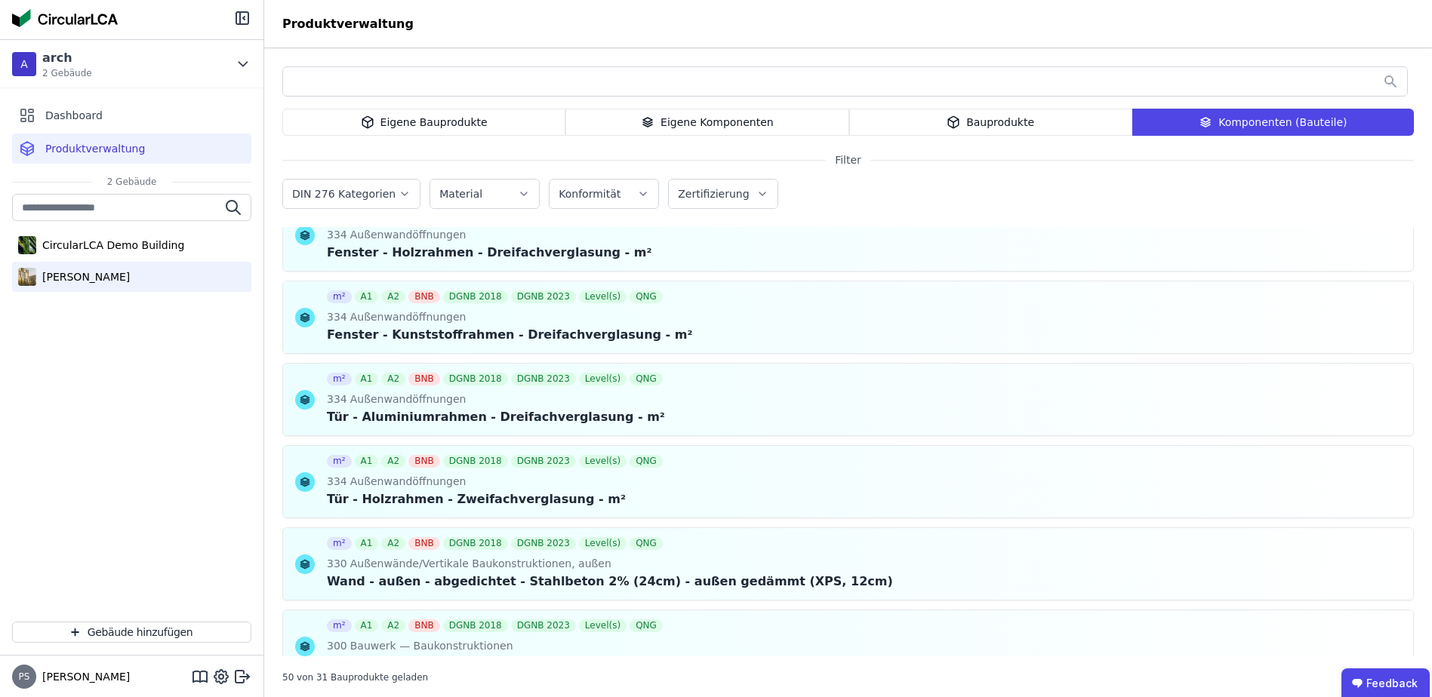
click at [89, 274] on div "[PERSON_NAME]" at bounding box center [83, 276] width 94 height 15
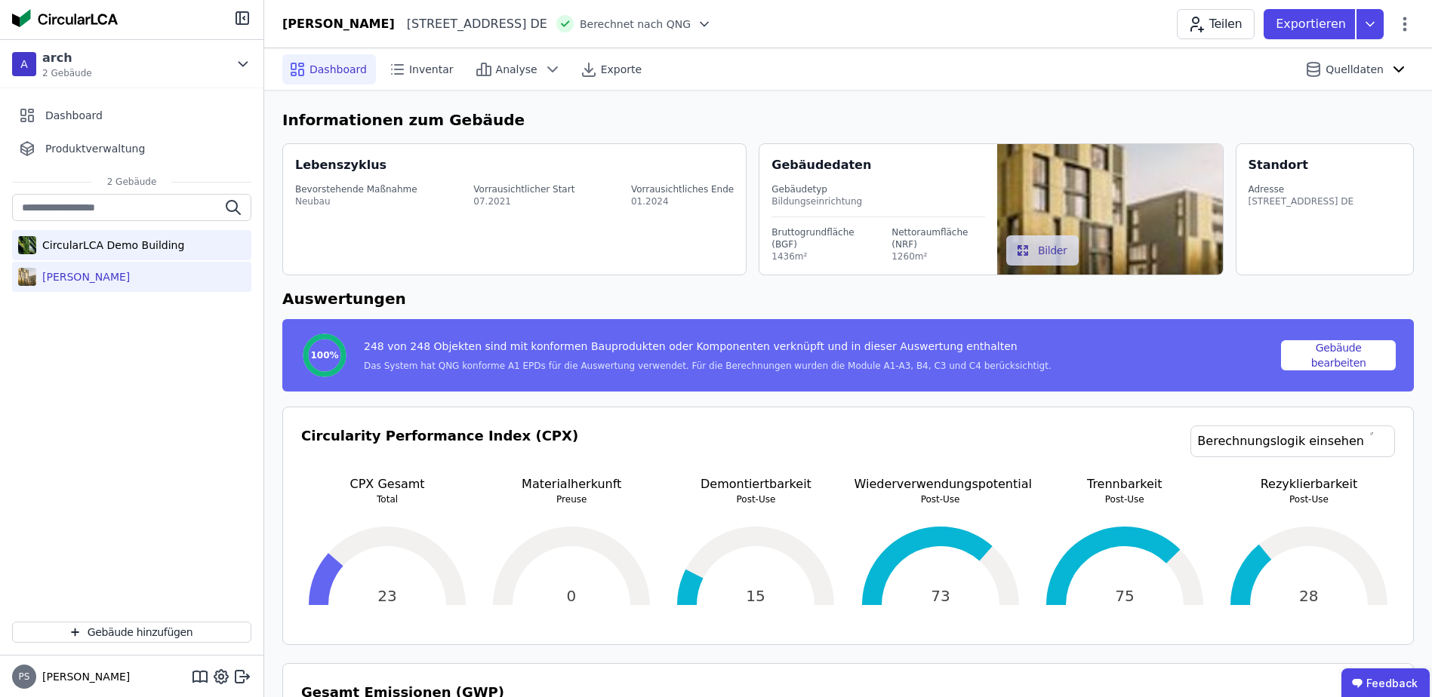
click at [97, 244] on div "CircularLCA Demo Building" at bounding box center [110, 245] width 148 height 15
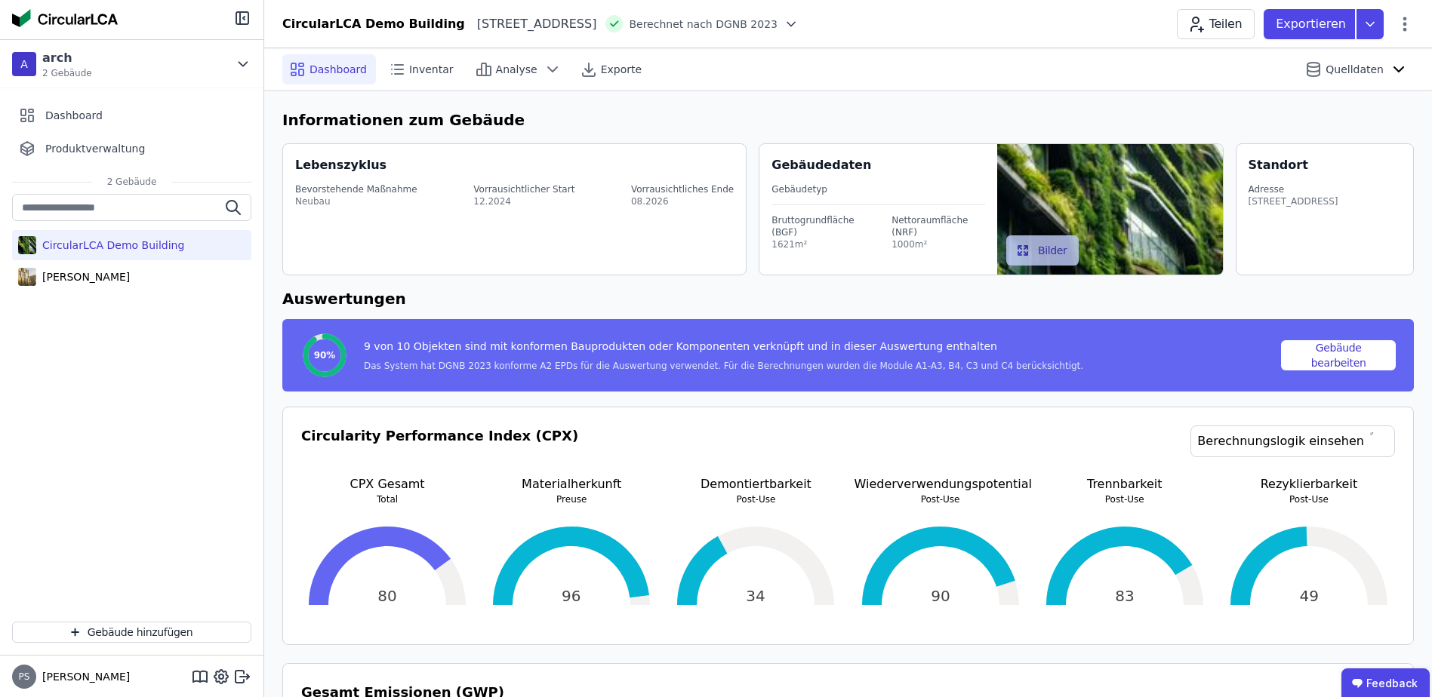
click at [1042, 248] on button "Bilder" at bounding box center [1042, 250] width 73 height 30
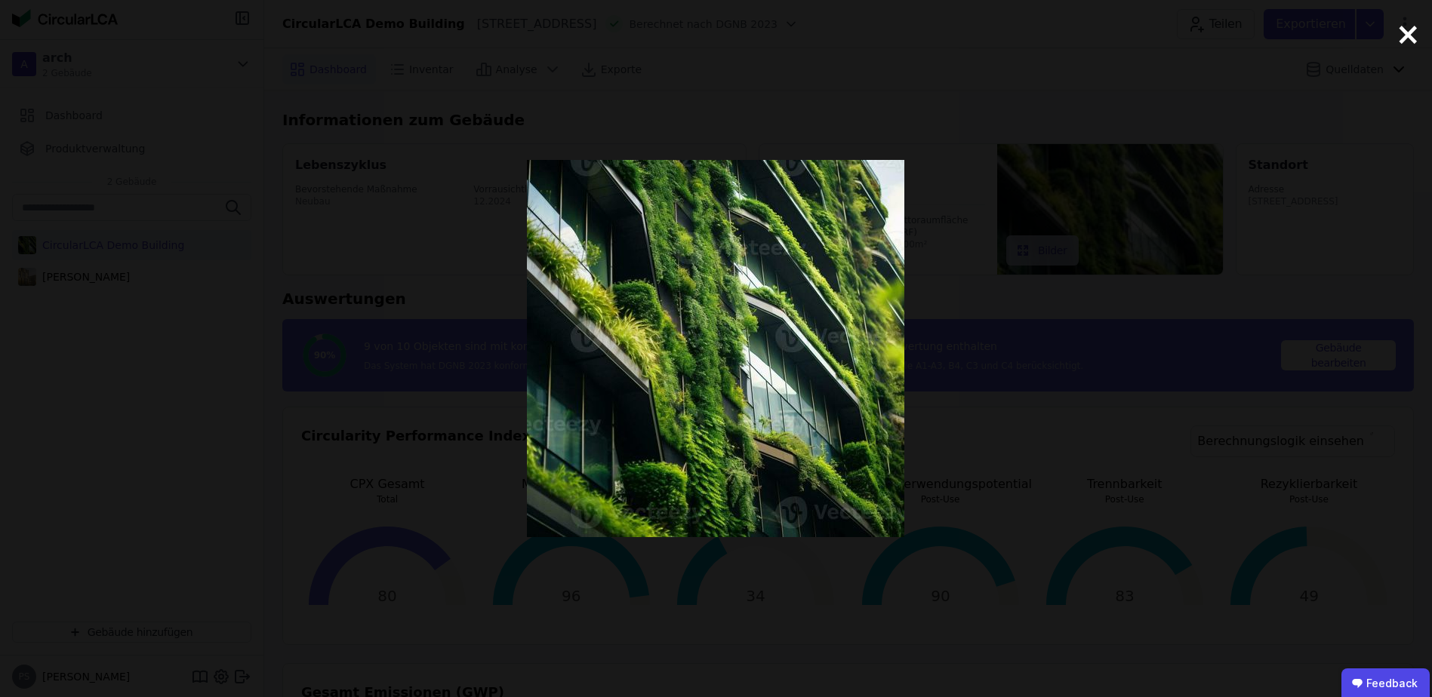
click at [1408, 36] on span "×" at bounding box center [1408, 33] width 26 height 45
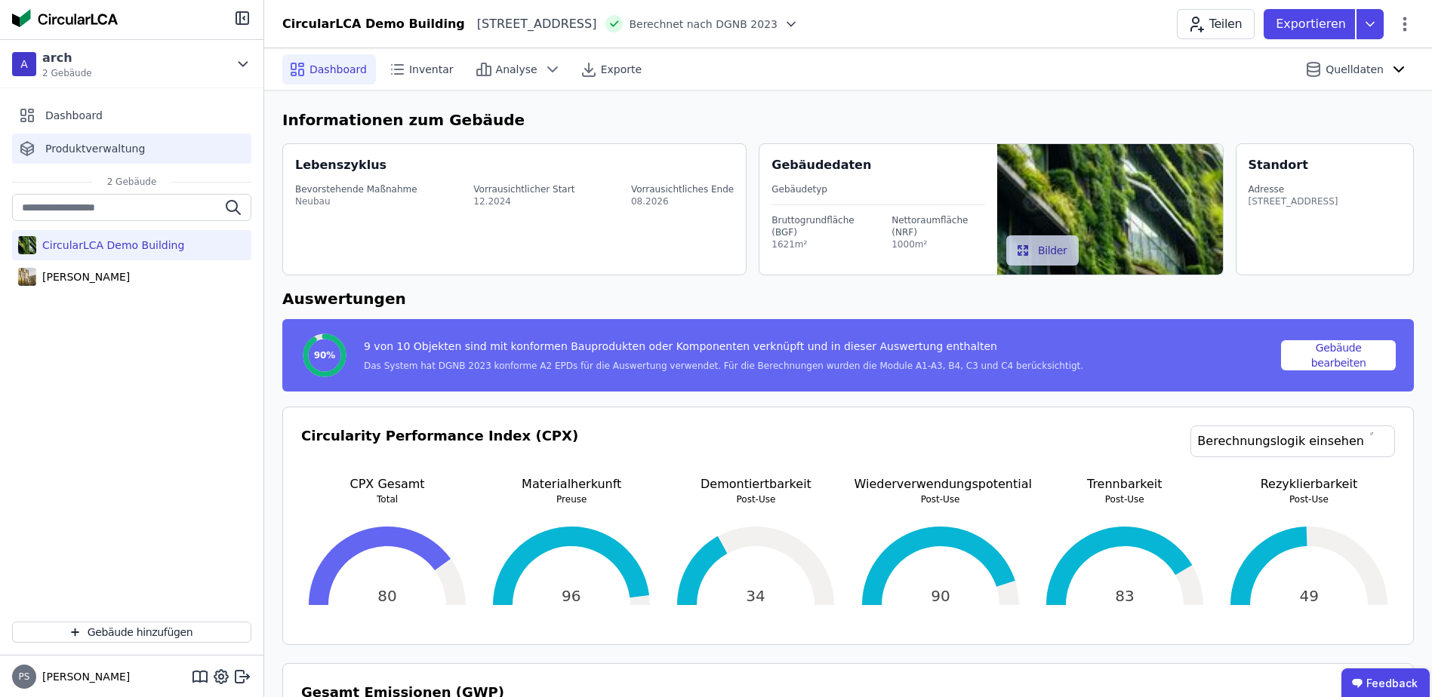
click at [65, 150] on span "Produktverwaltung" at bounding box center [95, 148] width 100 height 15
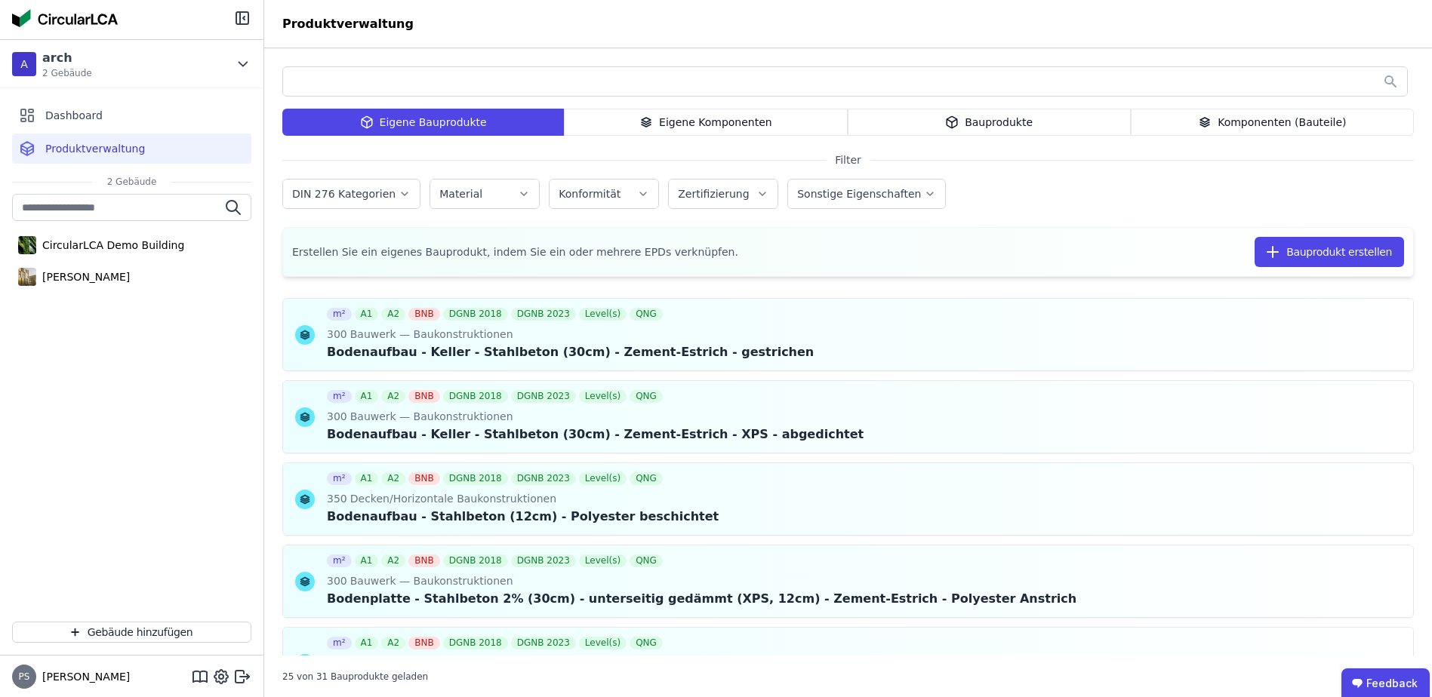
click at [492, 122] on div "Eigene Bauprodukte" at bounding box center [422, 122] width 281 height 27
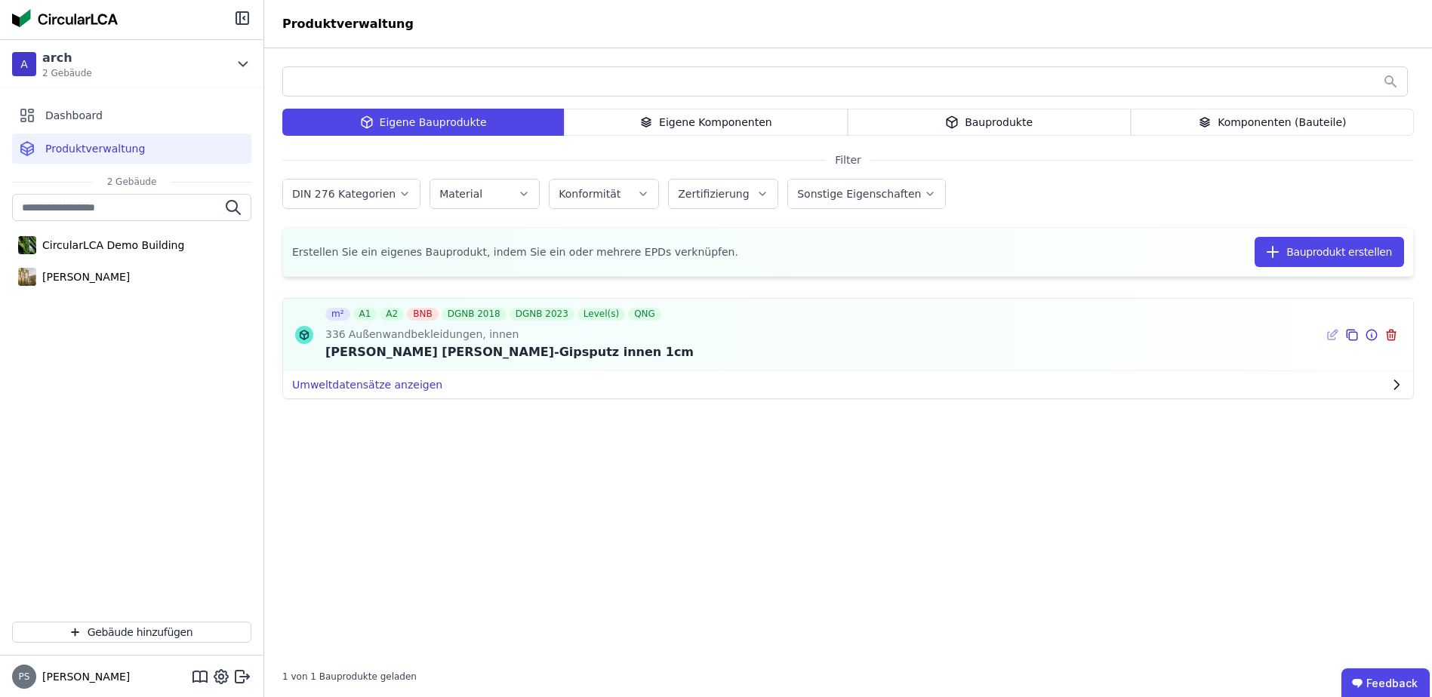
click at [383, 390] on button "Umweltdatensätze anzeigen" at bounding box center [848, 384] width 1130 height 27
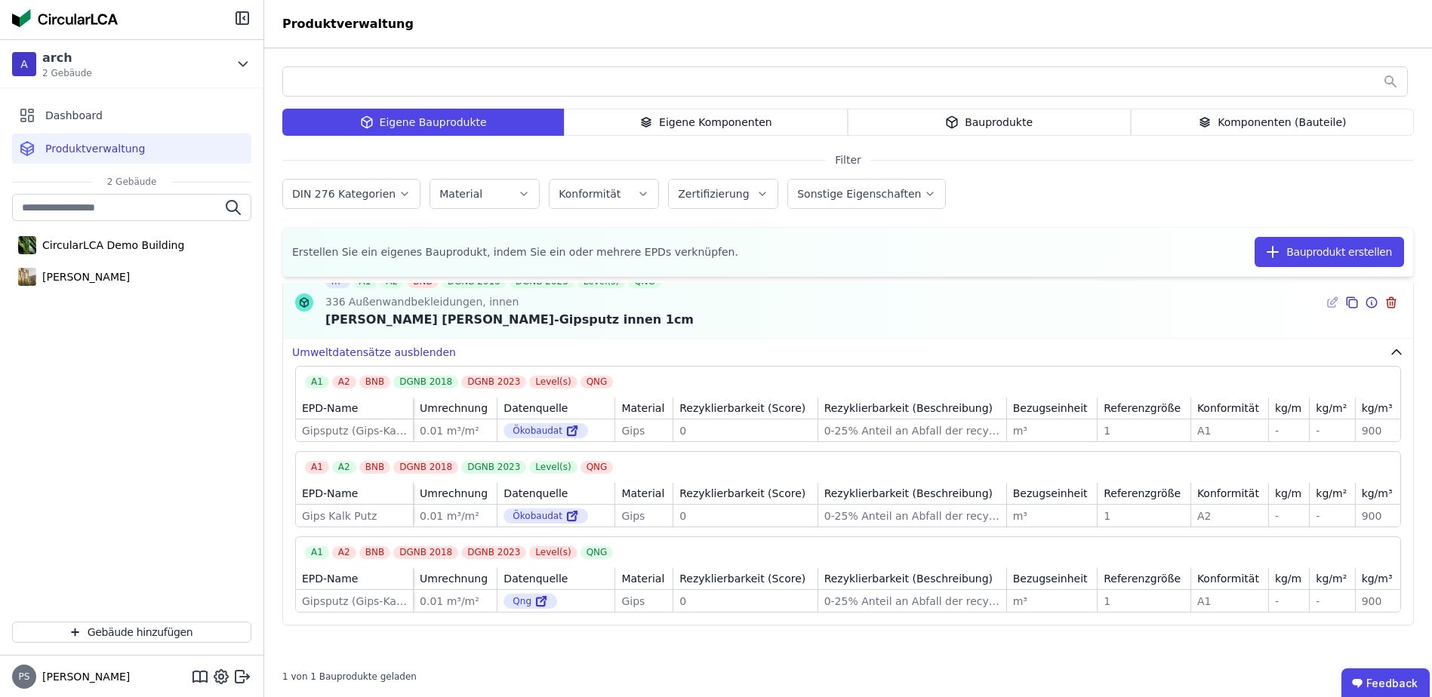
scroll to position [48, 0]
click at [734, 112] on div "Eigene Komponenten" at bounding box center [705, 122] width 283 height 27
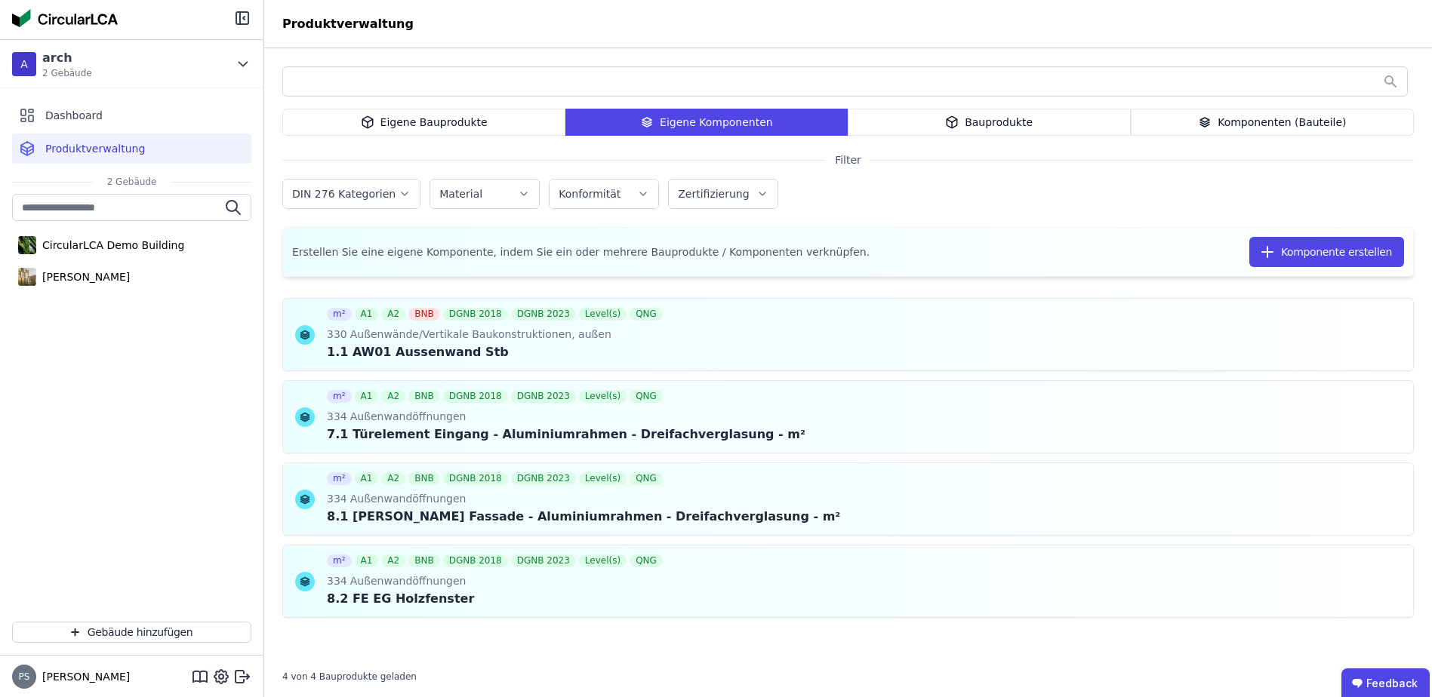
click at [927, 123] on div "Bauprodukte" at bounding box center [989, 122] width 283 height 27
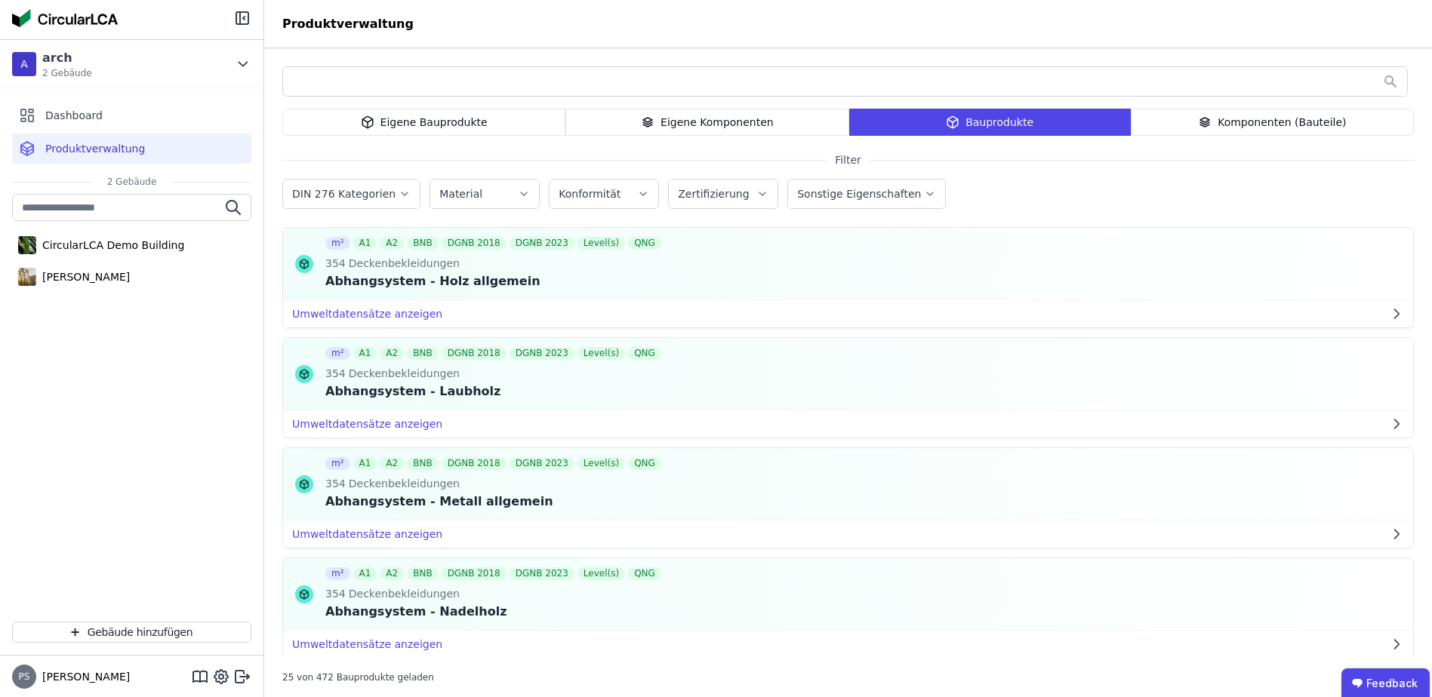
click at [1225, 127] on div "Komponenten (Bauteile)" at bounding box center [1272, 122] width 283 height 27
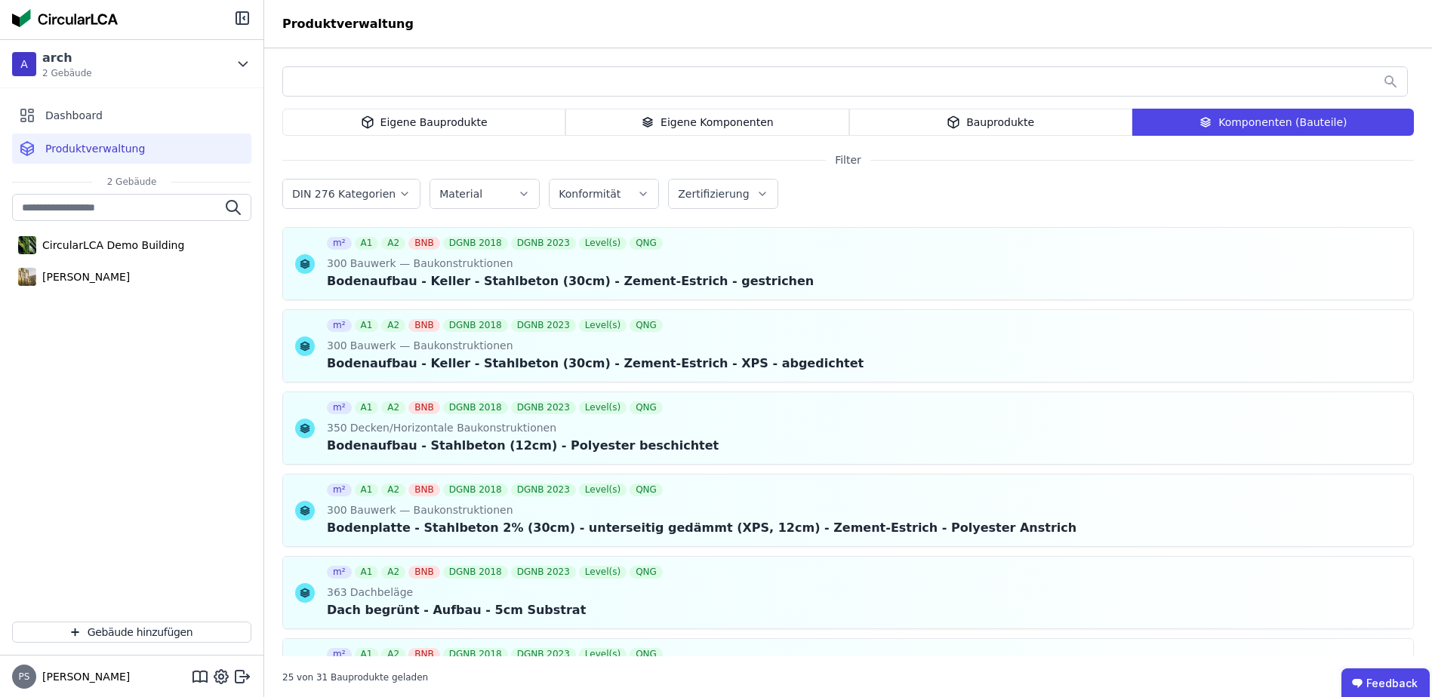
click at [1017, 112] on div "Bauprodukte" at bounding box center [990, 122] width 283 height 27
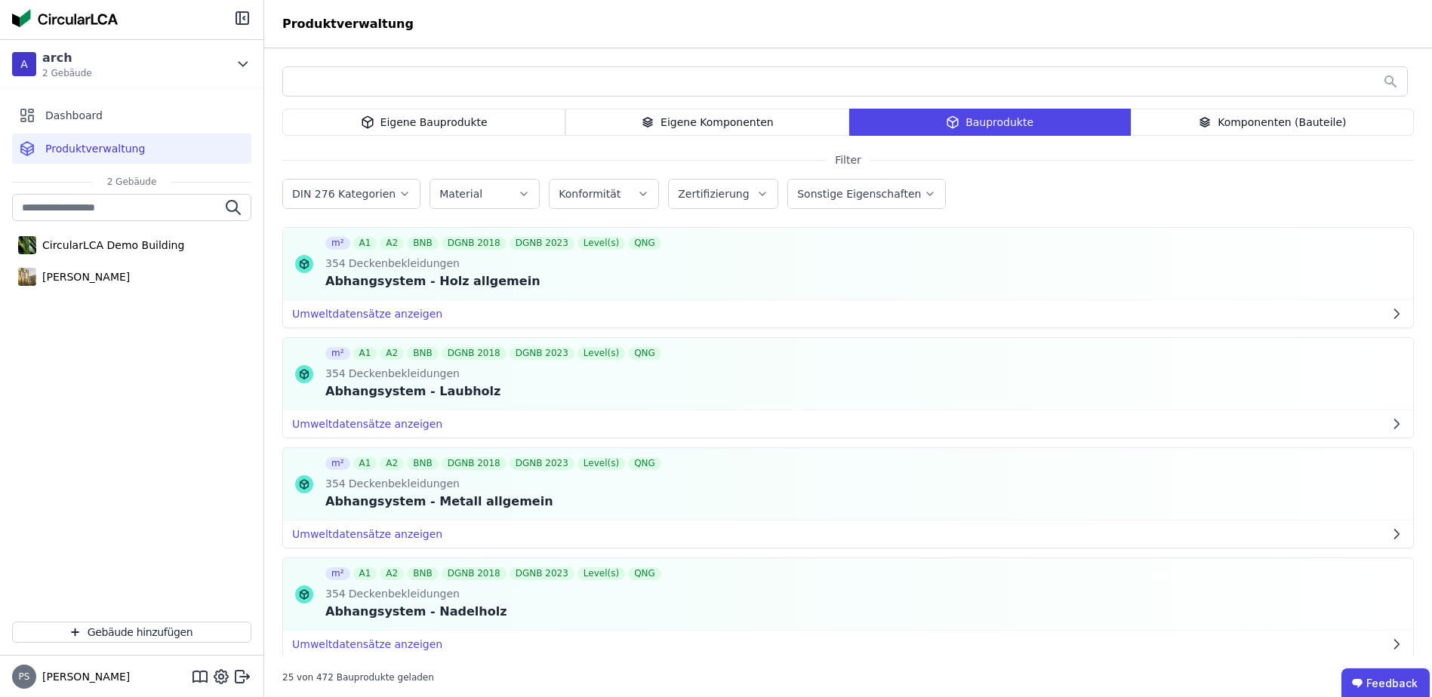
click at [711, 125] on div "Eigene Komponenten" at bounding box center [706, 122] width 283 height 27
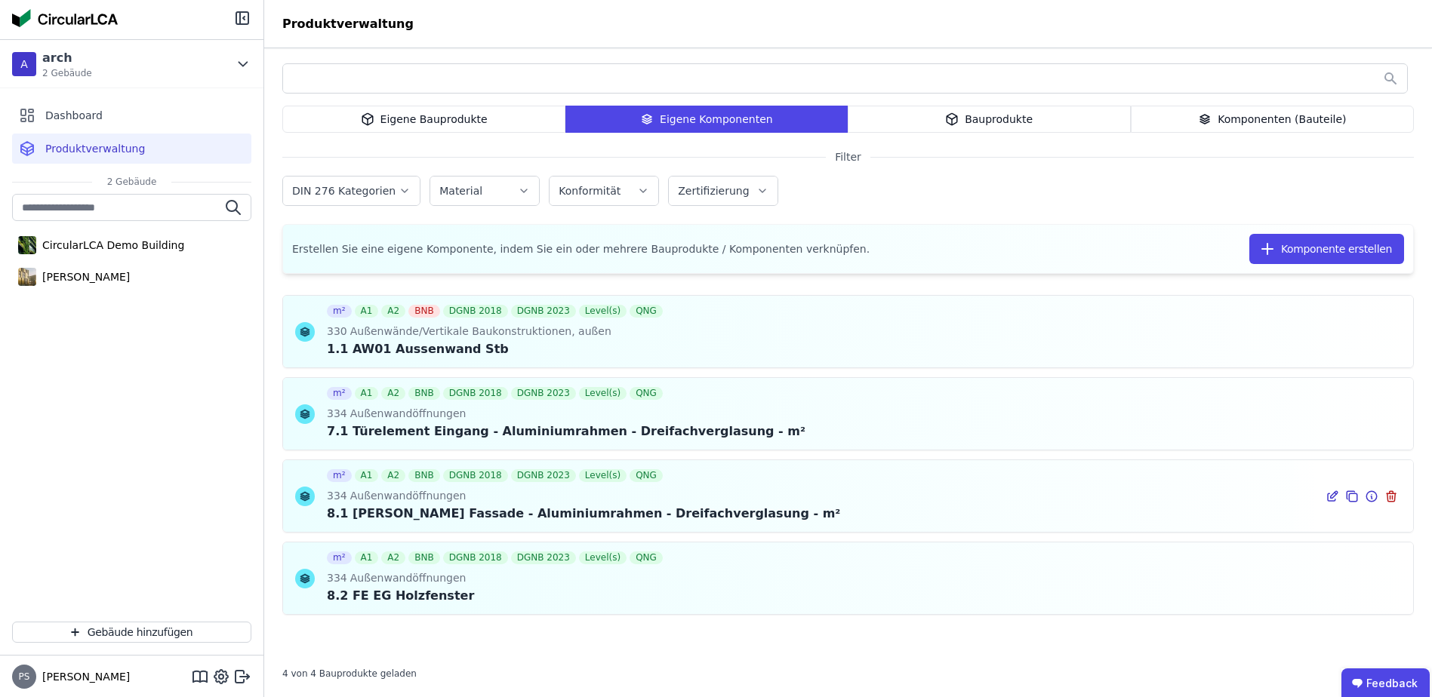
scroll to position [4, 0]
click at [420, 578] on span "Außenwandöffnungen" at bounding box center [406, 577] width 119 height 15
click at [1330, 579] on icon at bounding box center [1332, 578] width 14 height 18
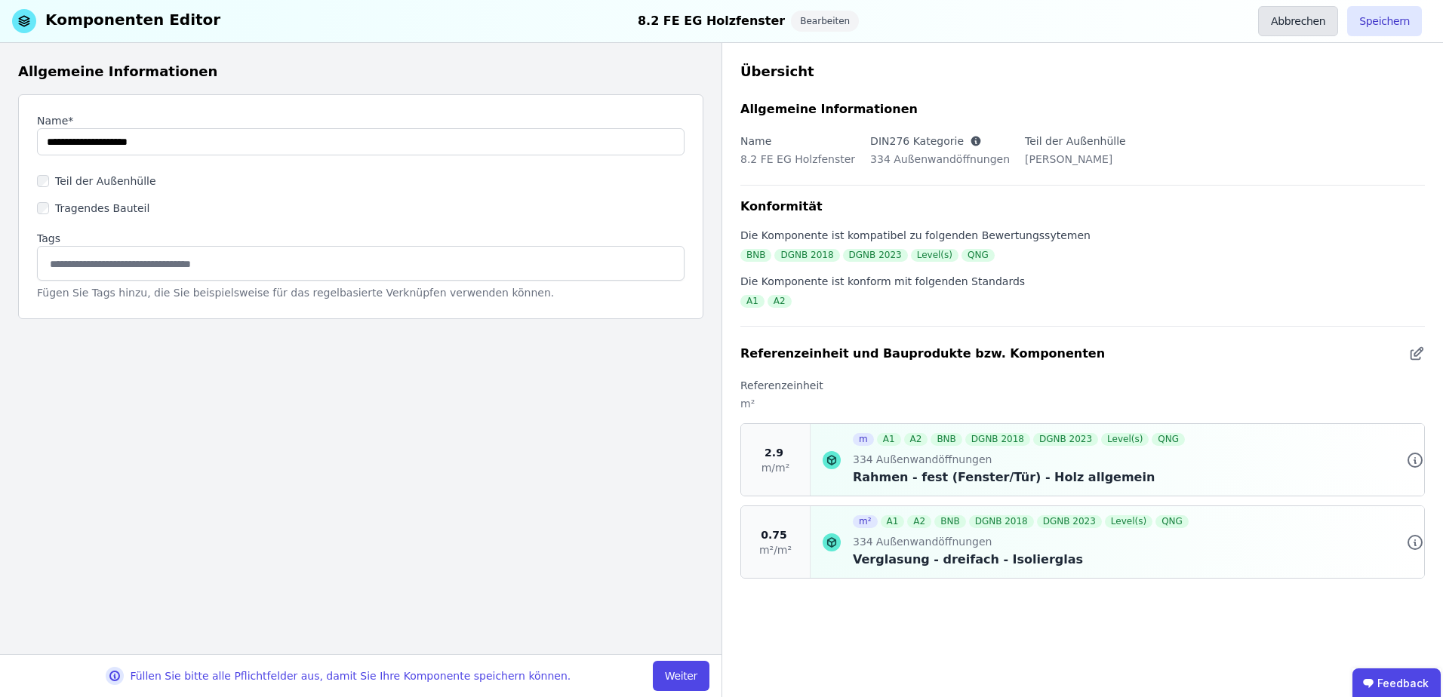
click at [1291, 22] on button "Abbrechen" at bounding box center [1298, 21] width 80 height 30
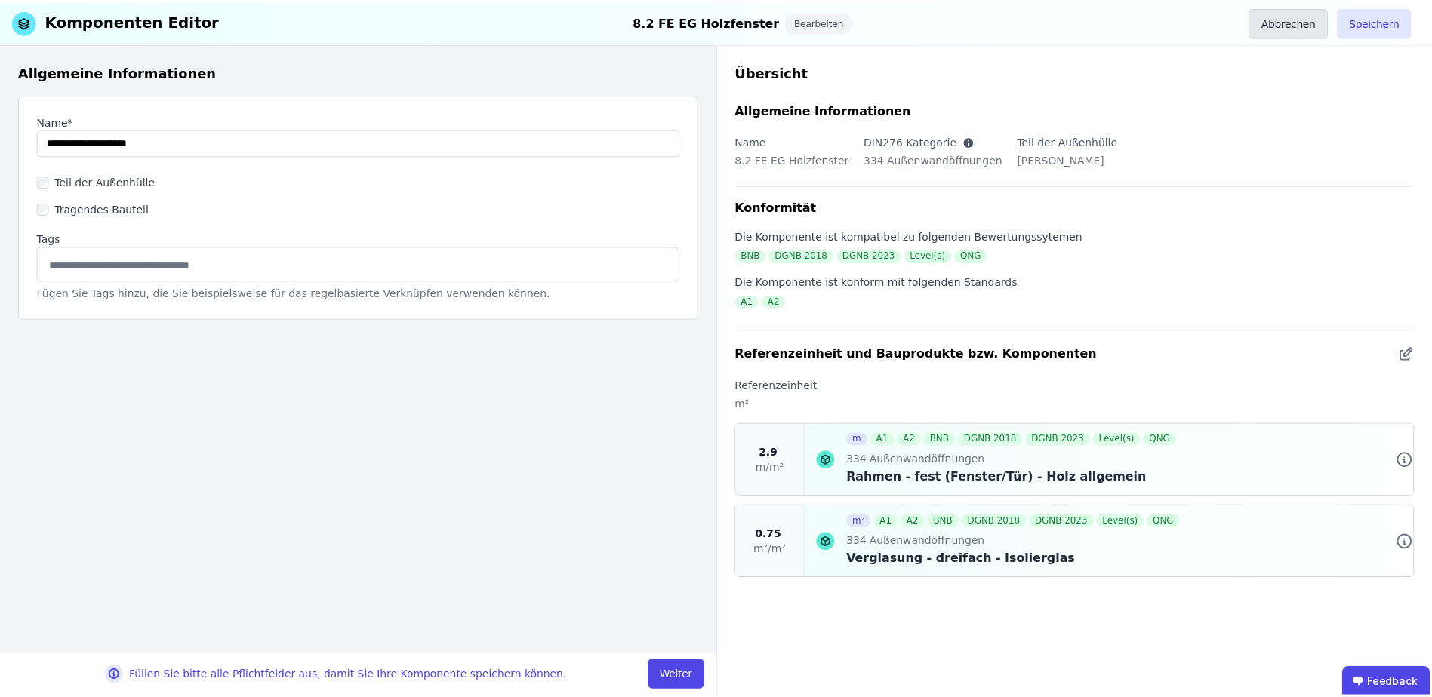
scroll to position [4, 0]
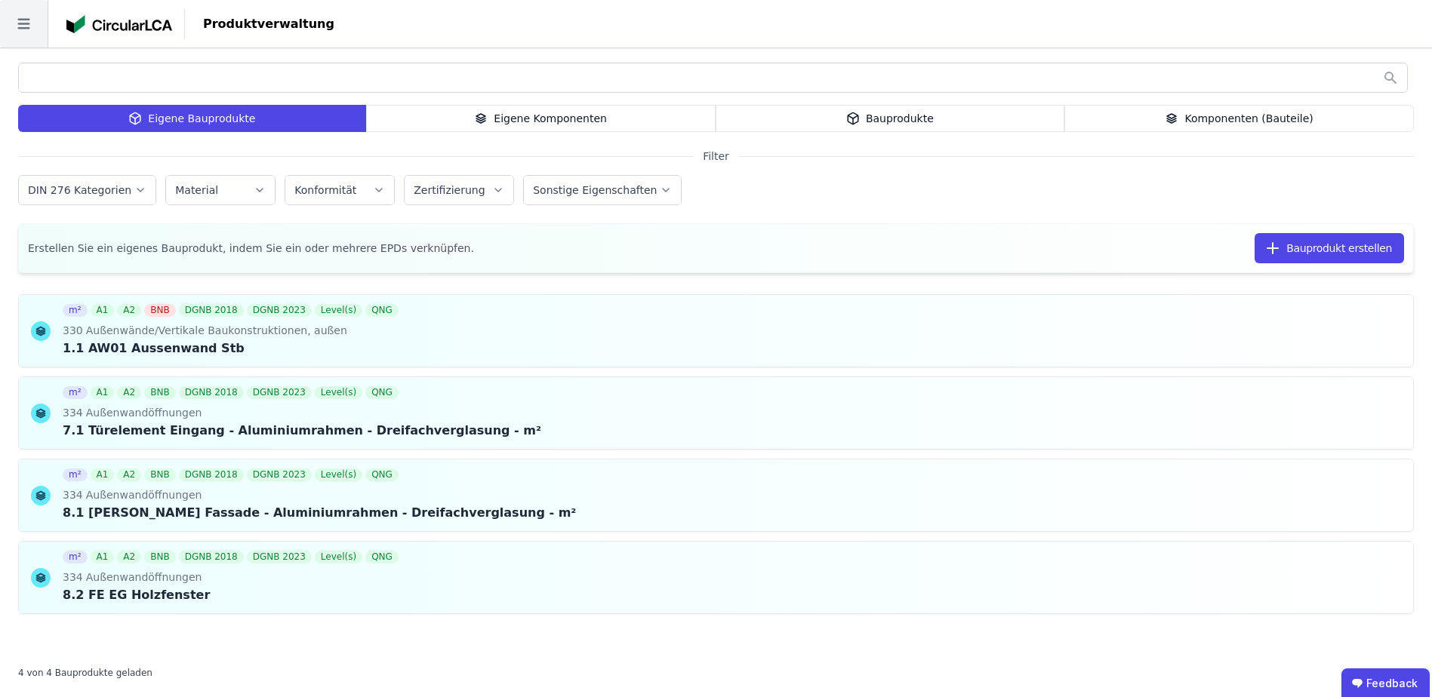
click at [14, 23] on icon at bounding box center [24, 24] width 48 height 48
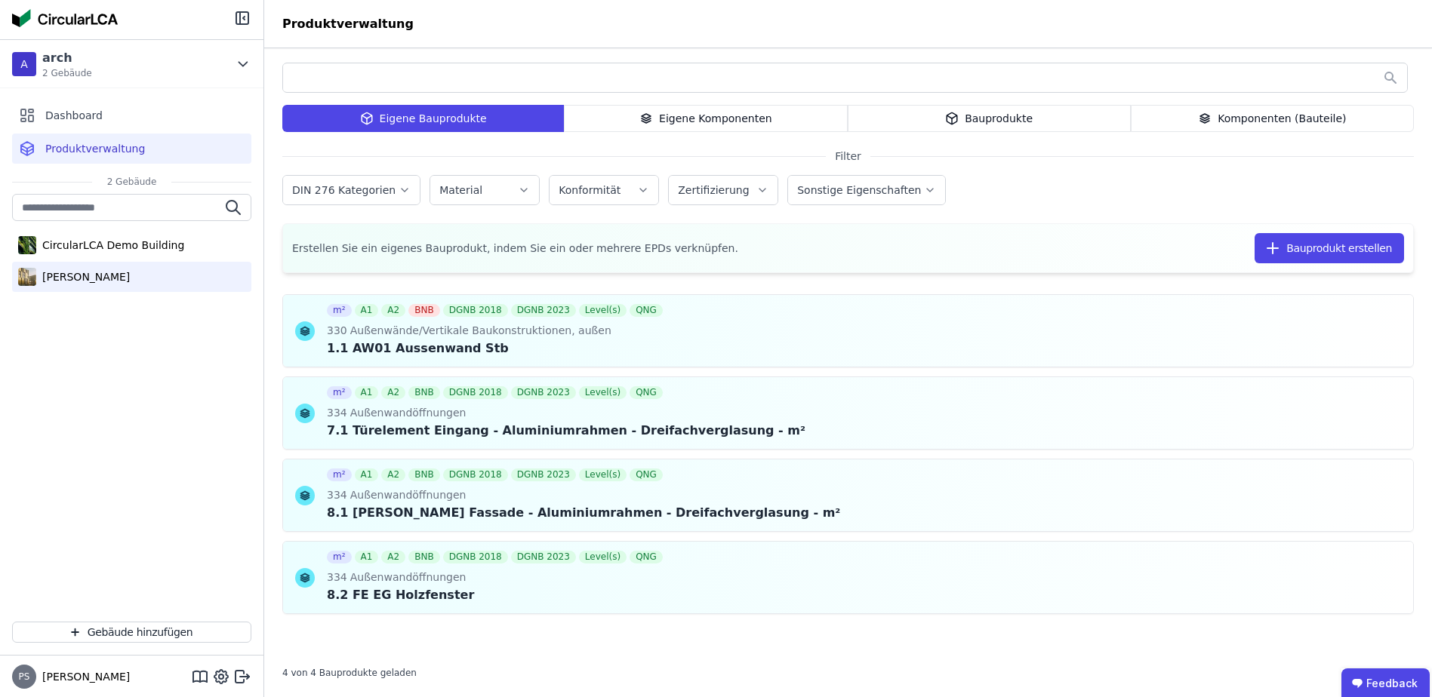
click at [85, 280] on div "[PERSON_NAME]" at bounding box center [83, 276] width 94 height 15
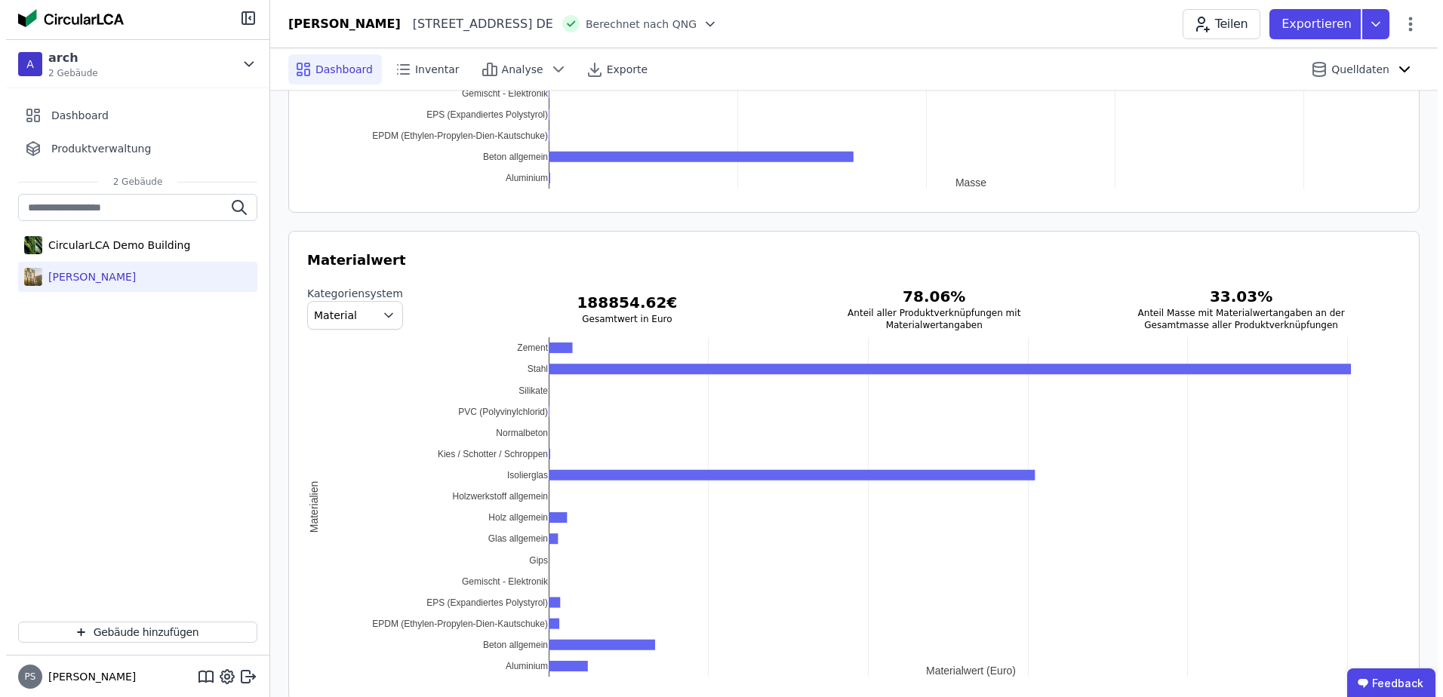
scroll to position [1815, 0]
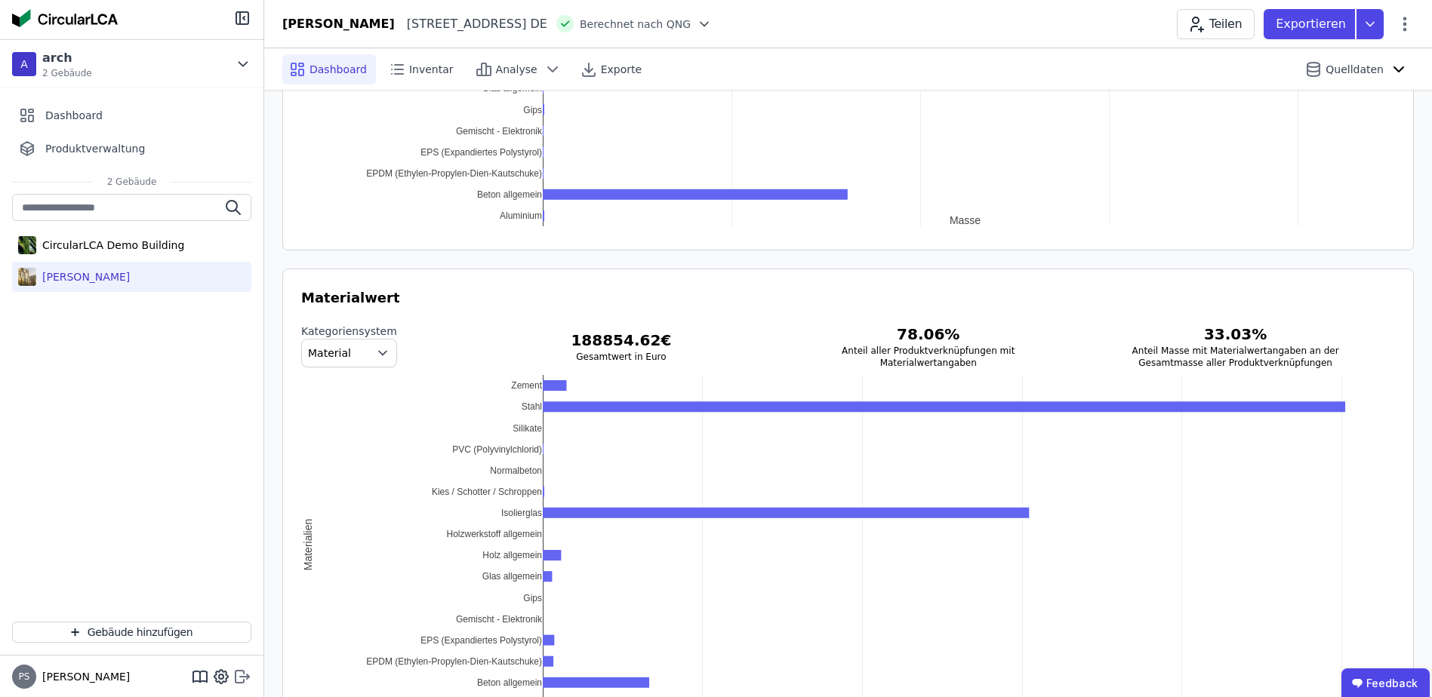
click at [243, 678] on icon at bounding box center [242, 677] width 18 height 18
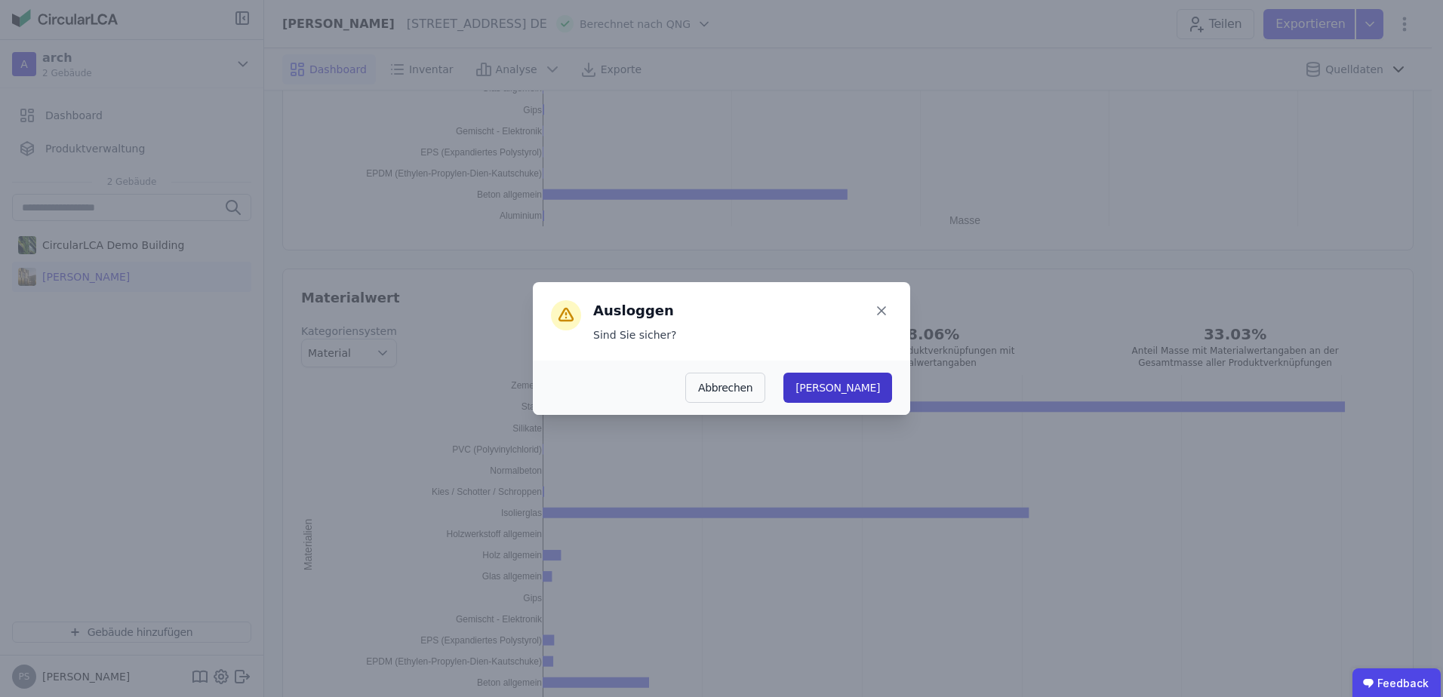
click at [871, 394] on button "[PERSON_NAME]" at bounding box center [837, 388] width 109 height 30
